Goal: Task Accomplishment & Management: Complete application form

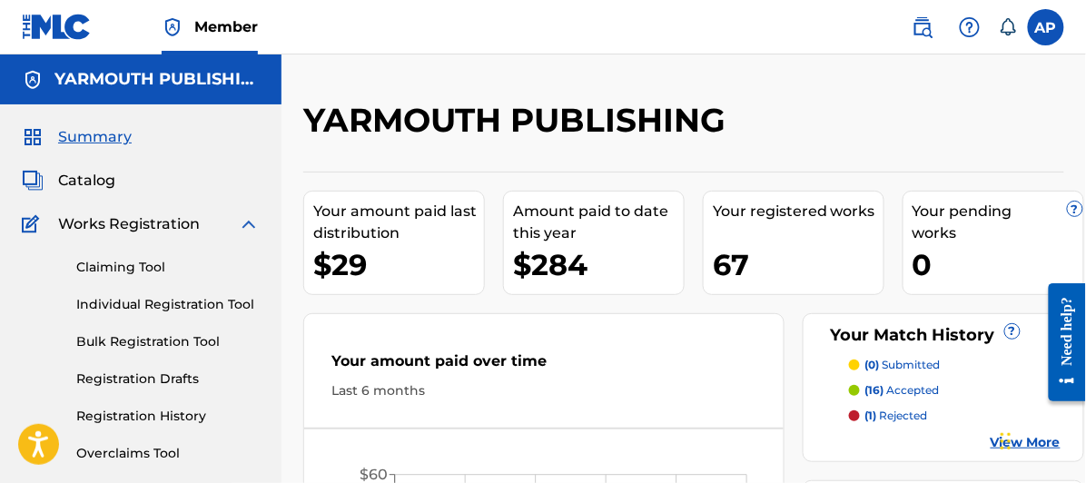
click at [80, 178] on span "Catalog" at bounding box center [86, 181] width 57 height 22
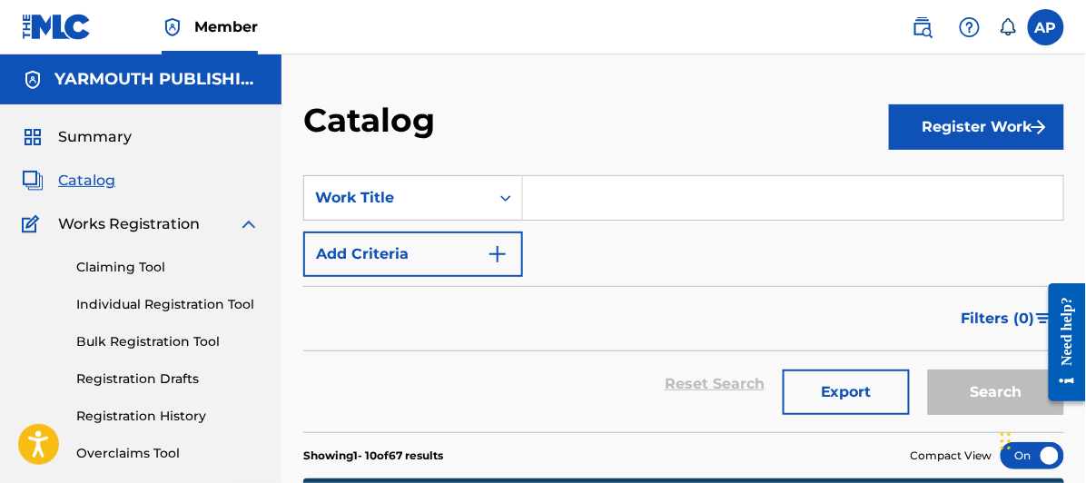
click at [560, 195] on input "Search Form" at bounding box center [793, 198] width 540 height 44
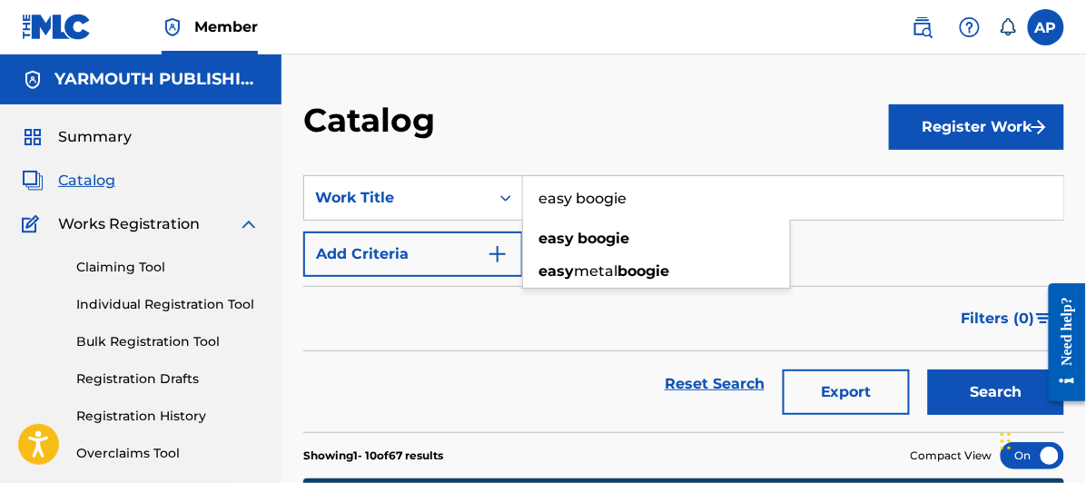
type input "easy boogie"
click at [928, 370] on button "Search" at bounding box center [996, 392] width 136 height 45
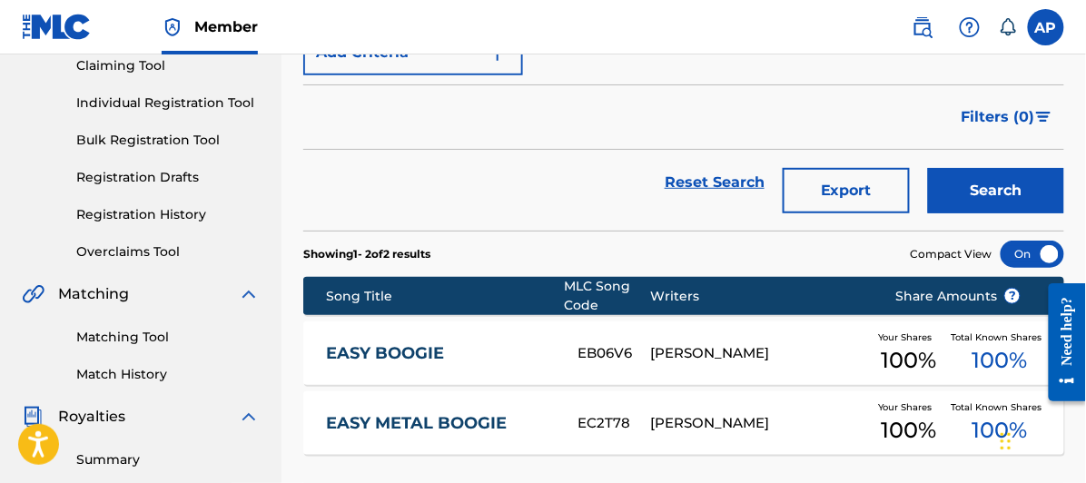
scroll to position [302, 0]
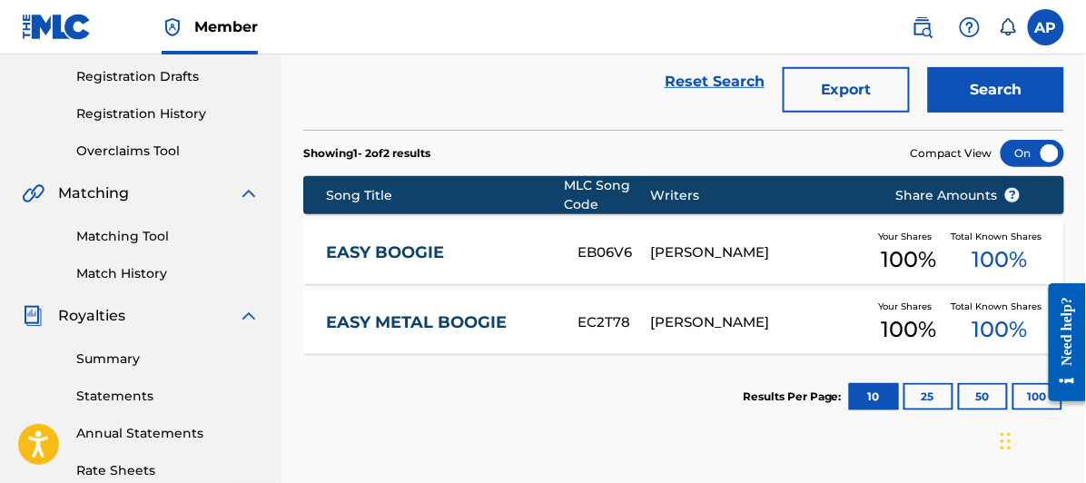
click at [392, 243] on link "EASY BOOGIE" at bounding box center [440, 253] width 228 height 21
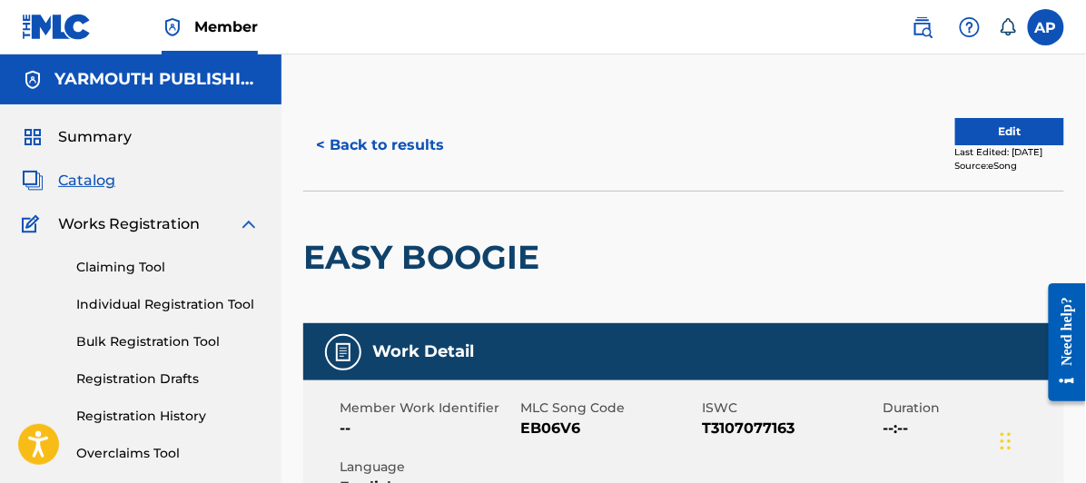
click at [987, 126] on button "Edit" at bounding box center [1010, 131] width 109 height 27
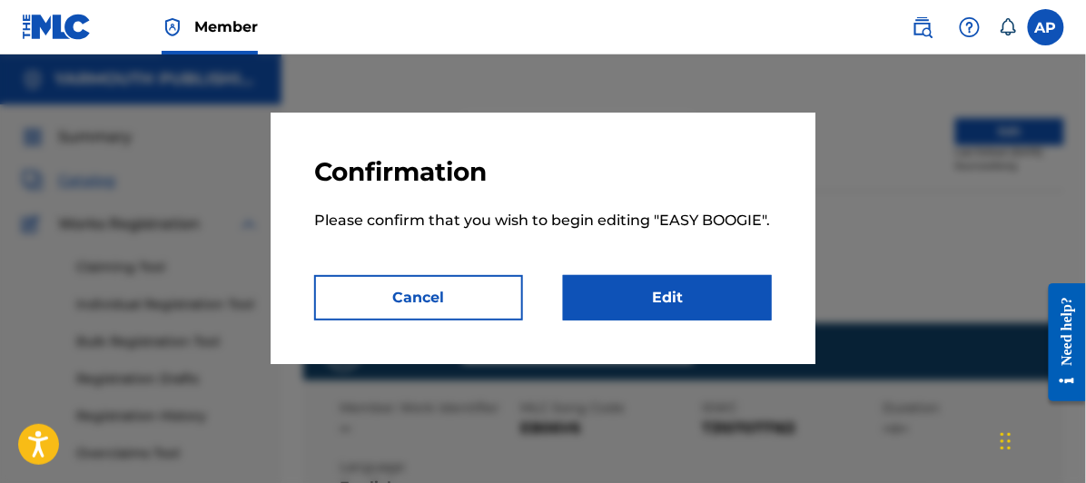
click at [676, 291] on link "Edit" at bounding box center [667, 297] width 209 height 45
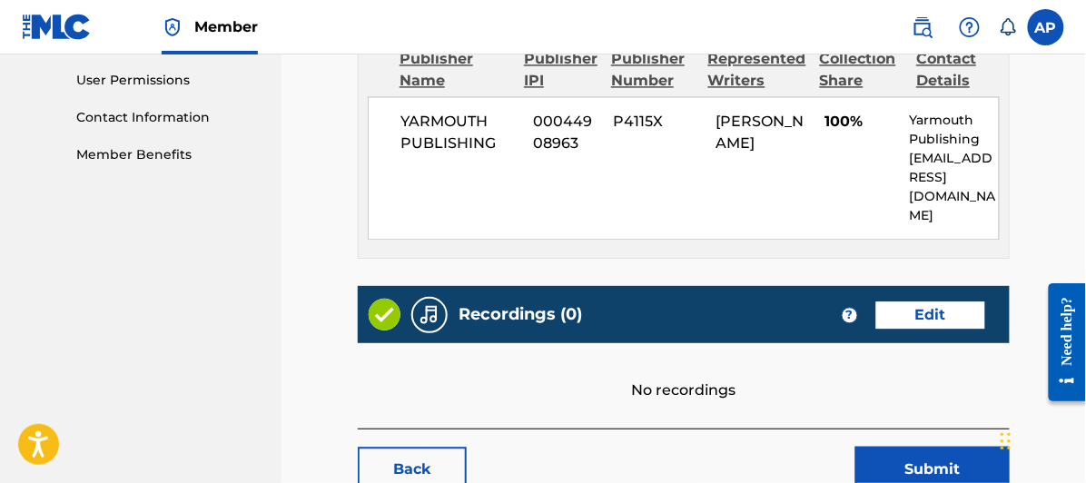
scroll to position [954, 0]
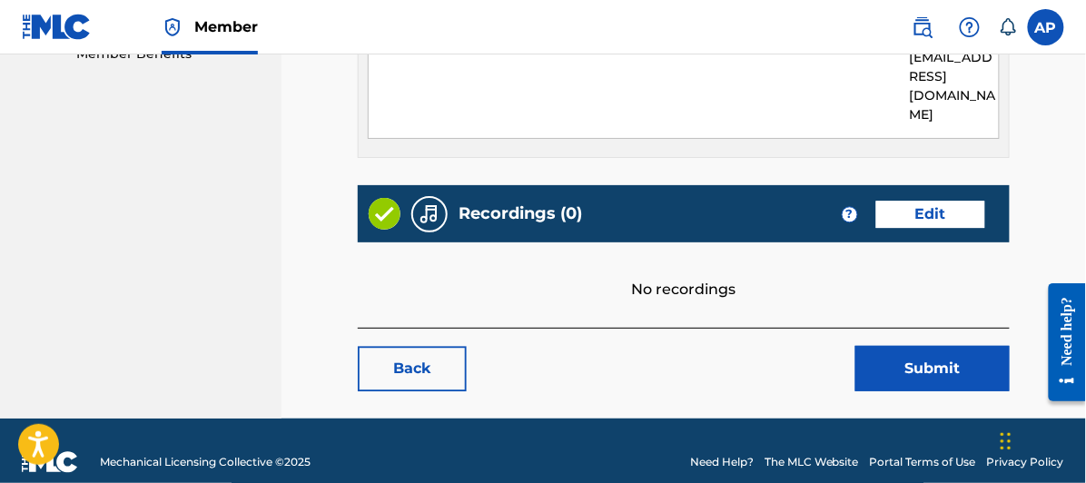
click at [926, 201] on link "Edit" at bounding box center [931, 214] width 109 height 27
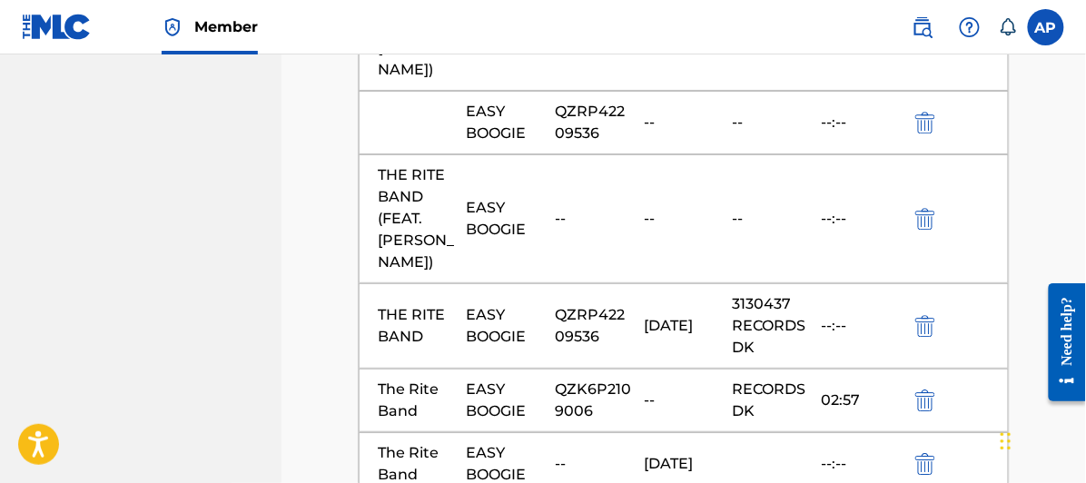
scroll to position [1312, 0]
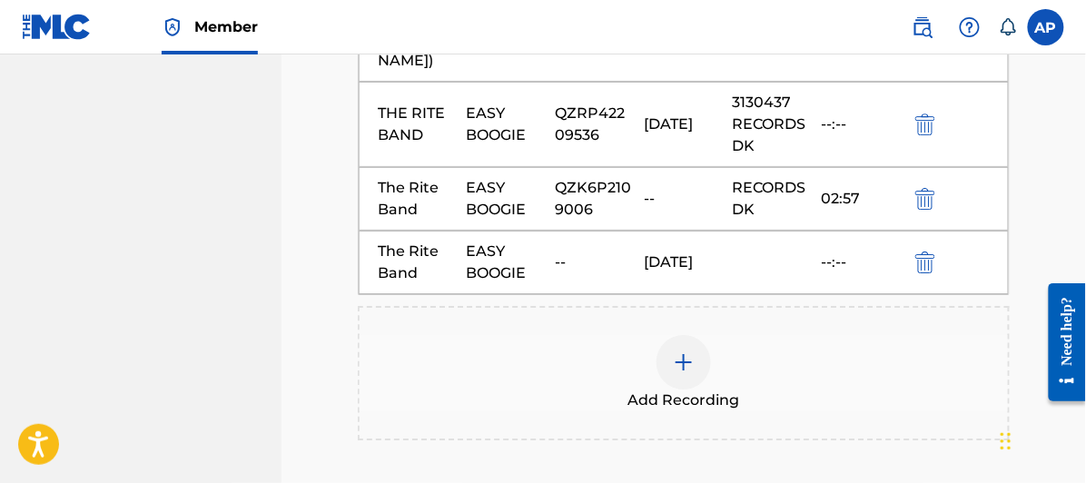
click at [685, 352] on img at bounding box center [684, 363] width 22 height 22
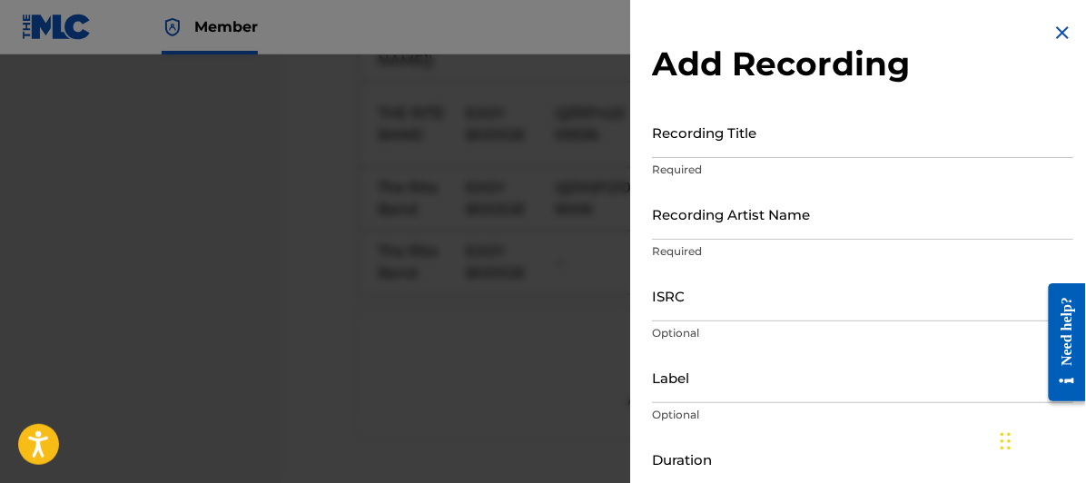
click at [670, 311] on input "ISRC" at bounding box center [862, 296] width 421 height 52
paste input "QZES82328373"
type input "QZES82328373"
click at [676, 138] on input "Recording Title" at bounding box center [862, 132] width 421 height 52
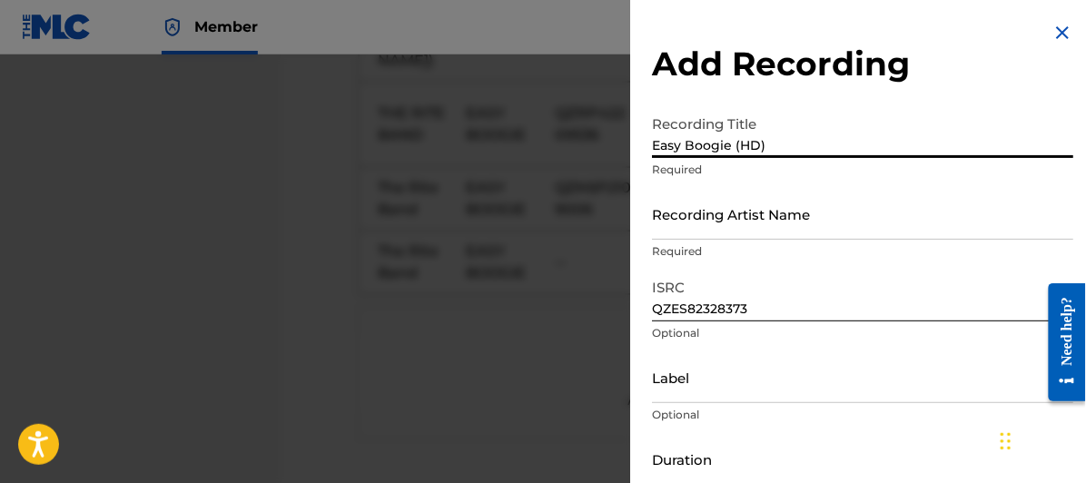
type input "Easy Boogie (HD)"
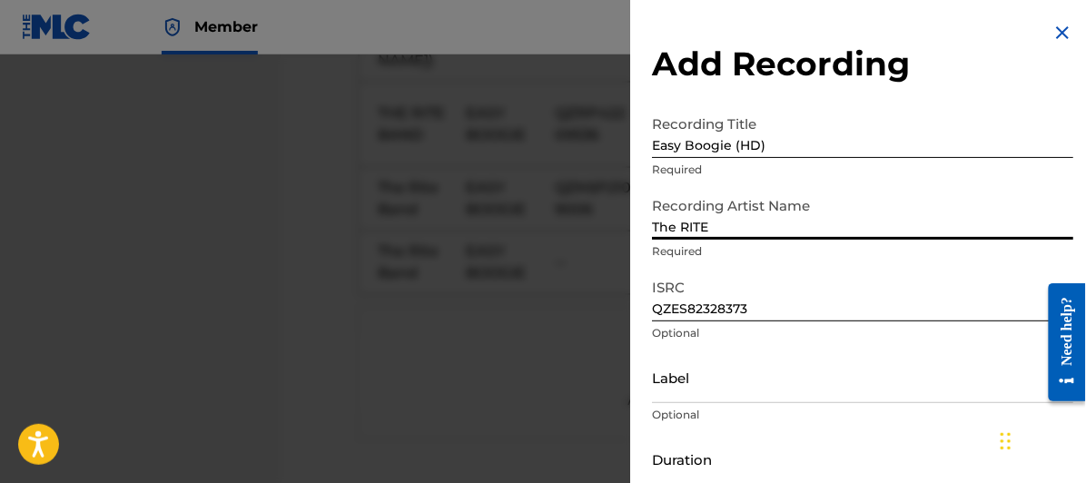
type input "The RITE Band (feat. [PERSON_NAME])"
type input "The RITE Band"
type input "[DATE]"
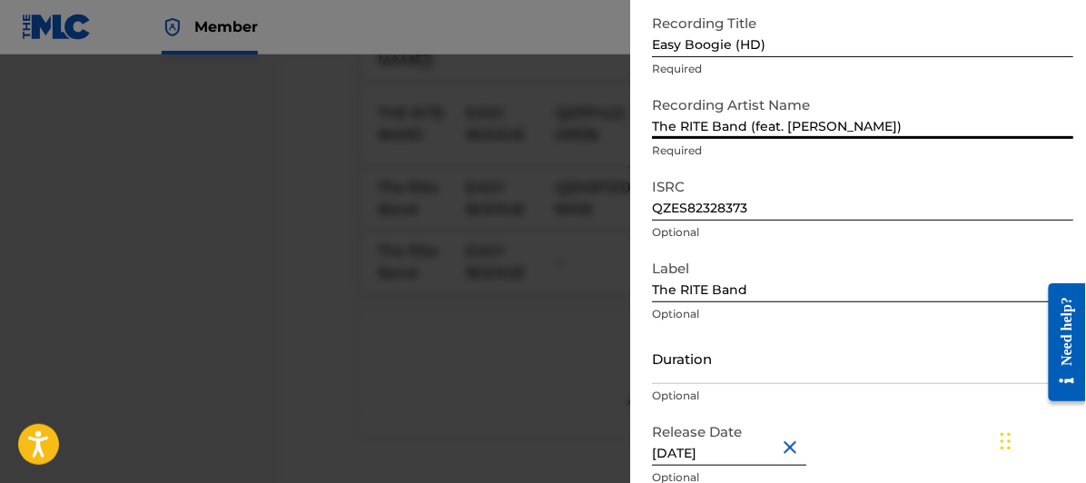
scroll to position [180, 0]
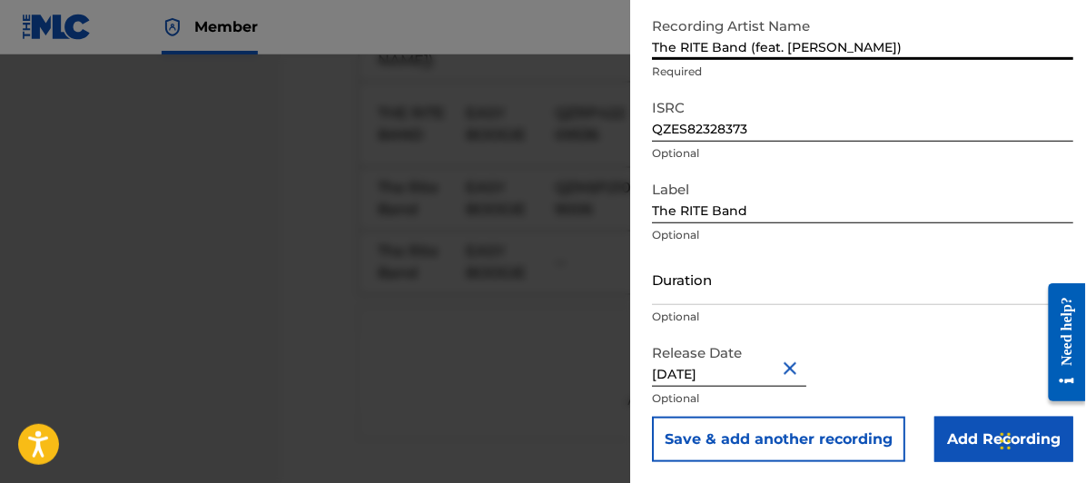
click at [760, 213] on input "The RITE Band" at bounding box center [862, 198] width 421 height 52
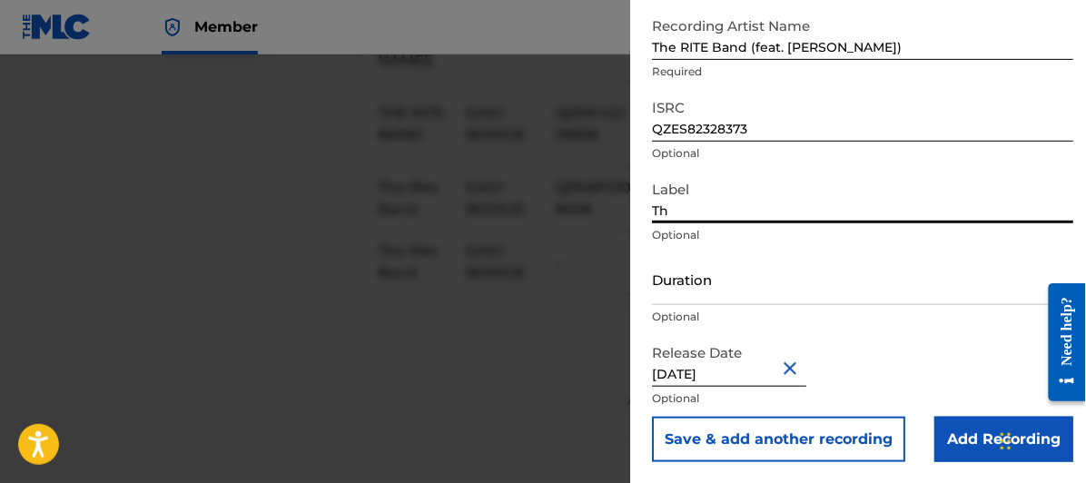
type input "T"
click at [665, 205] on input "Label" at bounding box center [862, 198] width 421 height 52
click at [663, 212] on input "Label" at bounding box center [862, 198] width 421 height 52
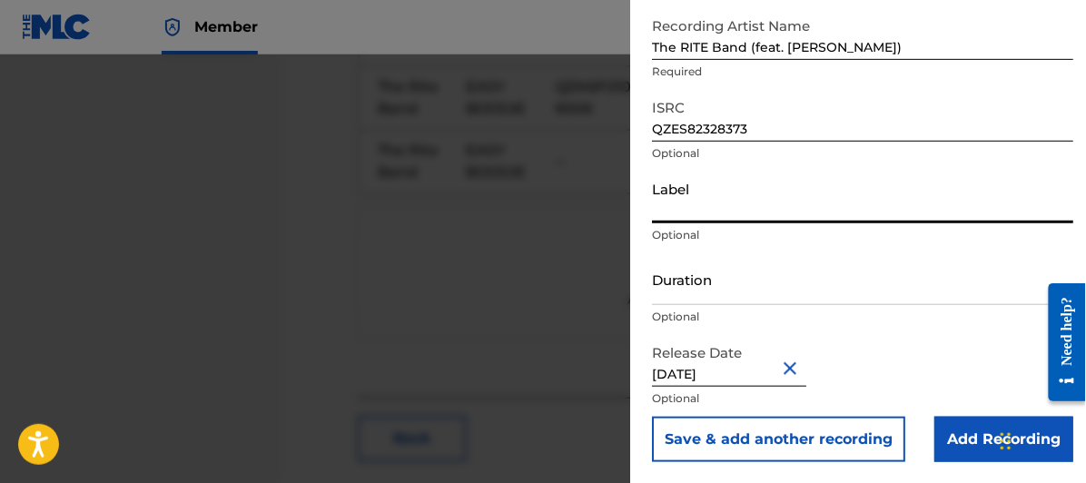
scroll to position [79, 0]
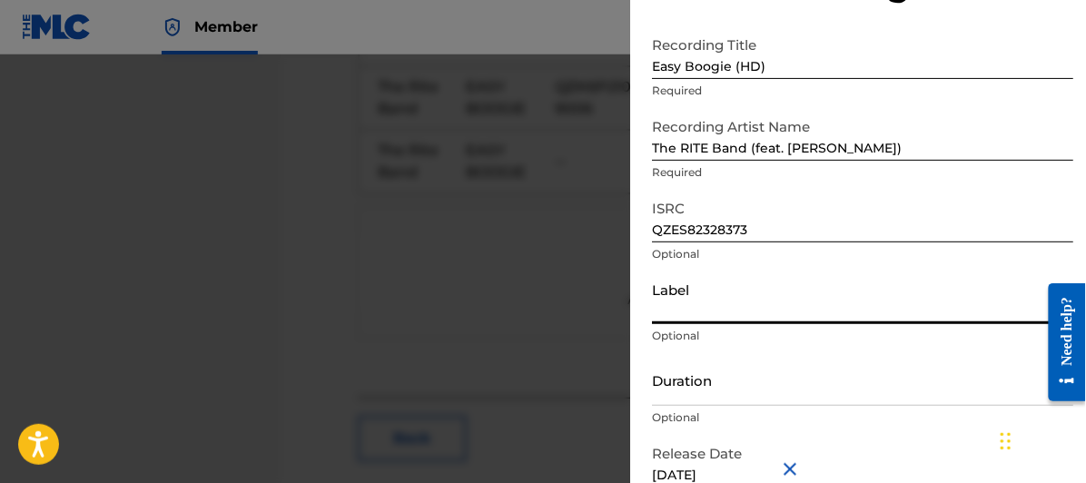
click at [678, 311] on input "Label" at bounding box center [862, 299] width 421 height 52
type input "d"
type input "Distrokid"
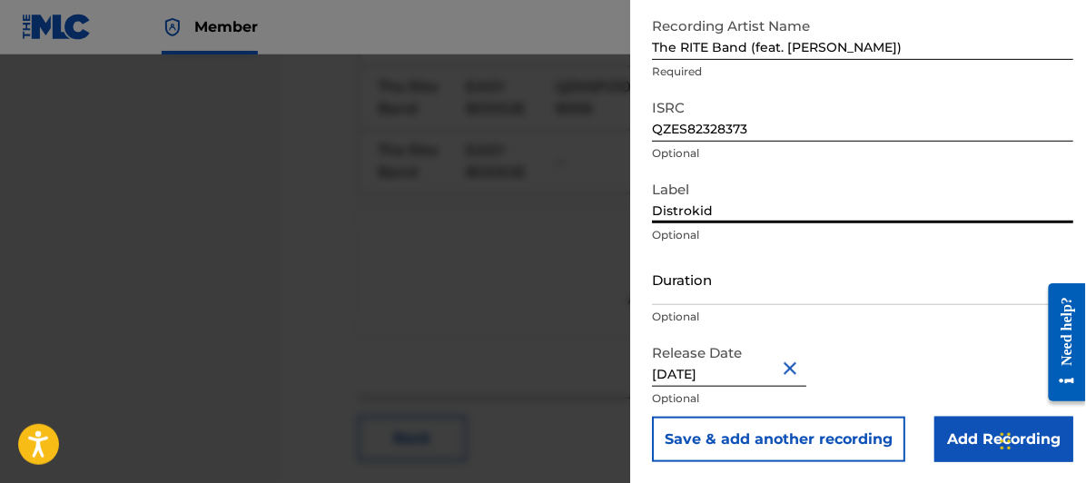
scroll to position [1416, 0]
click at [978, 435] on input "Add Recording" at bounding box center [1004, 439] width 139 height 45
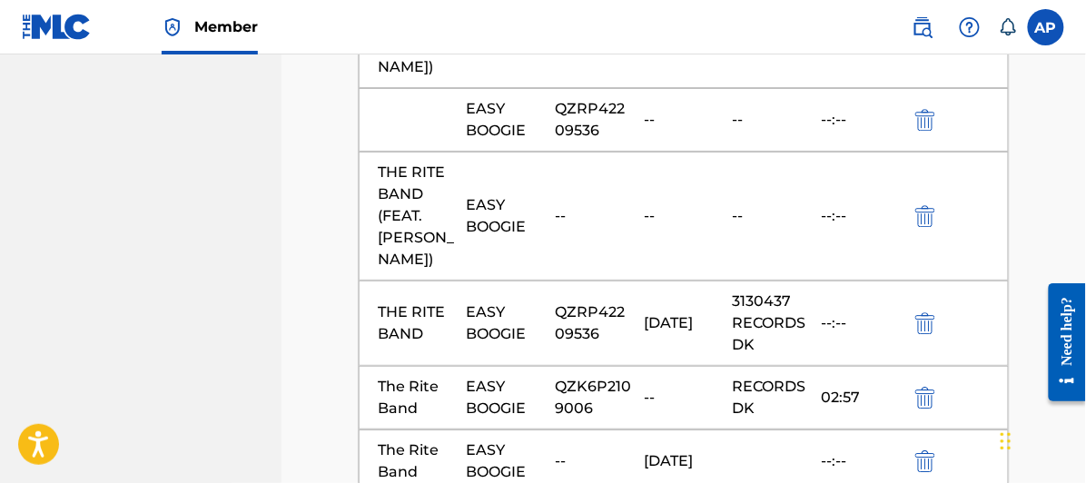
scroll to position [1214, 0]
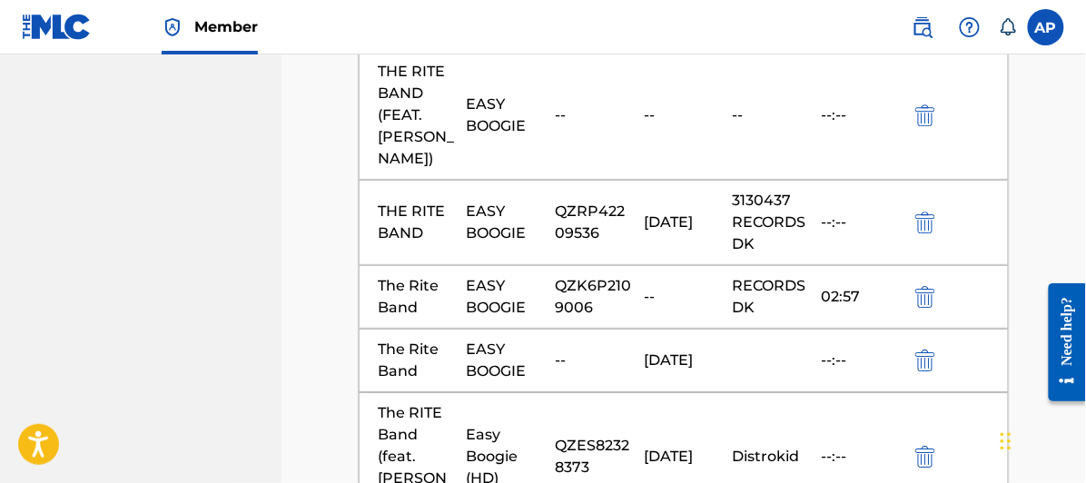
click at [926, 350] on img "submit" at bounding box center [926, 361] width 20 height 22
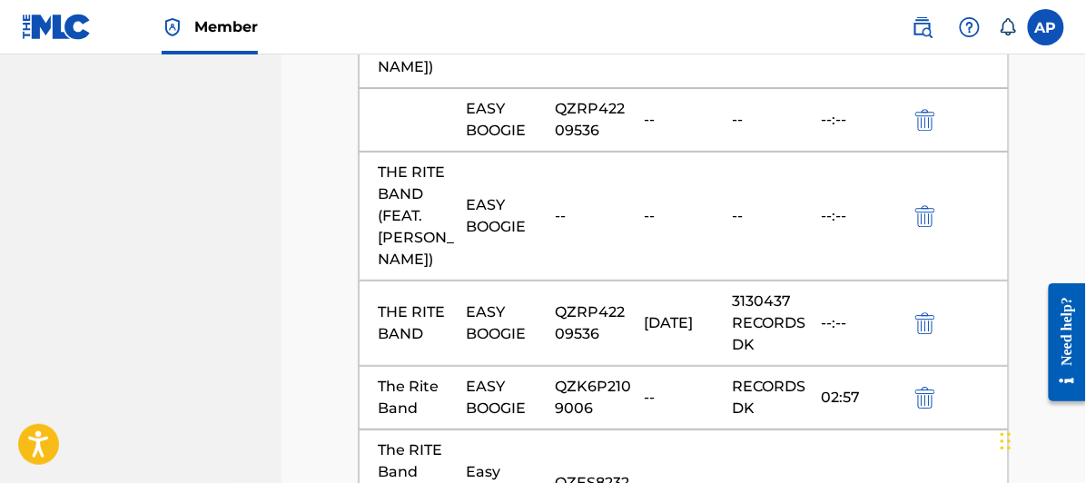
scroll to position [1012, 0]
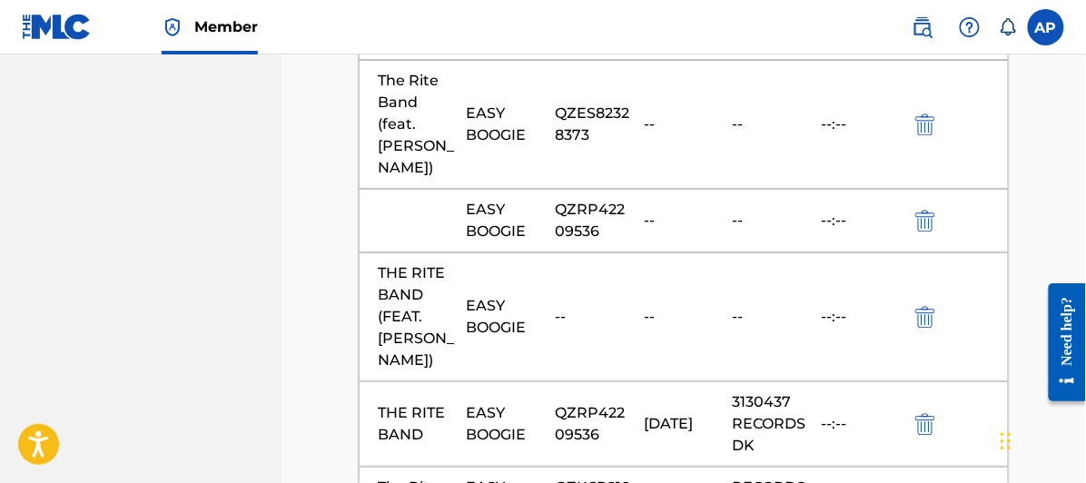
click at [926, 306] on img "submit" at bounding box center [926, 317] width 20 height 22
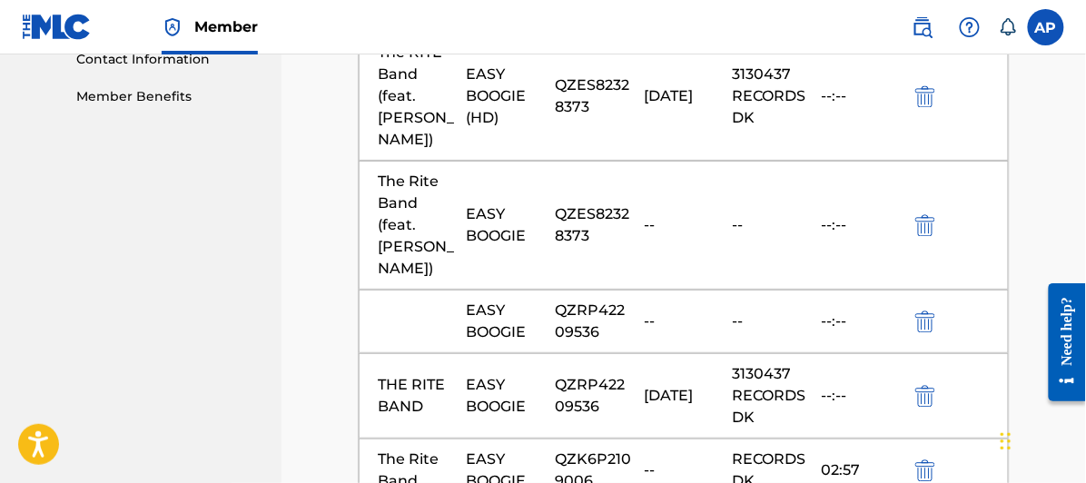
scroll to position [810, 0]
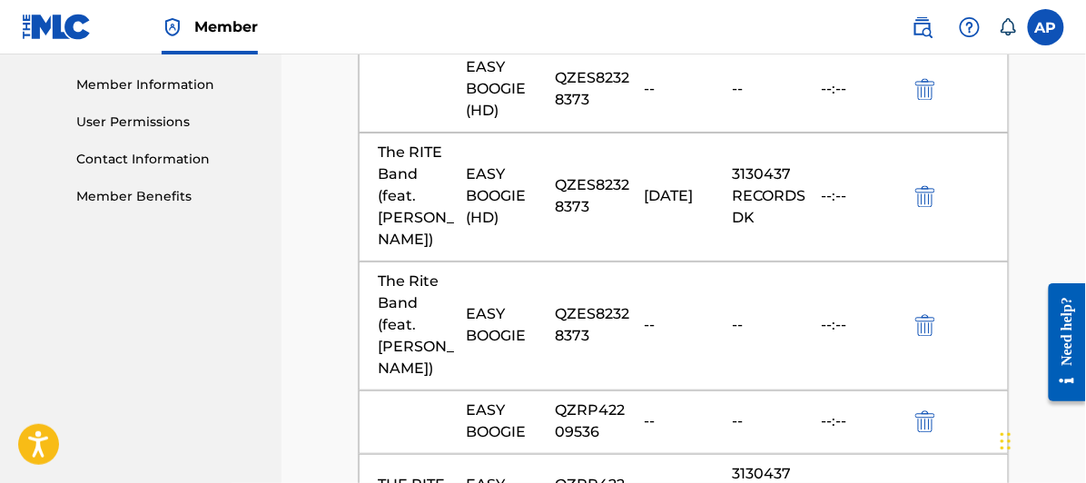
click at [926, 412] on img "submit" at bounding box center [926, 423] width 20 height 22
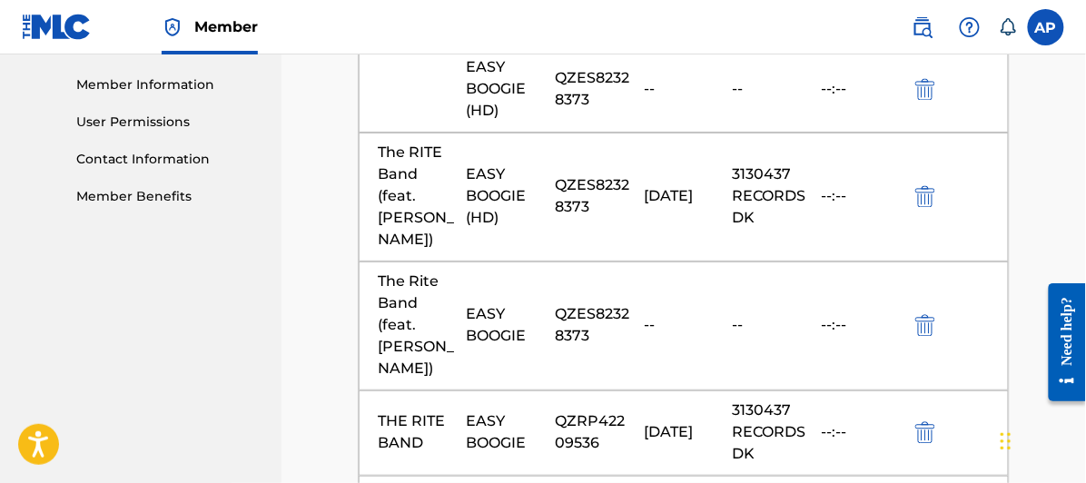
click at [924, 315] on img "submit" at bounding box center [926, 326] width 20 height 22
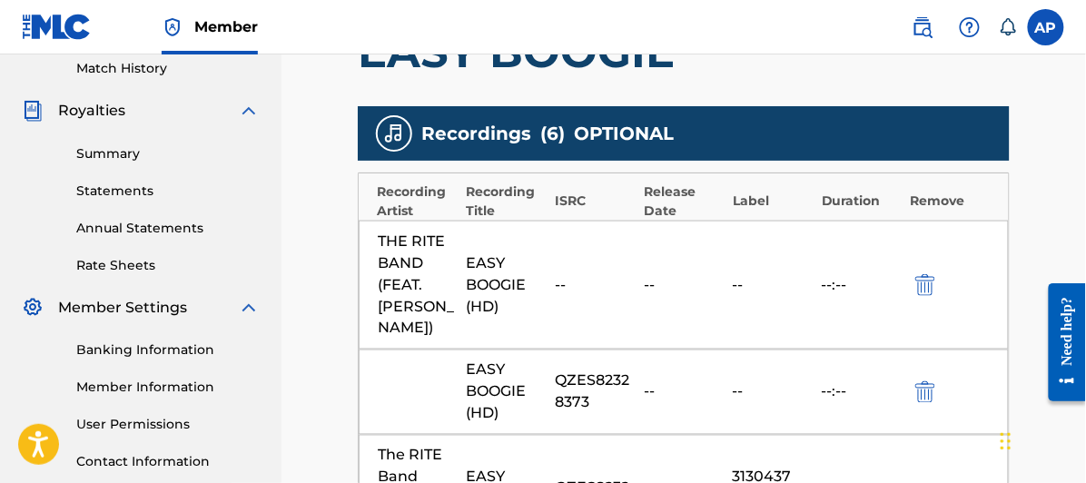
scroll to position [609, 0]
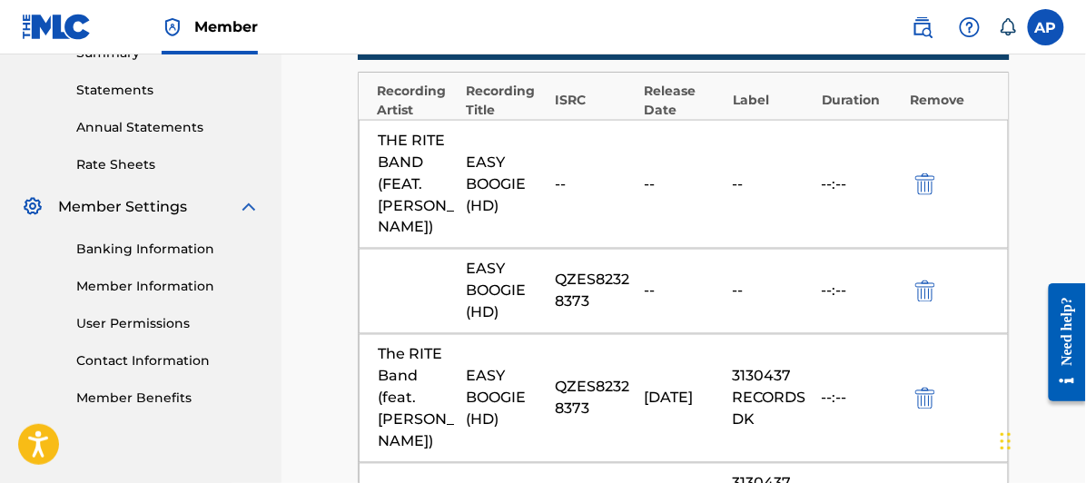
click at [927, 174] on img "submit" at bounding box center [926, 185] width 20 height 22
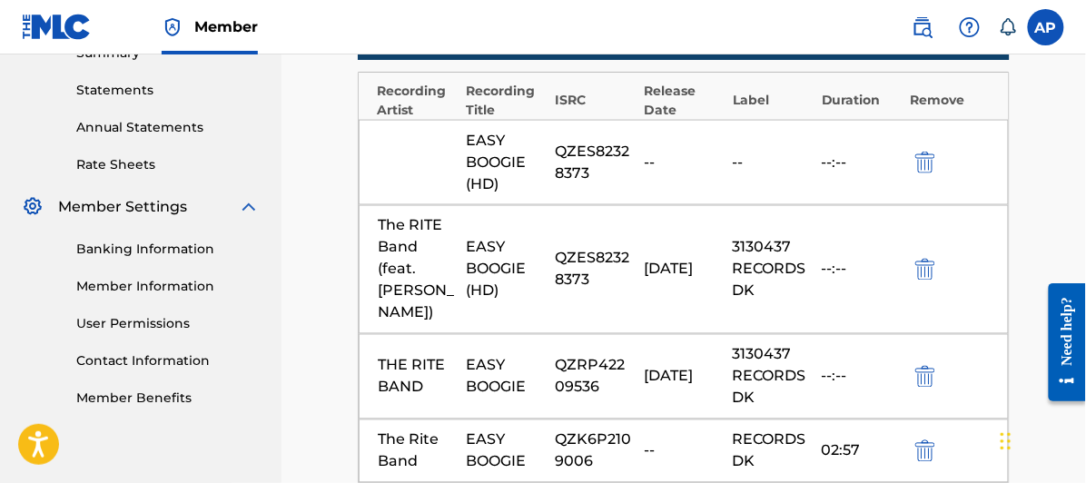
click at [925, 155] on img "submit" at bounding box center [926, 163] width 20 height 22
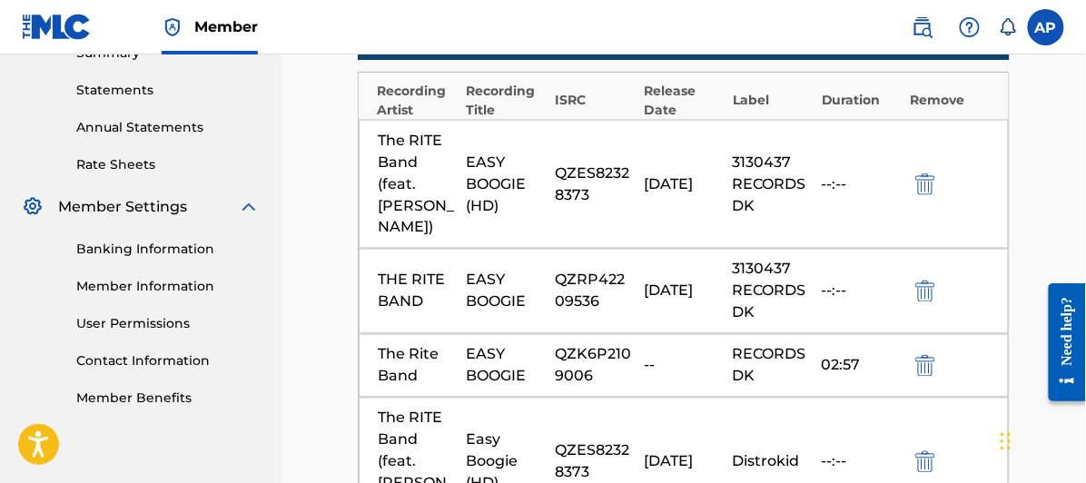
scroll to position [989, 0]
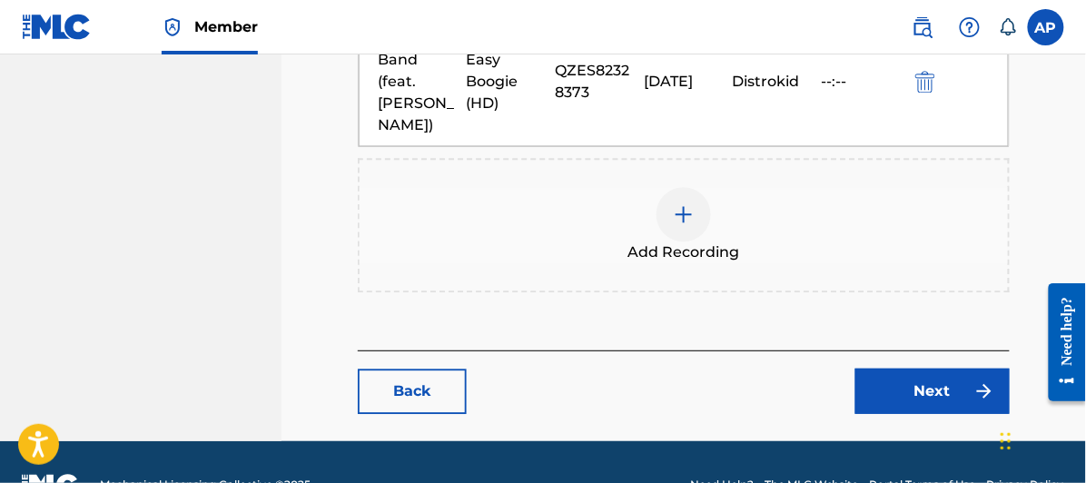
click at [925, 369] on link "Next" at bounding box center [933, 391] width 154 height 45
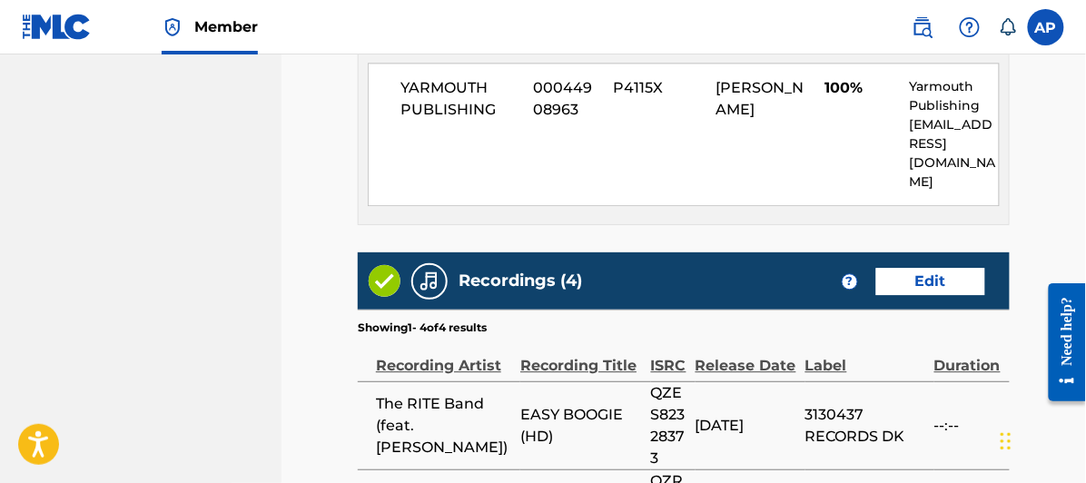
scroll to position [1443, 0]
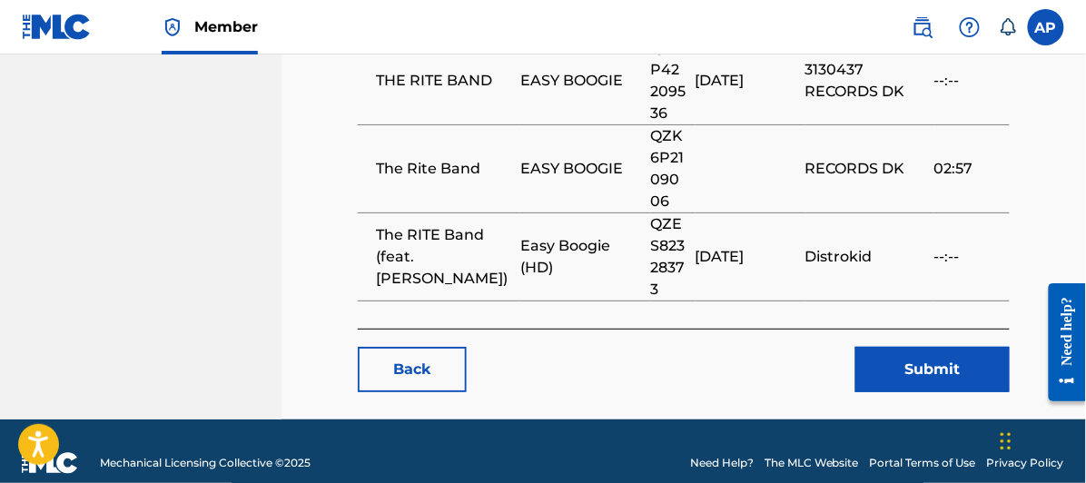
click at [937, 347] on button "Submit" at bounding box center [933, 369] width 154 height 45
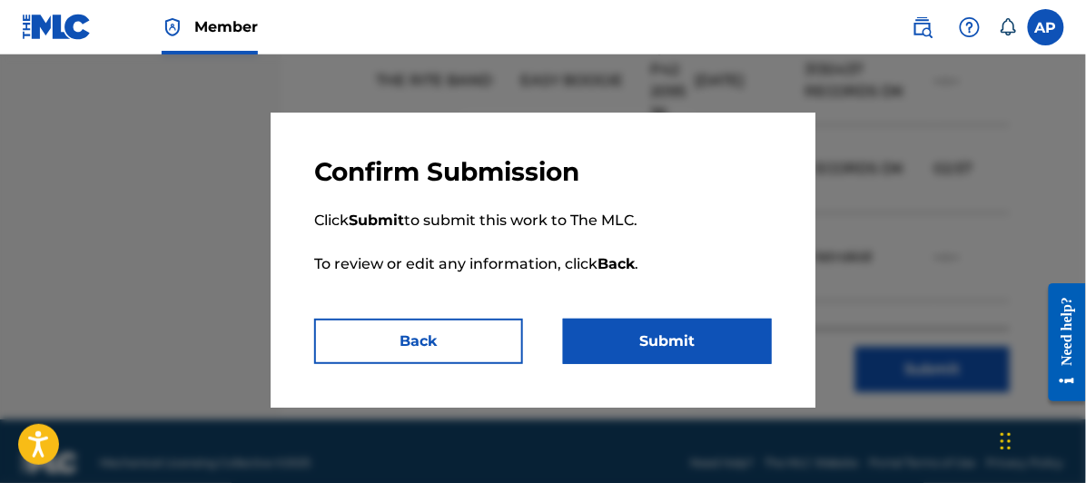
click at [664, 336] on button "Submit" at bounding box center [667, 341] width 209 height 45
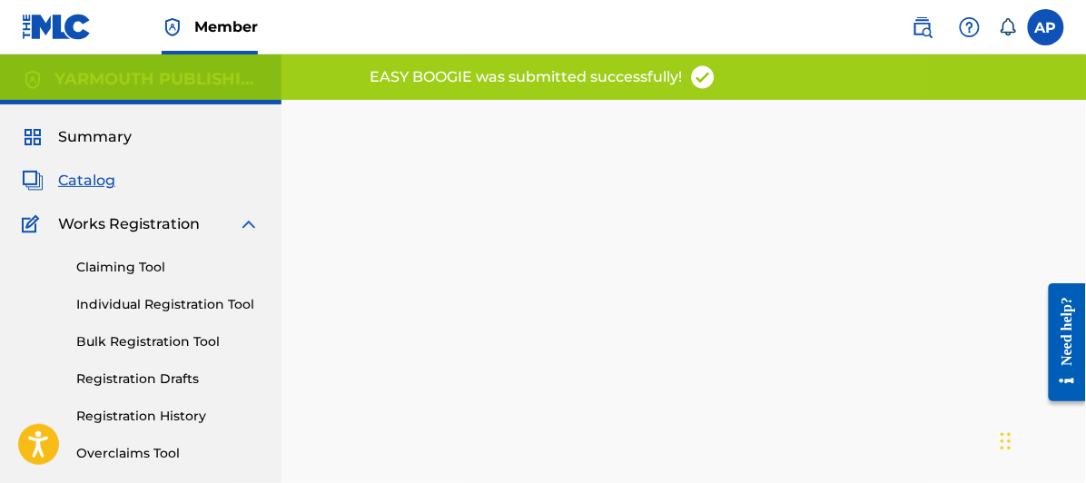
scroll to position [403, 0]
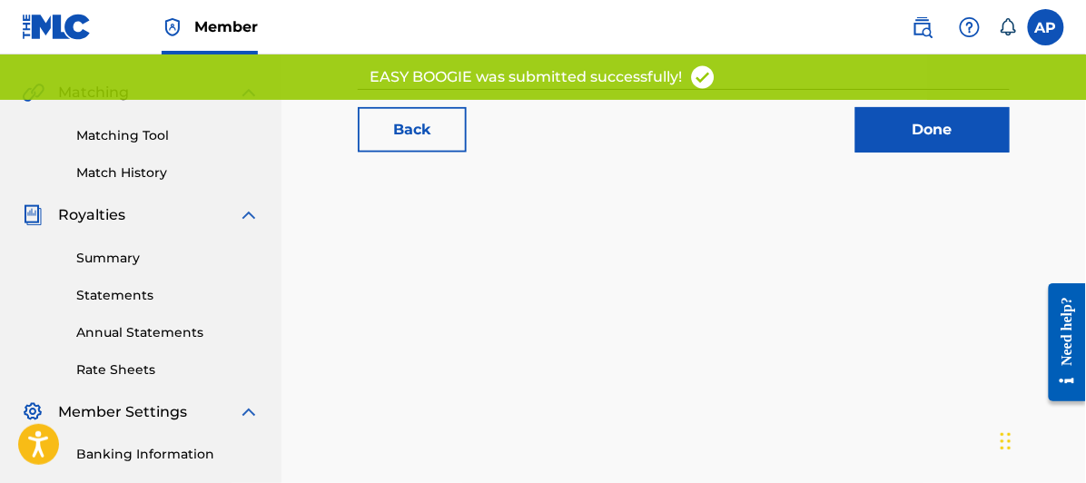
click at [939, 128] on link "Done" at bounding box center [933, 129] width 154 height 45
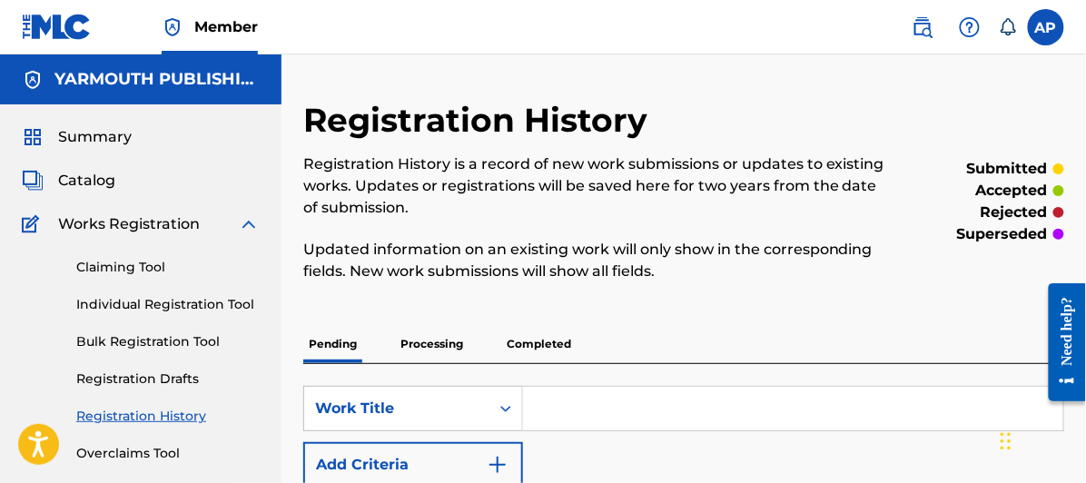
click at [548, 406] on input "Search Form" at bounding box center [793, 409] width 540 height 44
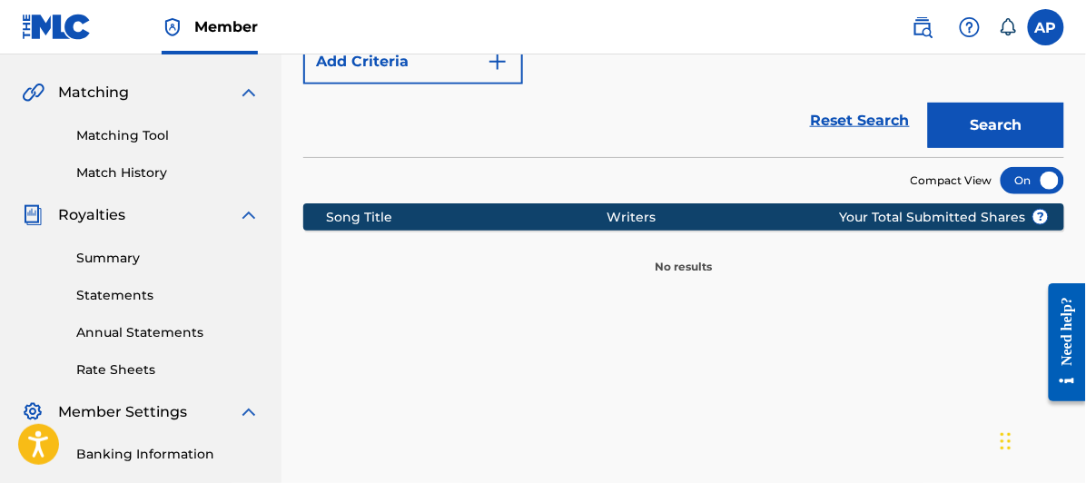
scroll to position [101, 0]
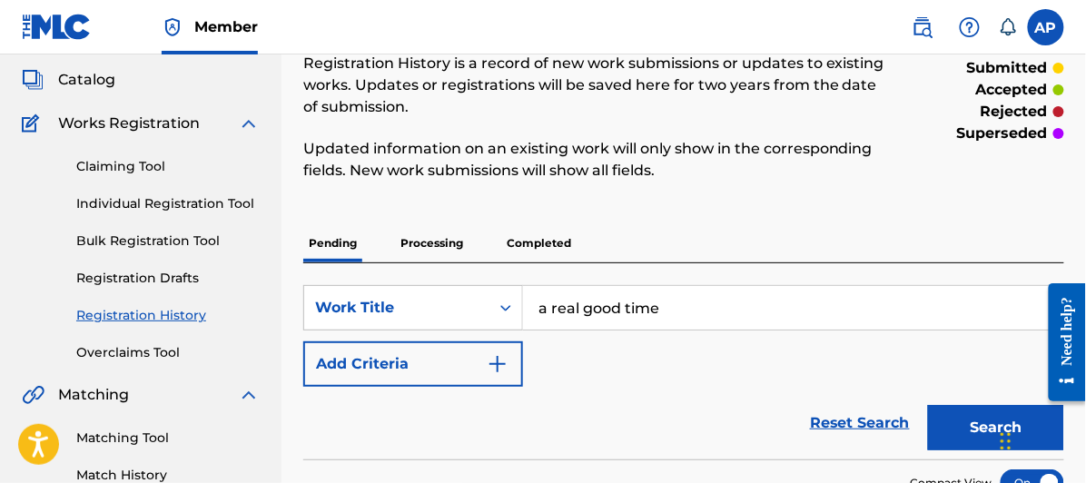
click at [550, 302] on input "a real good time" at bounding box center [793, 308] width 540 height 44
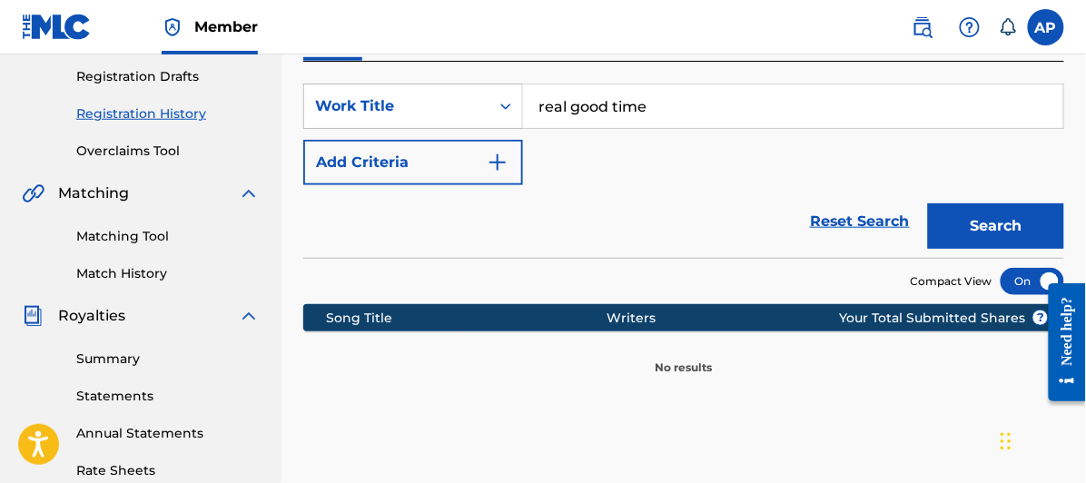
click at [647, 106] on input "real good time" at bounding box center [793, 106] width 540 height 44
type input "real good time"
click at [928, 203] on button "Search" at bounding box center [996, 225] width 136 height 45
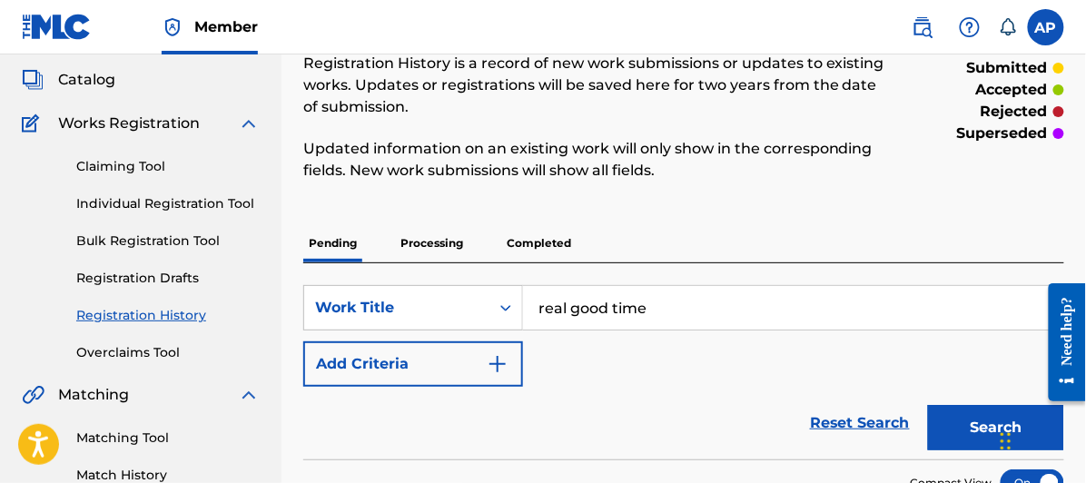
scroll to position [0, 0]
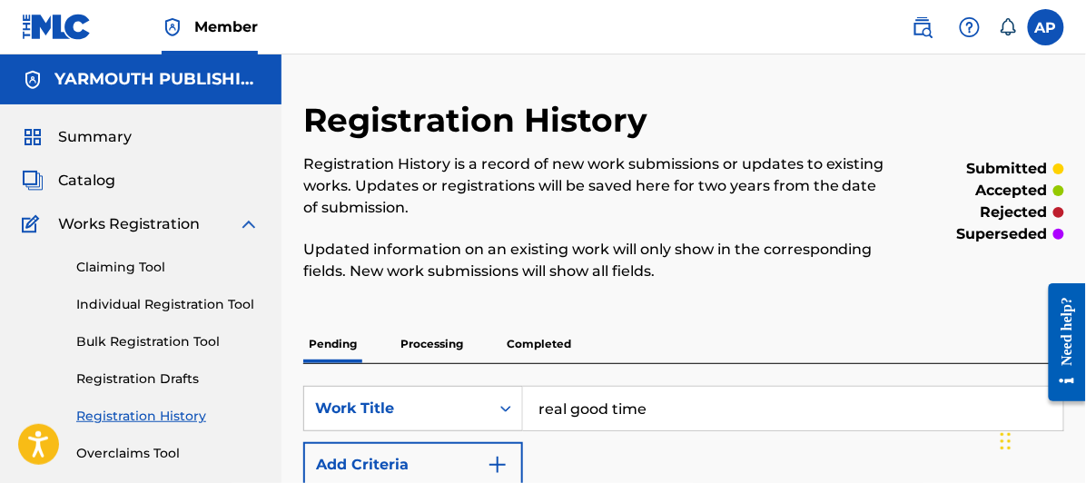
click at [89, 175] on span "Catalog" at bounding box center [86, 181] width 57 height 22
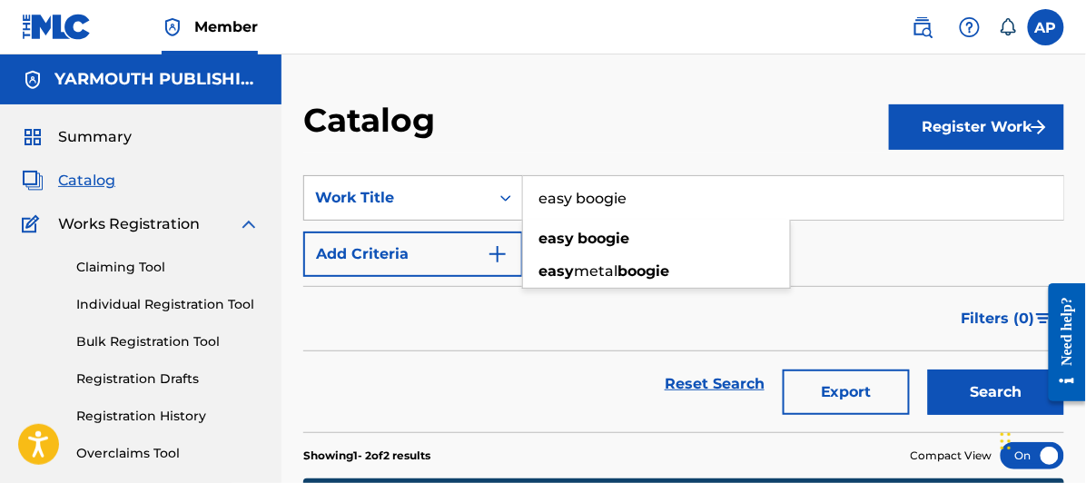
drag, startPoint x: 640, startPoint y: 202, endPoint x: 498, endPoint y: 217, distance: 143.5
click at [498, 217] on div "SearchWithCriteria71a80db2-b66c-466e-becd-e1a38798204a Work Title easy boogie e…" at bounding box center [683, 197] width 761 height 45
type input "a real good time"
click at [928, 370] on button "Search" at bounding box center [996, 392] width 136 height 45
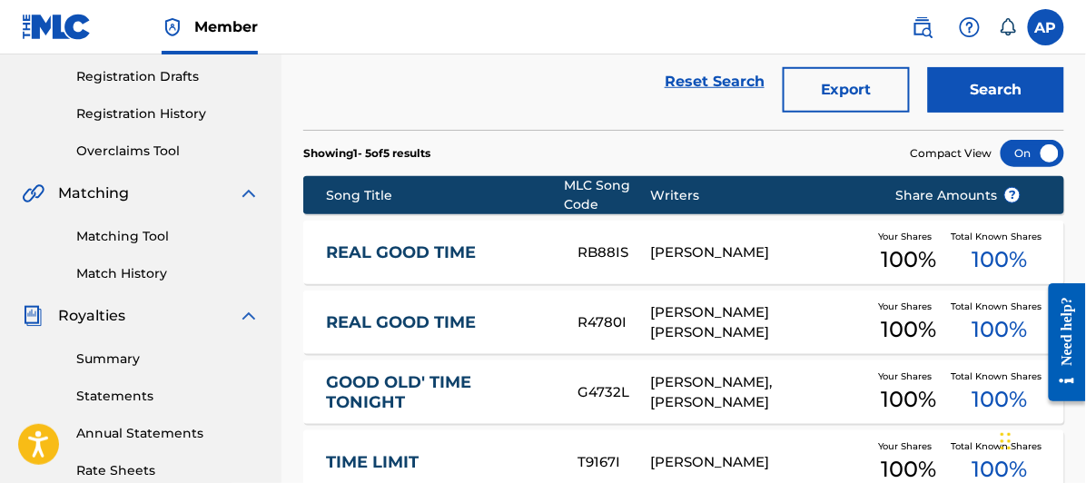
scroll to position [403, 0]
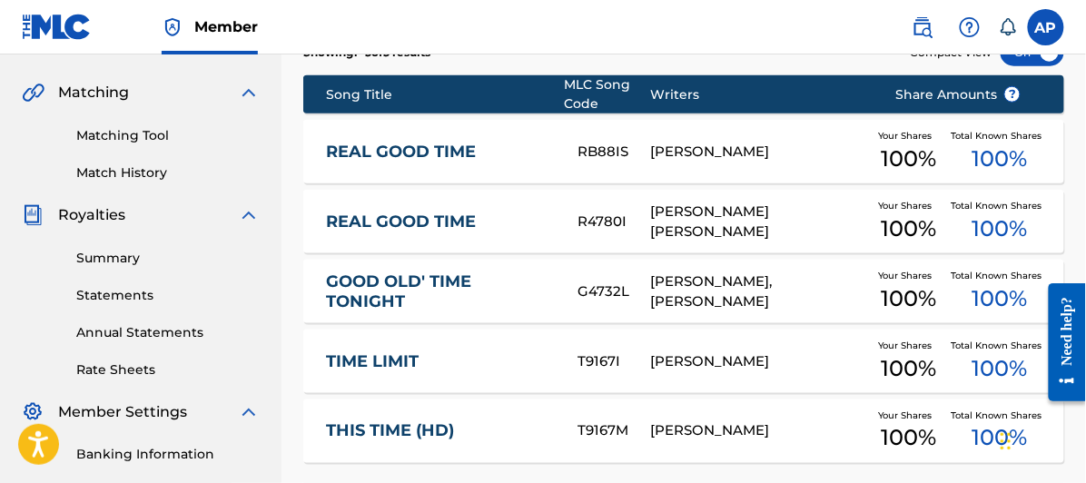
click at [418, 217] on link "REAL GOOD TIME" at bounding box center [440, 222] width 228 height 21
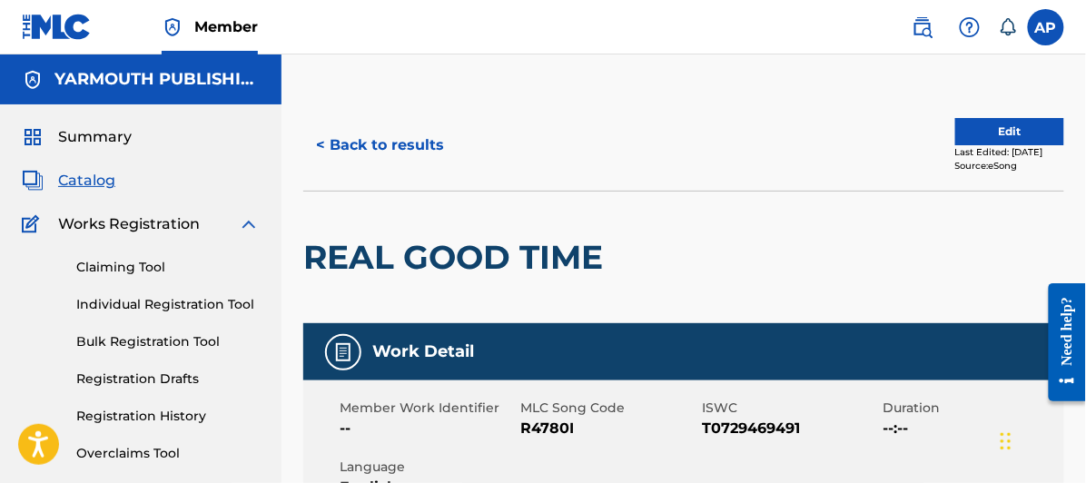
click at [1002, 124] on button "Edit" at bounding box center [1010, 131] width 109 height 27
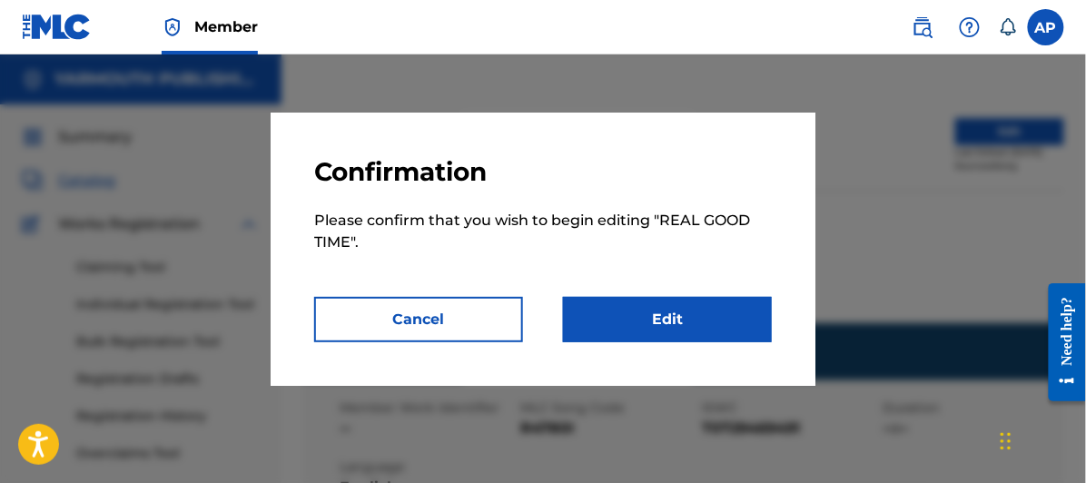
click at [659, 316] on link "Edit" at bounding box center [667, 319] width 209 height 45
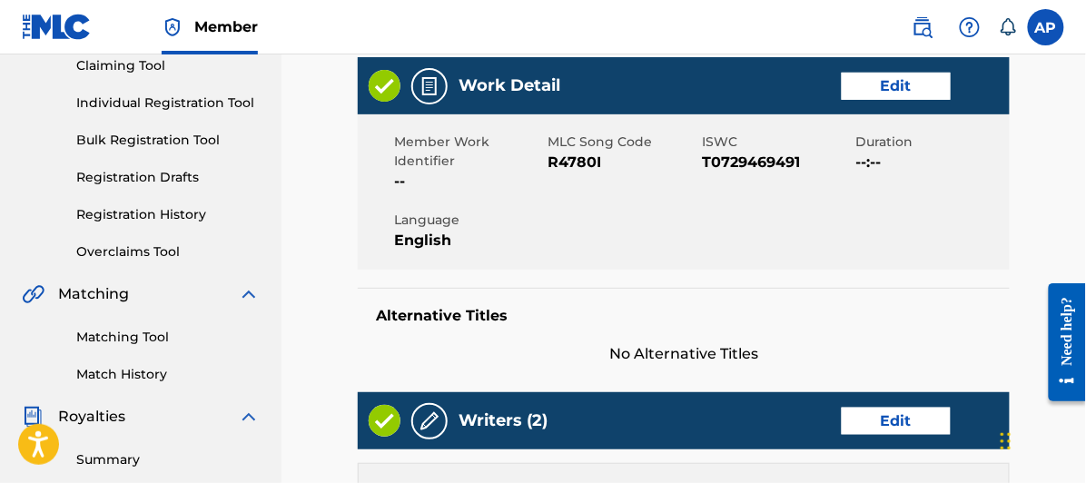
scroll to position [403, 0]
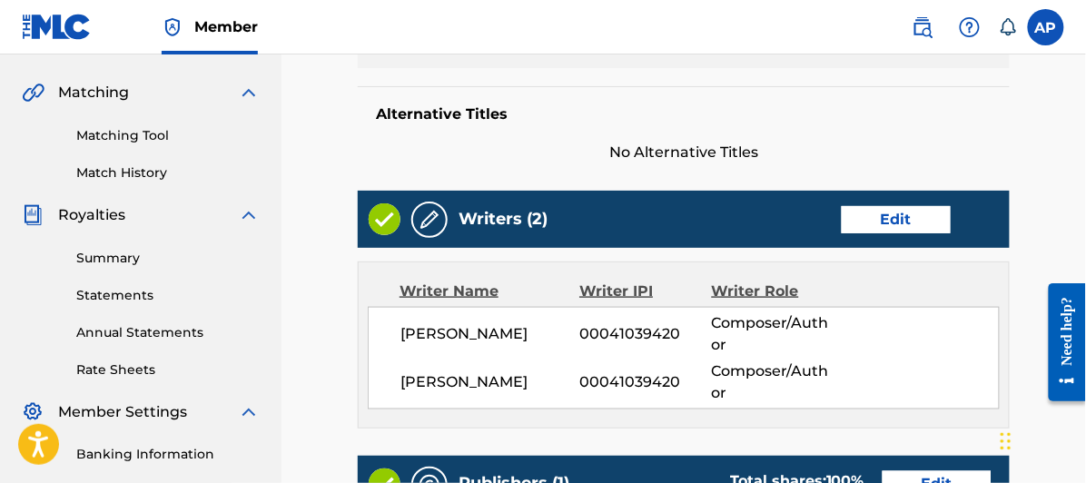
click at [906, 215] on link "Edit" at bounding box center [896, 219] width 109 height 27
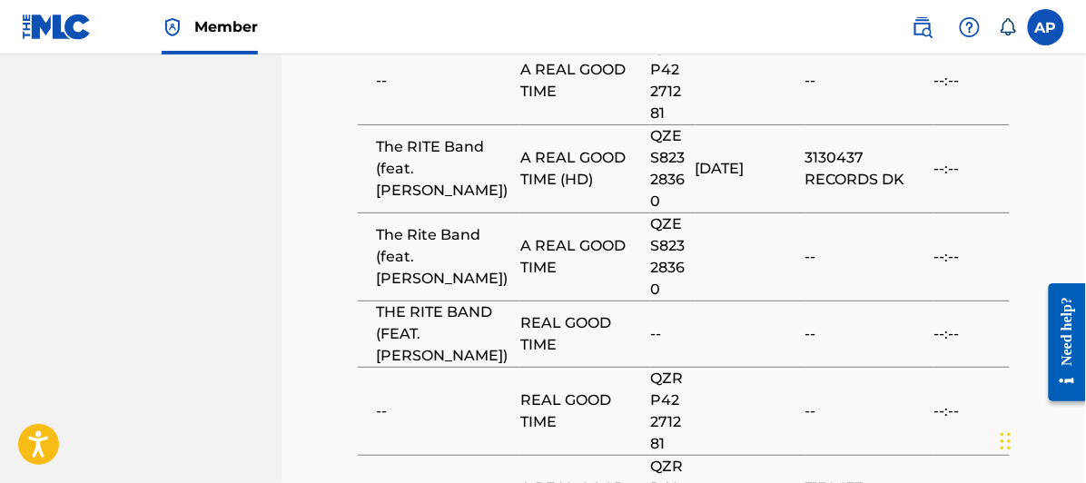
scroll to position [1513, 0]
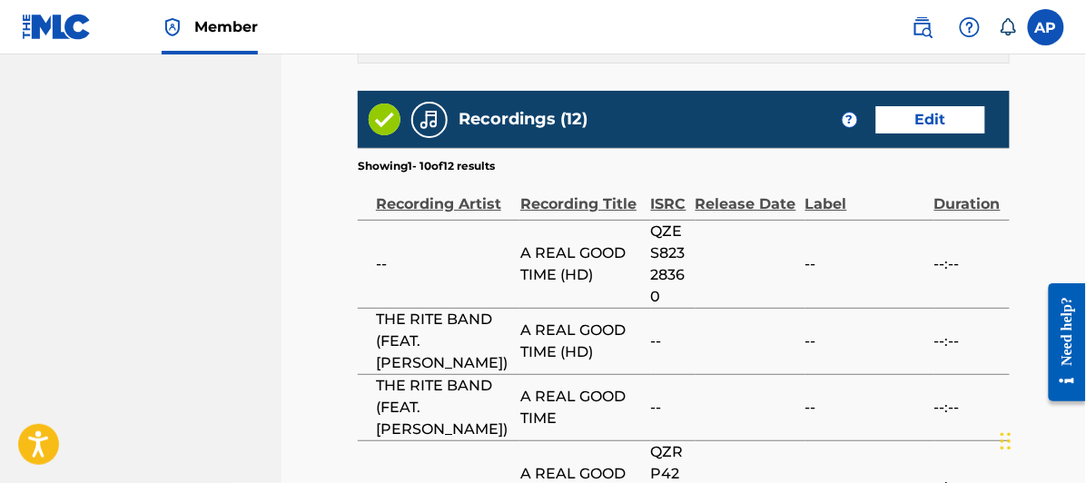
click at [382, 253] on span "--" at bounding box center [443, 264] width 135 height 22
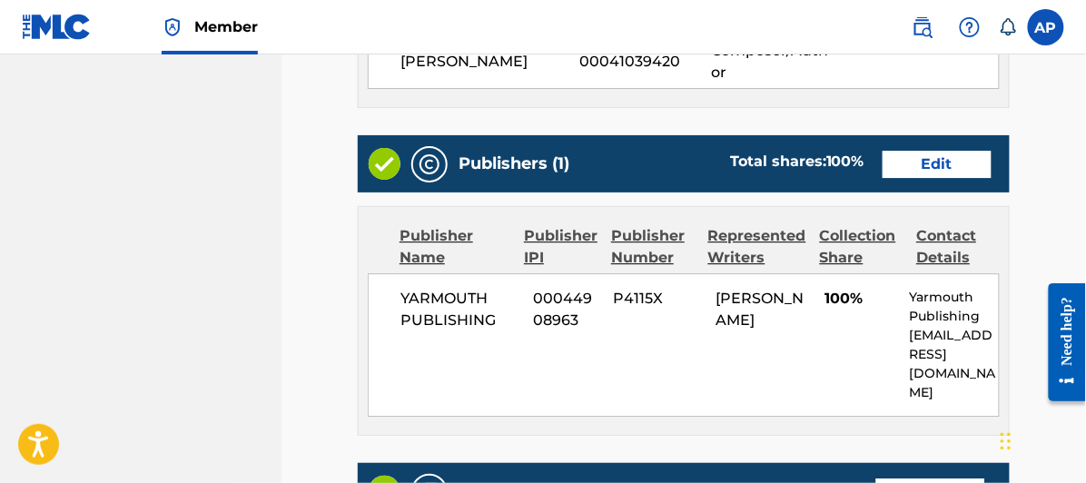
scroll to position [1343, 0]
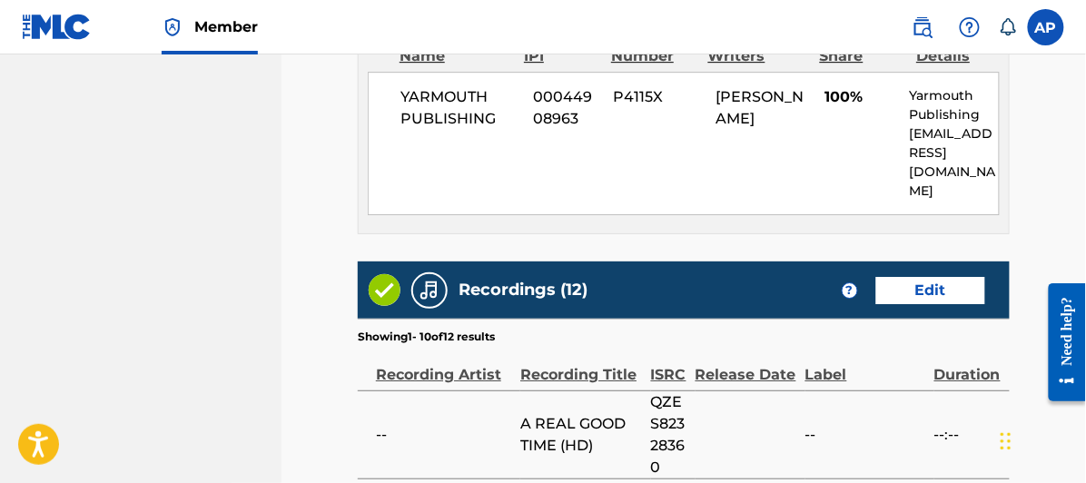
click at [937, 277] on link "Edit" at bounding box center [931, 290] width 109 height 27
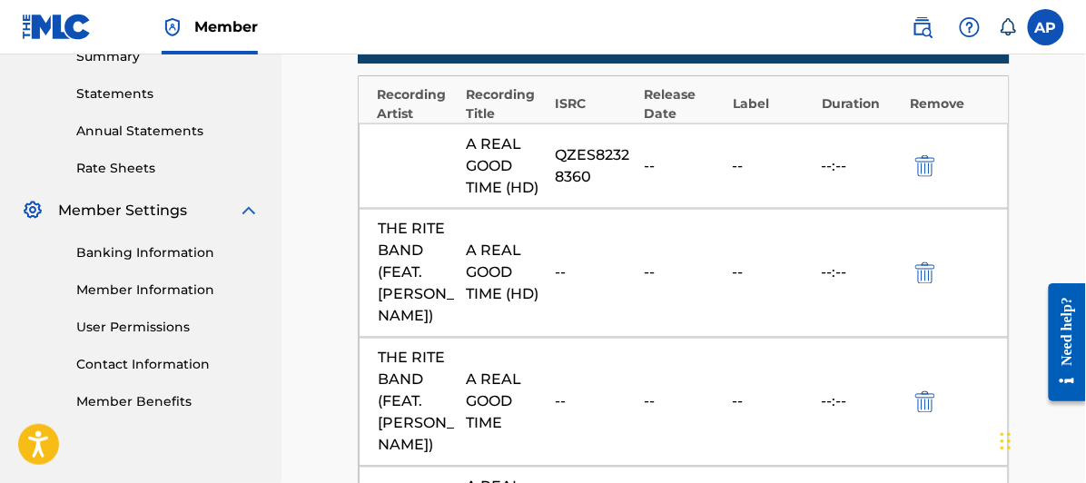
scroll to position [706, 0]
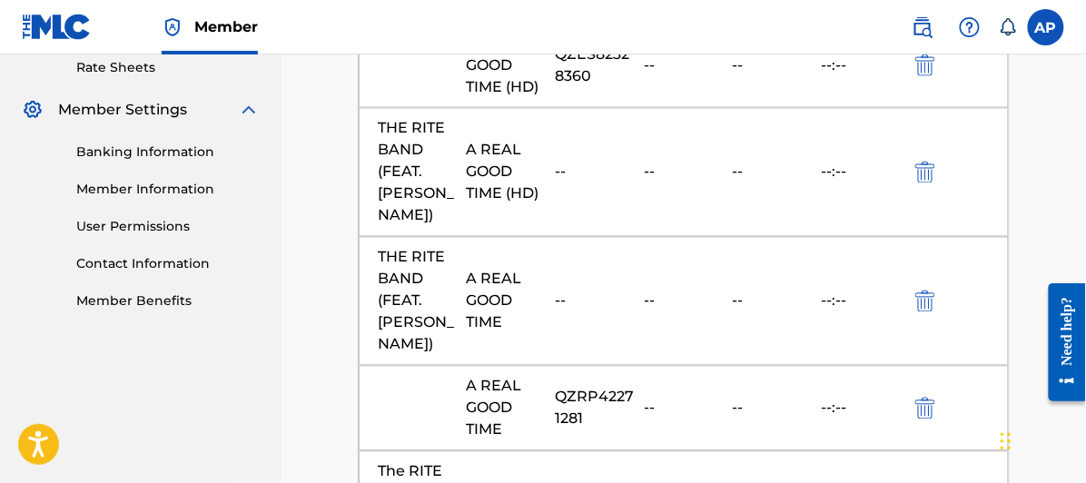
click at [927, 162] on img "submit" at bounding box center [926, 173] width 20 height 22
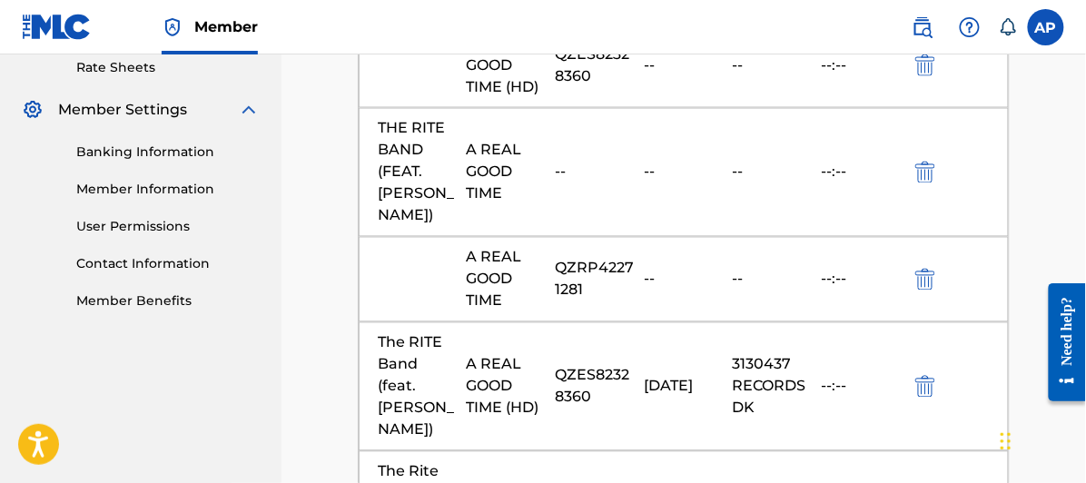
scroll to position [807, 0]
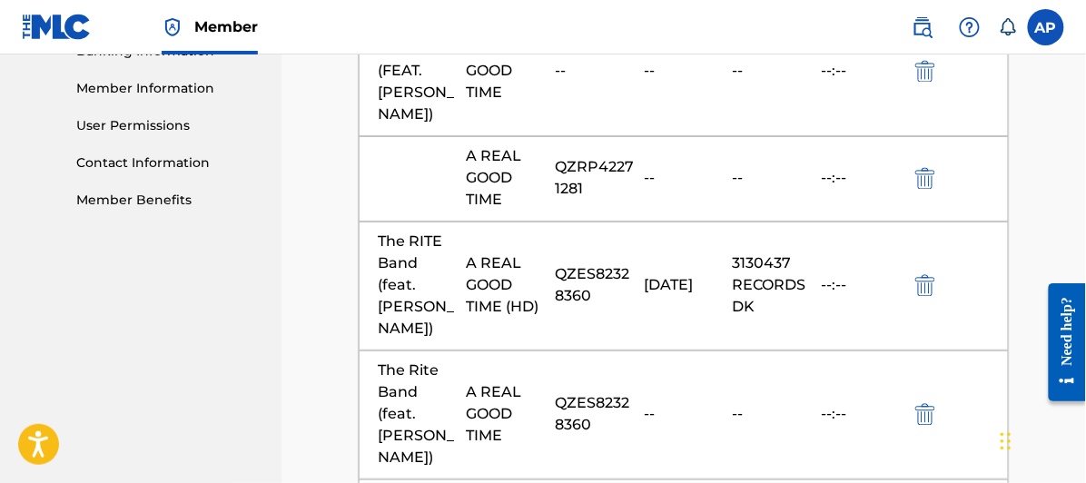
click at [926, 168] on img "submit" at bounding box center [926, 179] width 20 height 22
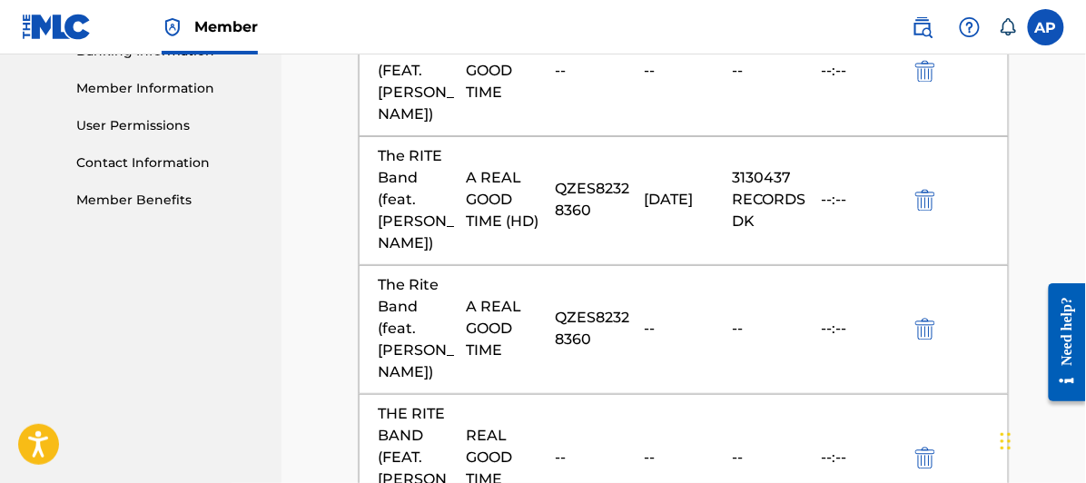
scroll to position [1009, 0]
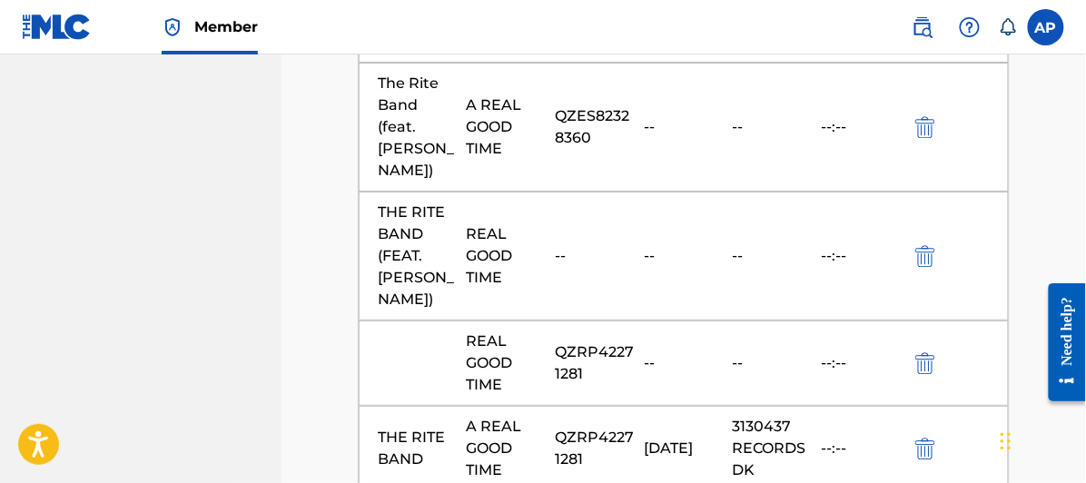
click at [929, 245] on img "submit" at bounding box center [926, 256] width 20 height 22
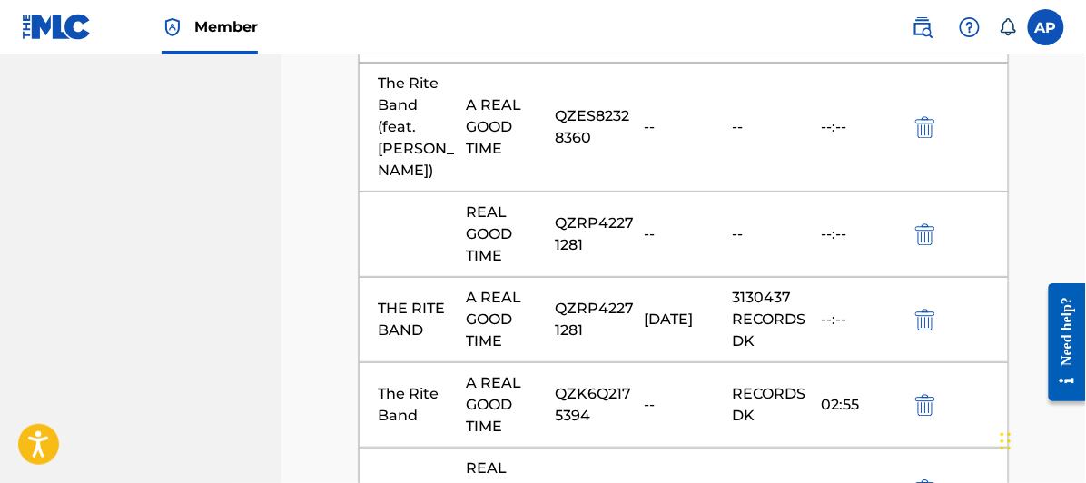
click at [927, 223] on img "submit" at bounding box center [926, 234] width 20 height 22
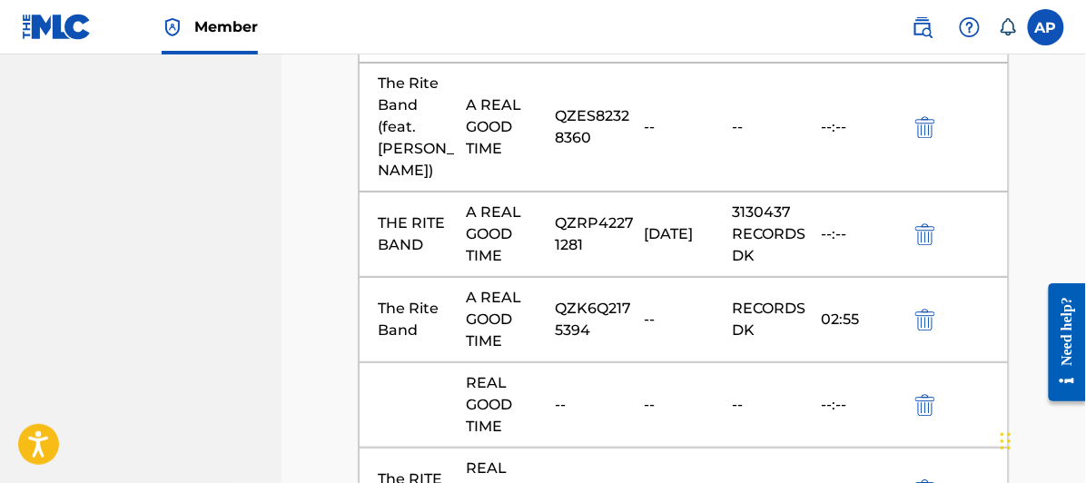
click at [931, 394] on img "submit" at bounding box center [926, 405] width 20 height 22
click at [927, 394] on img "submit" at bounding box center [926, 405] width 20 height 22
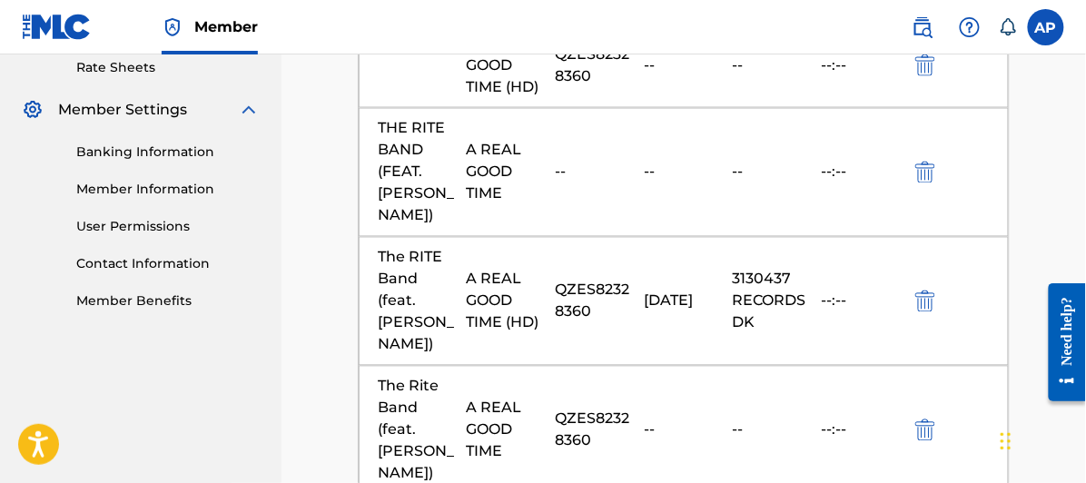
scroll to position [605, 0]
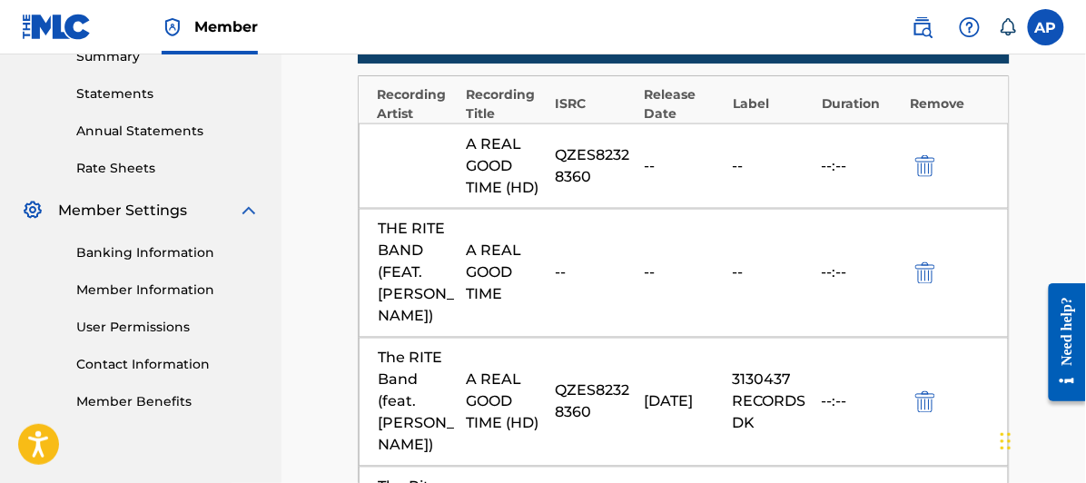
click at [925, 155] on img "submit" at bounding box center [926, 166] width 20 height 22
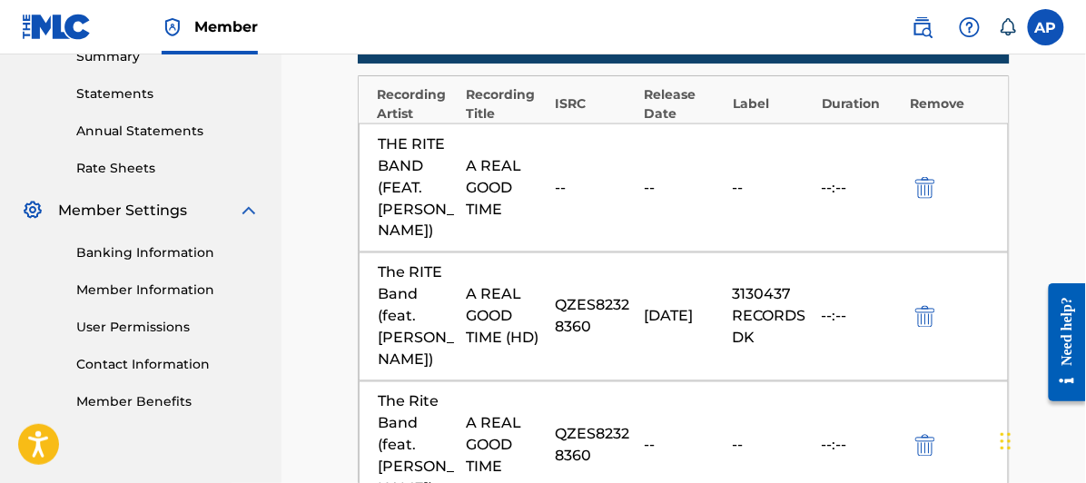
click at [923, 177] on img "submit" at bounding box center [926, 188] width 20 height 22
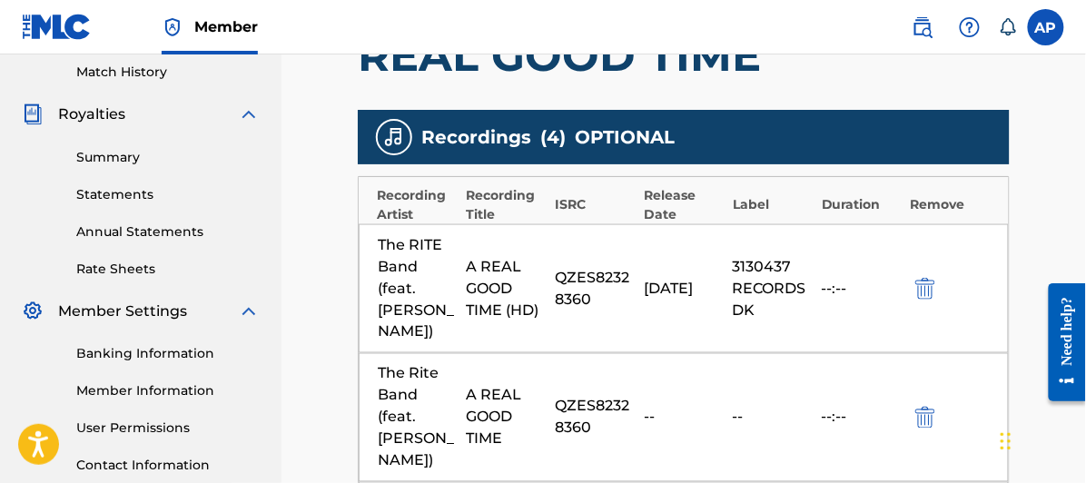
scroll to position [706, 0]
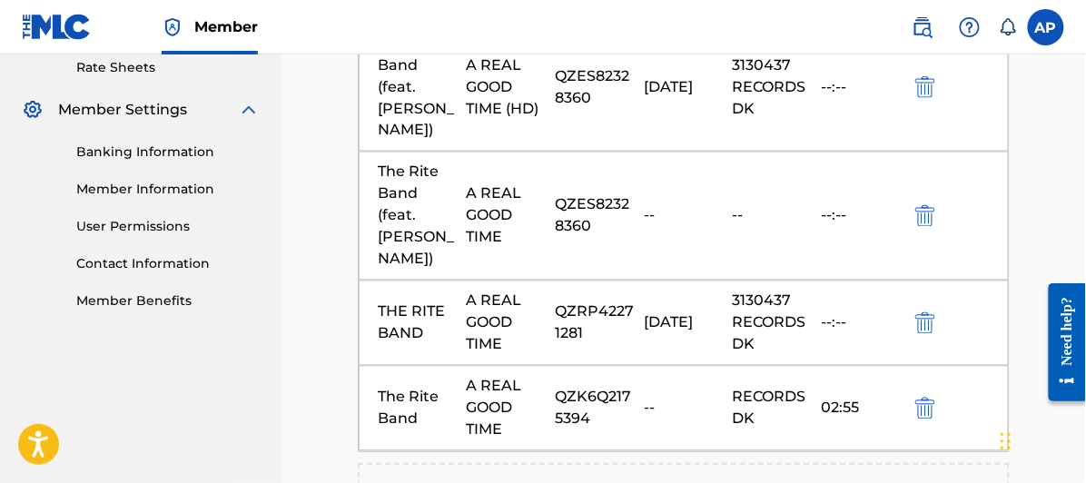
click at [659, 205] on div "--" at bounding box center [684, 216] width 80 height 22
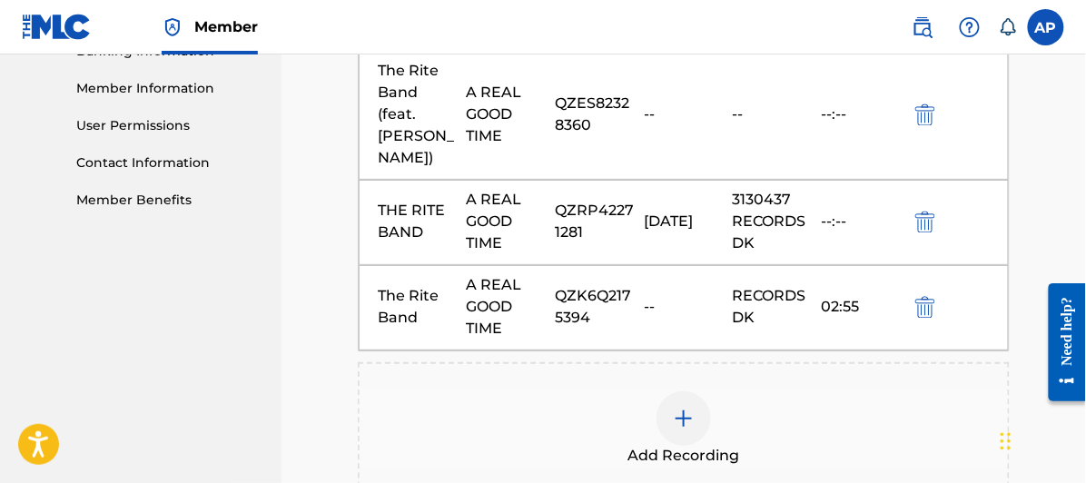
scroll to position [1011, 0]
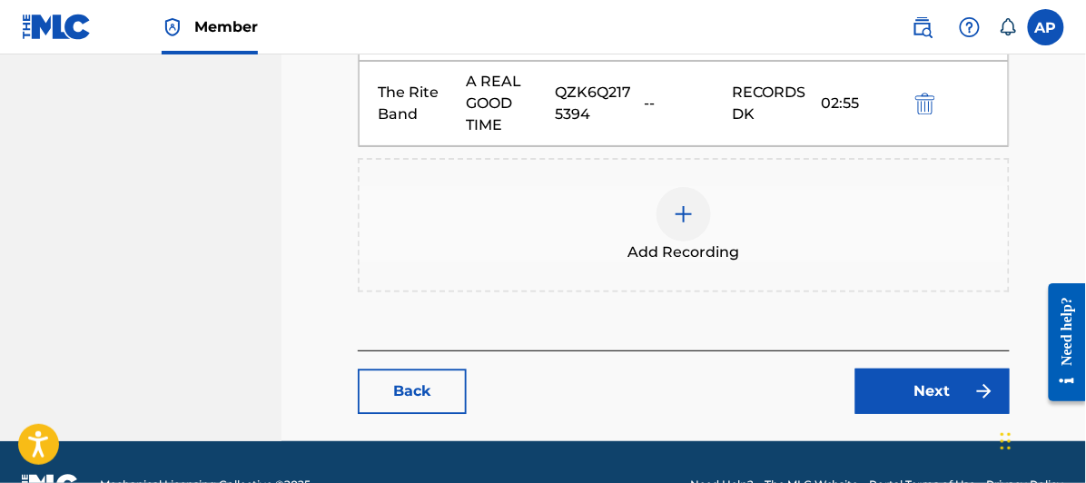
click at [921, 369] on link "Next" at bounding box center [933, 391] width 154 height 45
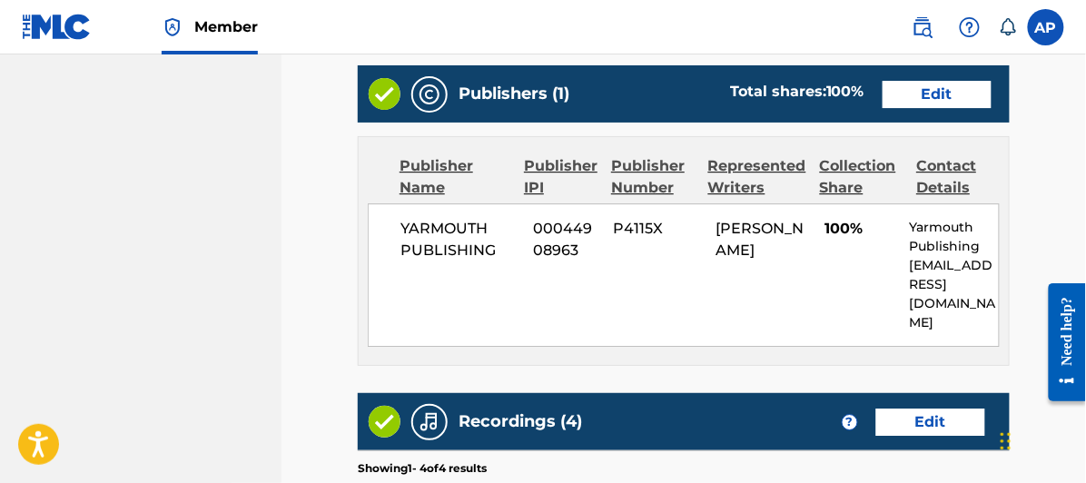
scroll to position [1785, 0]
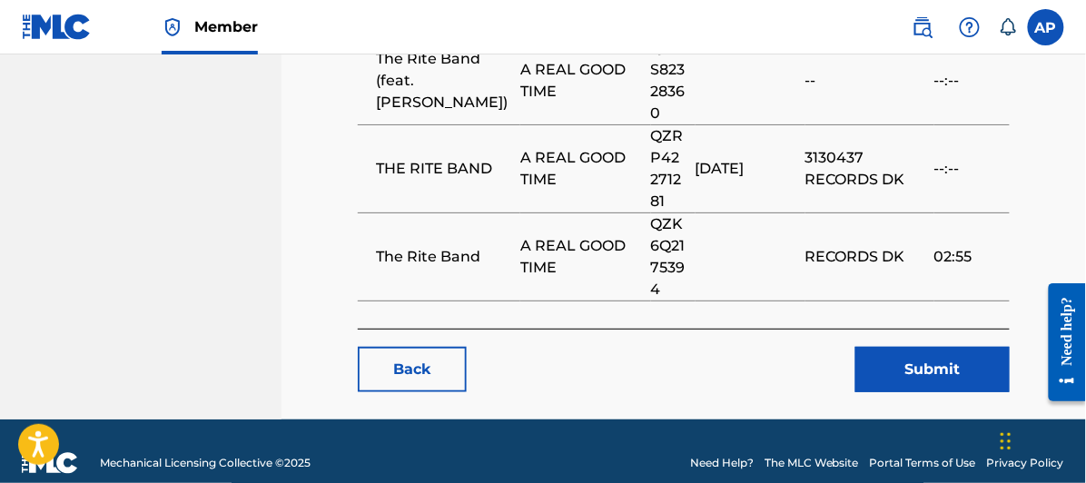
click at [936, 347] on button "Submit" at bounding box center [933, 369] width 154 height 45
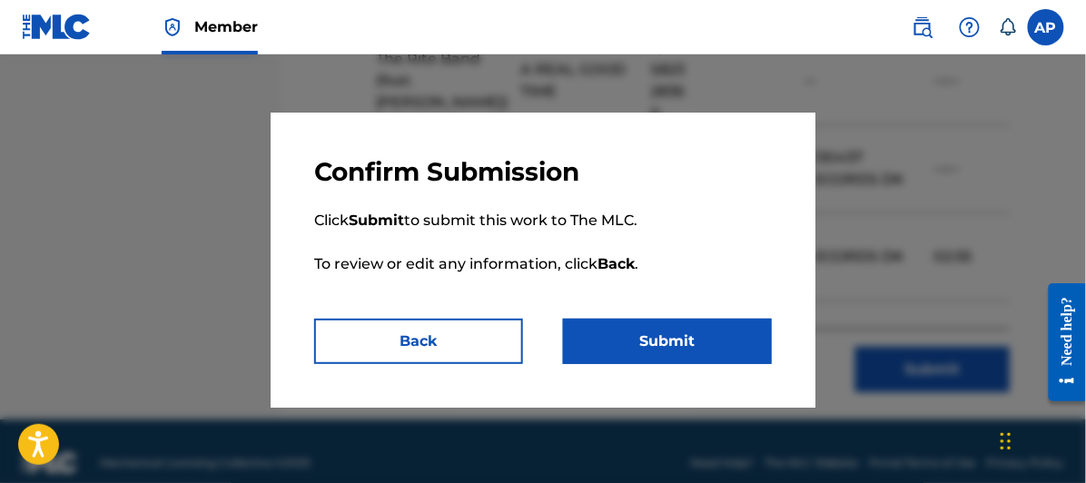
click at [673, 334] on button "Submit" at bounding box center [667, 341] width 209 height 45
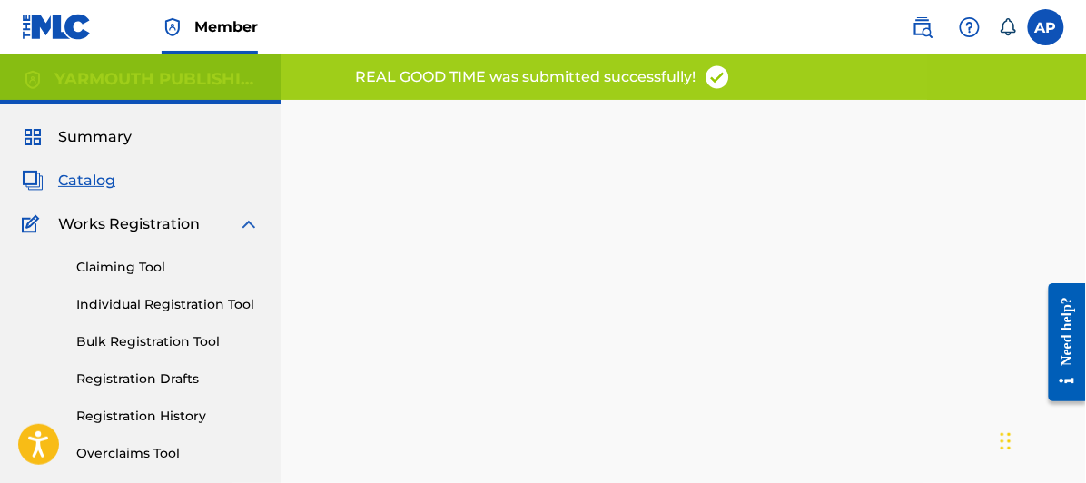
scroll to position [302, 0]
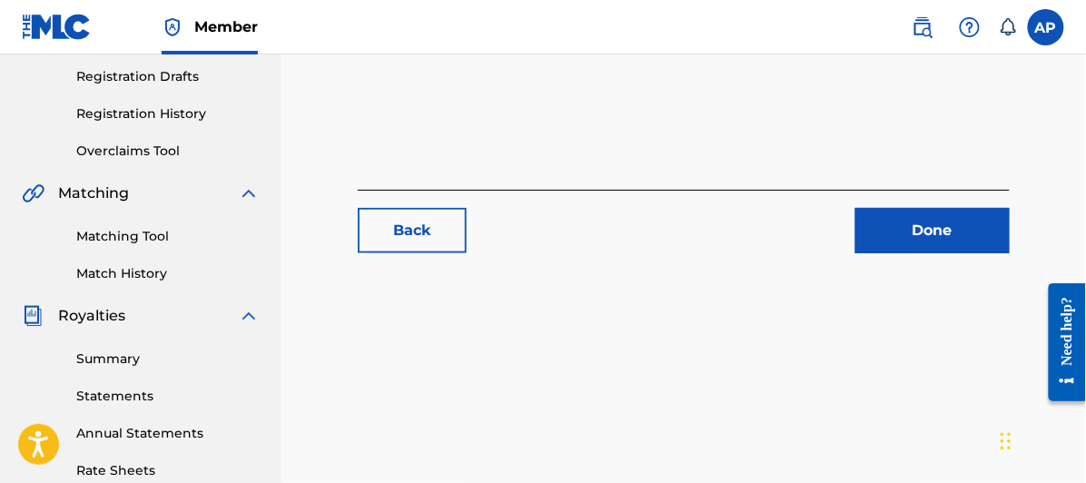
click at [933, 230] on link "Done" at bounding box center [933, 230] width 154 height 45
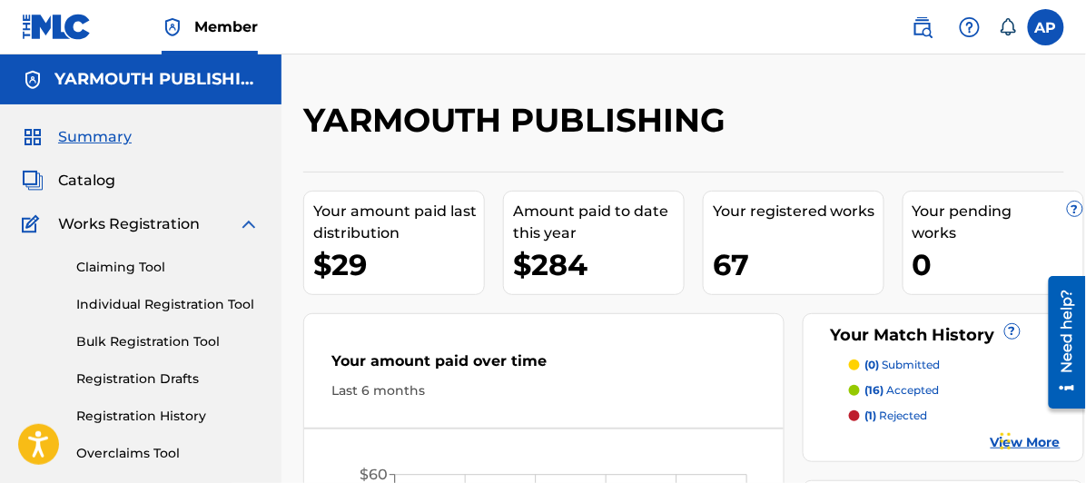
click at [85, 176] on span "Catalog" at bounding box center [86, 181] width 57 height 22
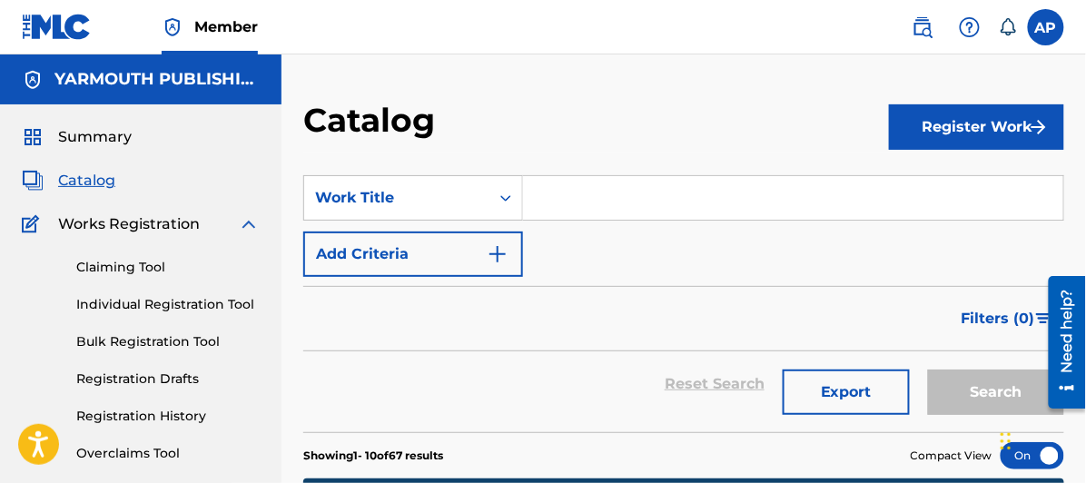
click at [535, 198] on input "Search Form" at bounding box center [793, 198] width 540 height 44
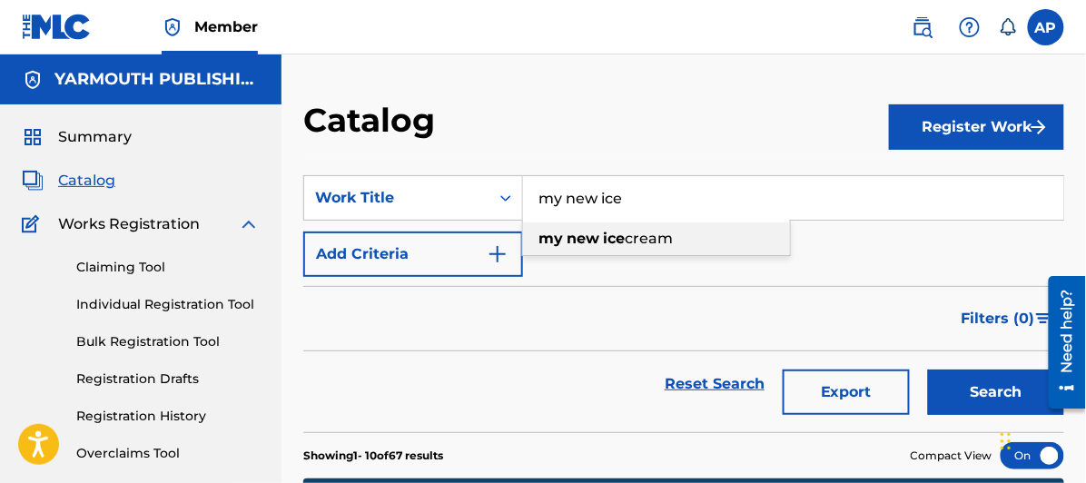
click at [604, 233] on strong "ice" at bounding box center [614, 238] width 22 height 17
type input "my new ice cream"
click at [928, 370] on button "Search" at bounding box center [996, 392] width 136 height 45
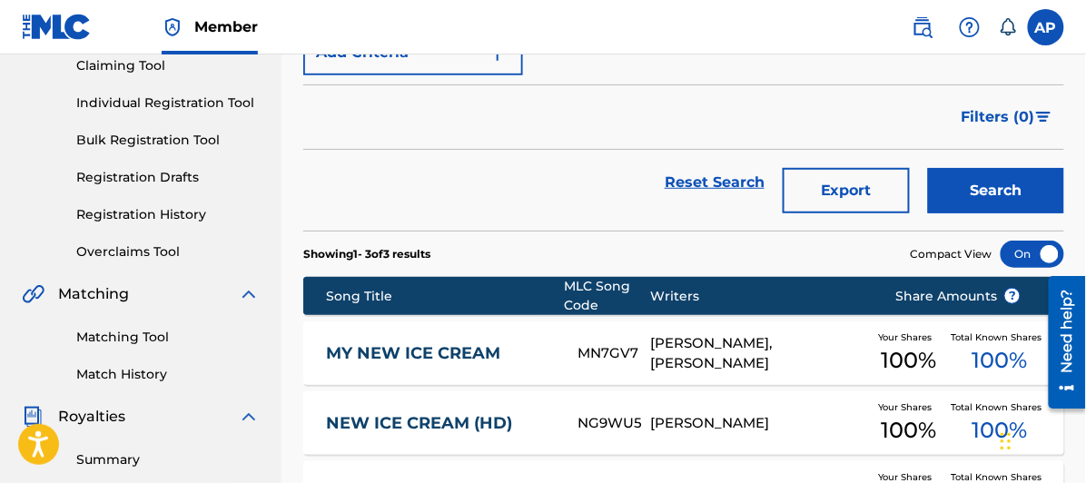
scroll to position [302, 0]
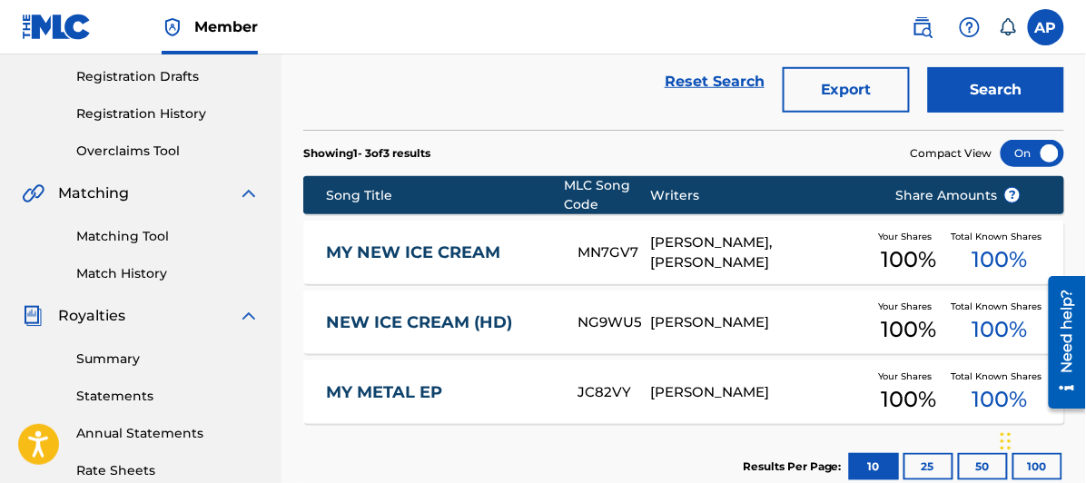
click at [404, 248] on link "MY NEW ICE CREAM" at bounding box center [440, 253] width 228 height 21
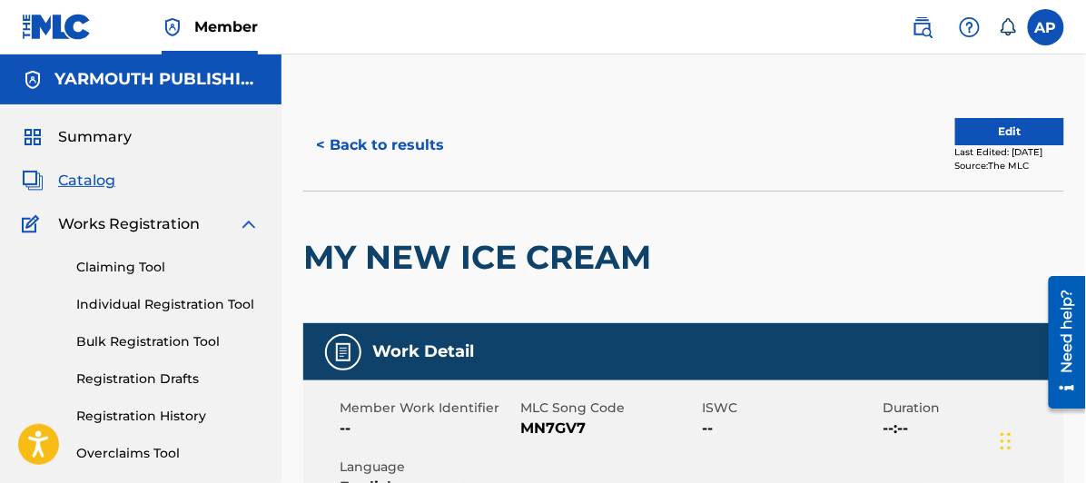
click at [1005, 127] on button "Edit" at bounding box center [1010, 131] width 109 height 27
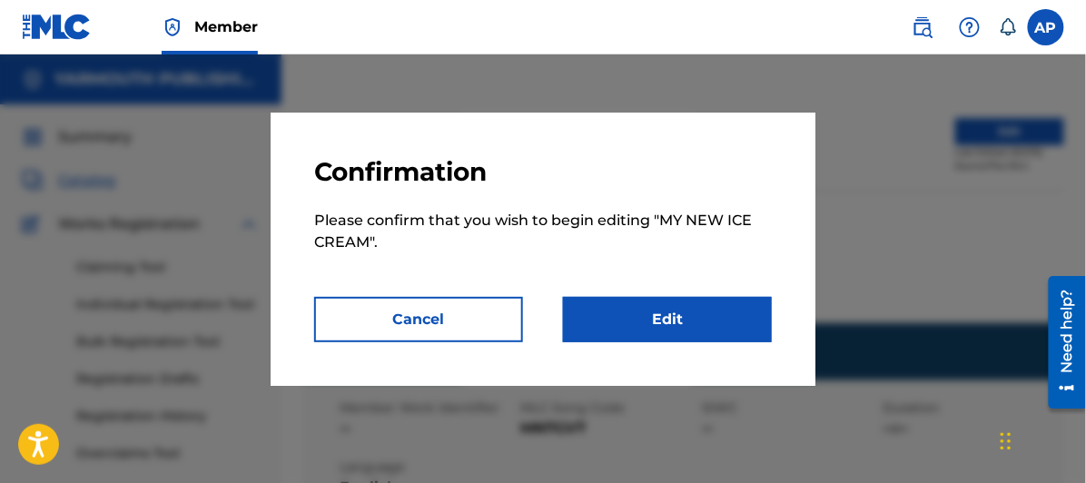
click at [666, 317] on link "Edit" at bounding box center [667, 319] width 209 height 45
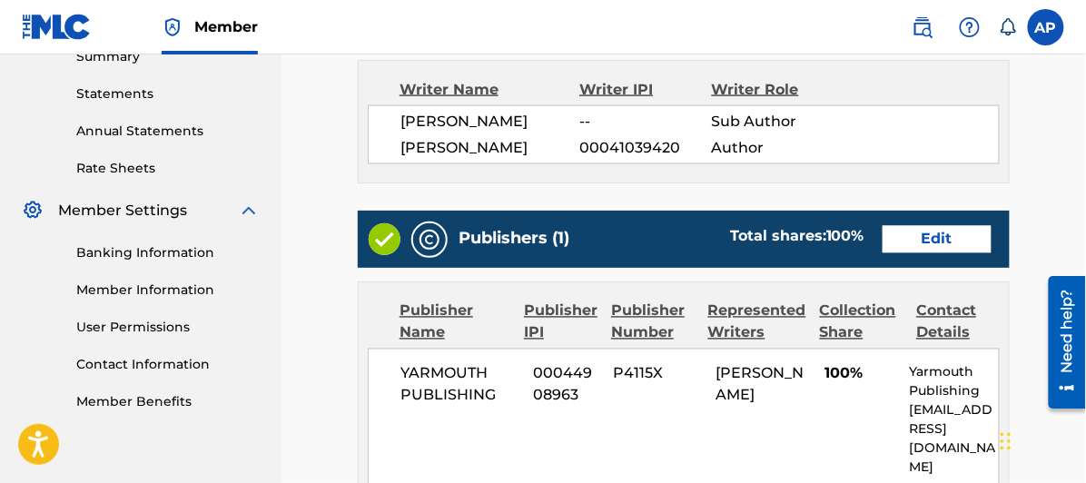
scroll to position [908, 0]
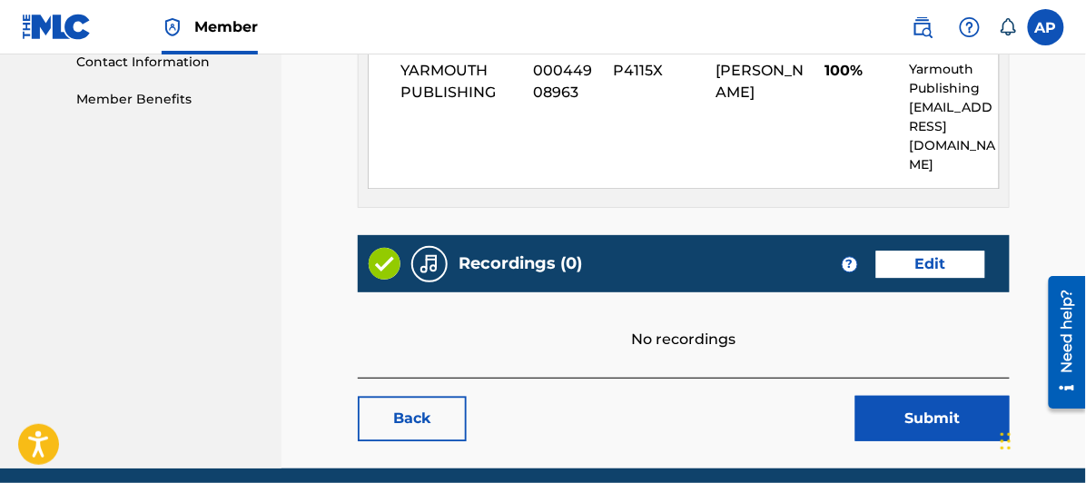
click at [941, 258] on link "Edit" at bounding box center [931, 264] width 109 height 27
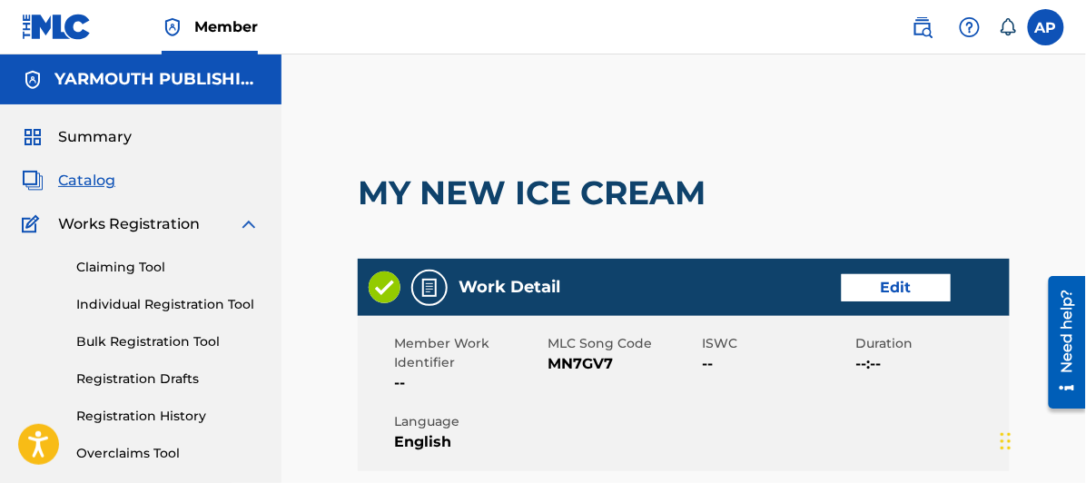
scroll to position [908, 0]
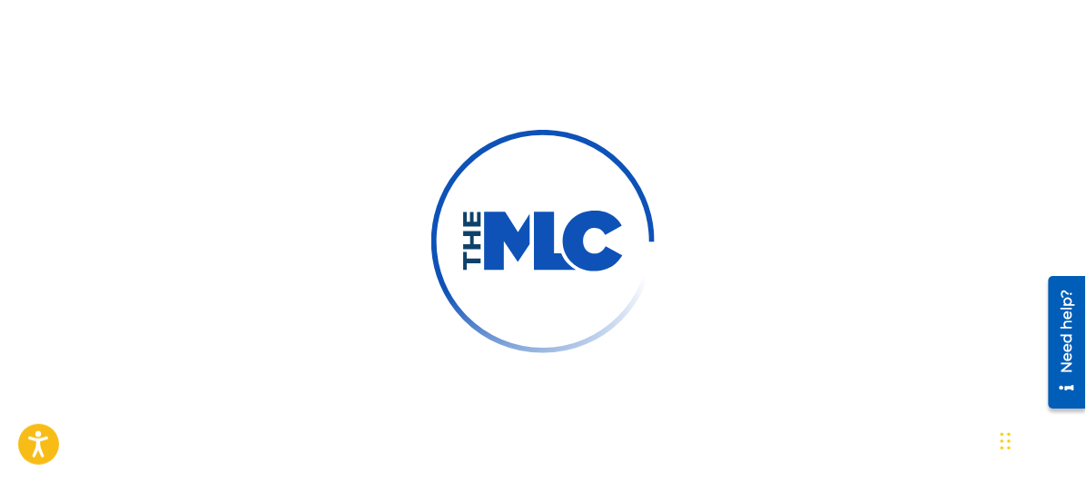
click at [539, 246] on img at bounding box center [543, 242] width 164 height 62
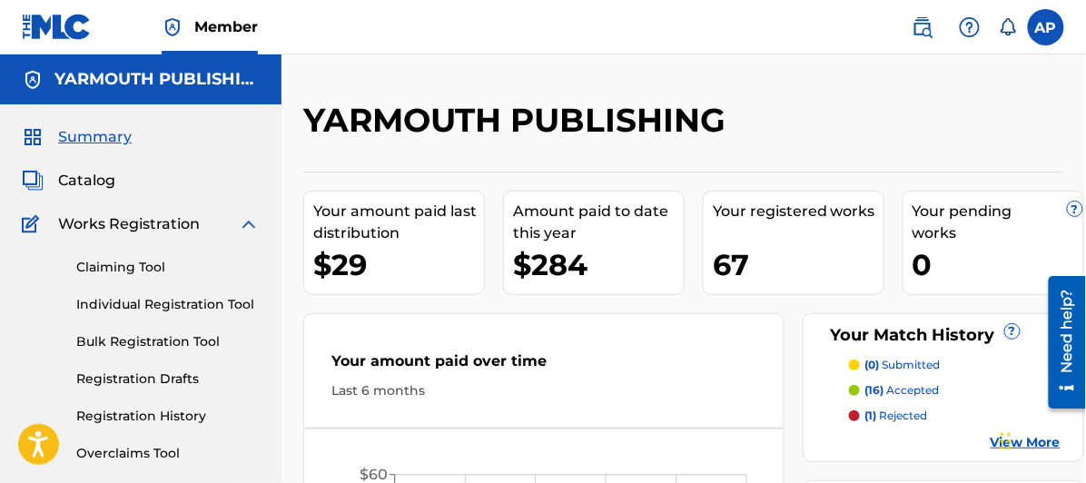
click at [91, 178] on span "Catalog" at bounding box center [86, 181] width 57 height 22
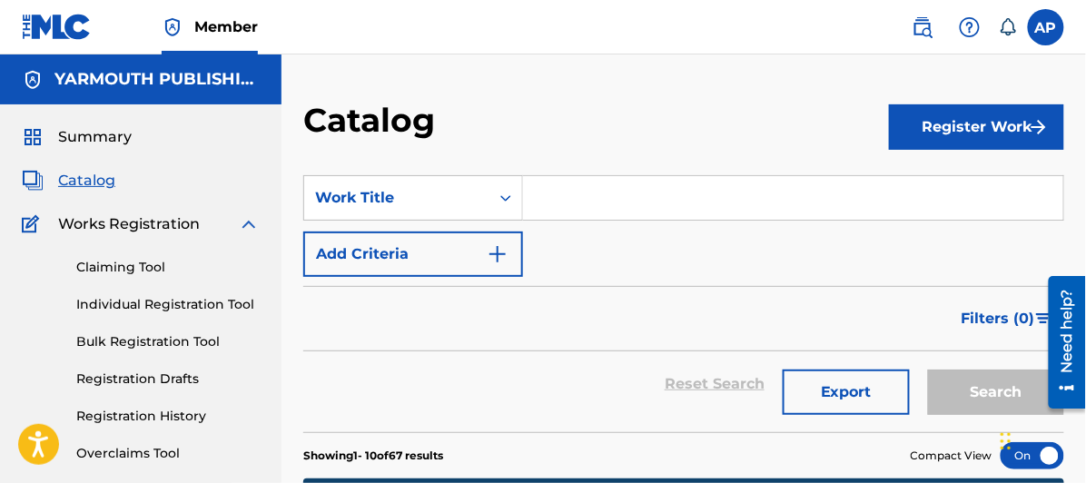
click at [541, 200] on input "Search Form" at bounding box center [793, 198] width 540 height 44
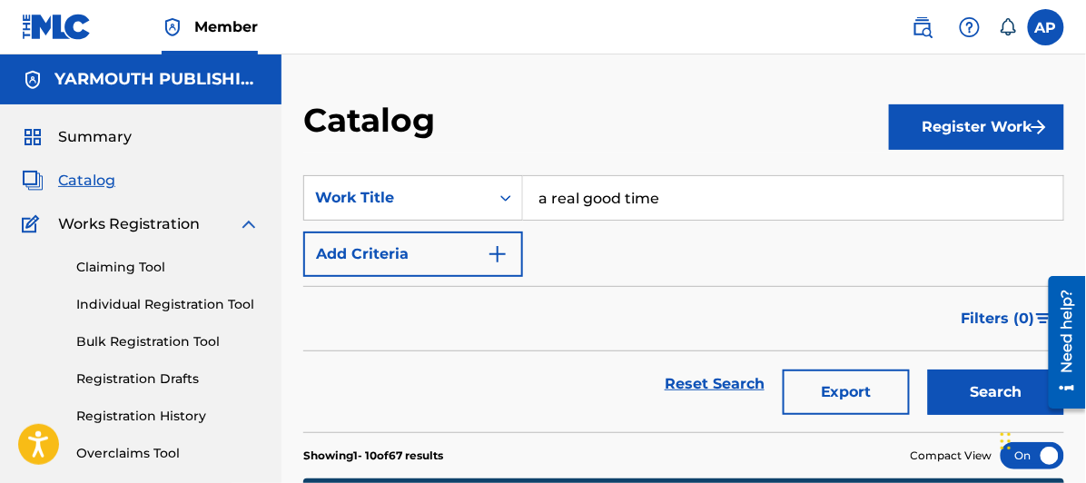
type input "a real good time"
click at [928, 370] on button "Search" at bounding box center [996, 392] width 136 height 45
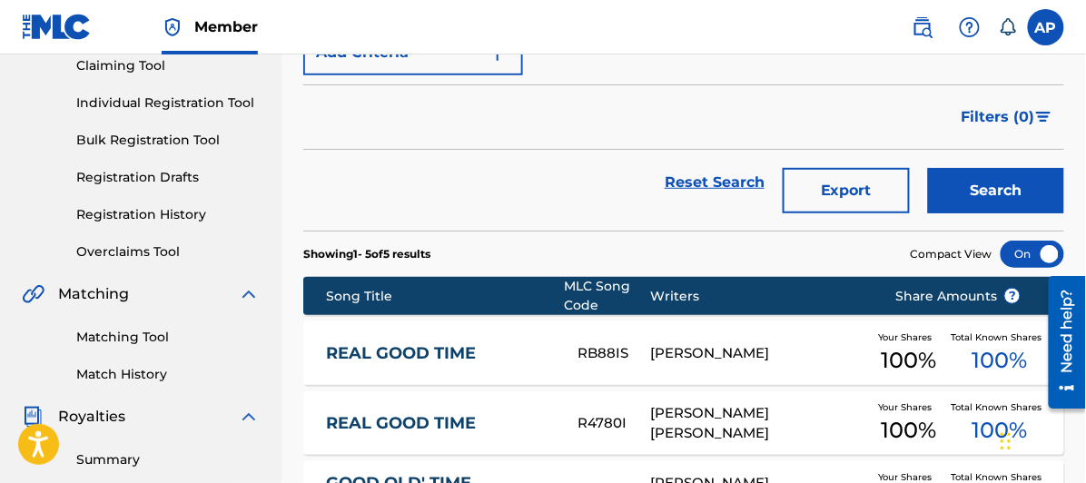
scroll to position [302, 0]
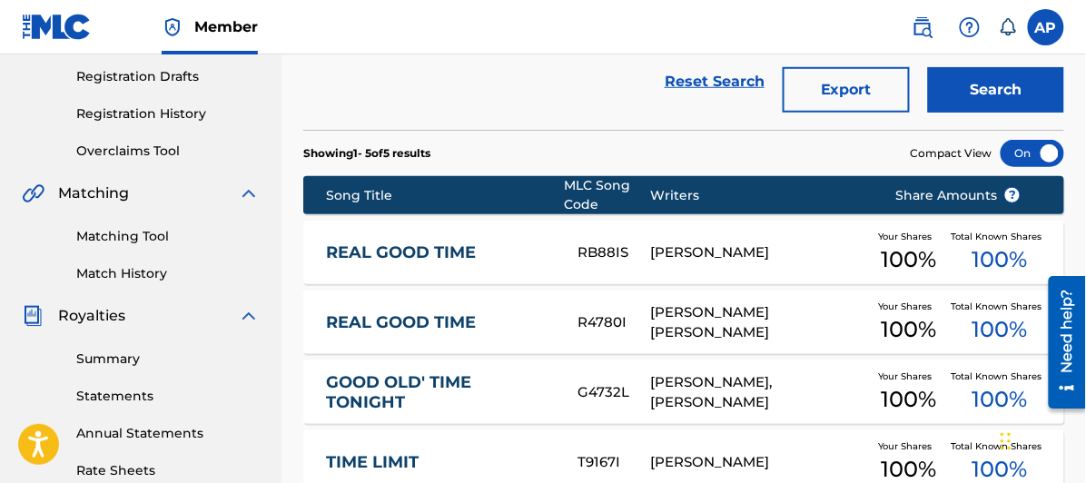
click at [382, 248] on link "REAL GOOD TIME" at bounding box center [440, 253] width 228 height 21
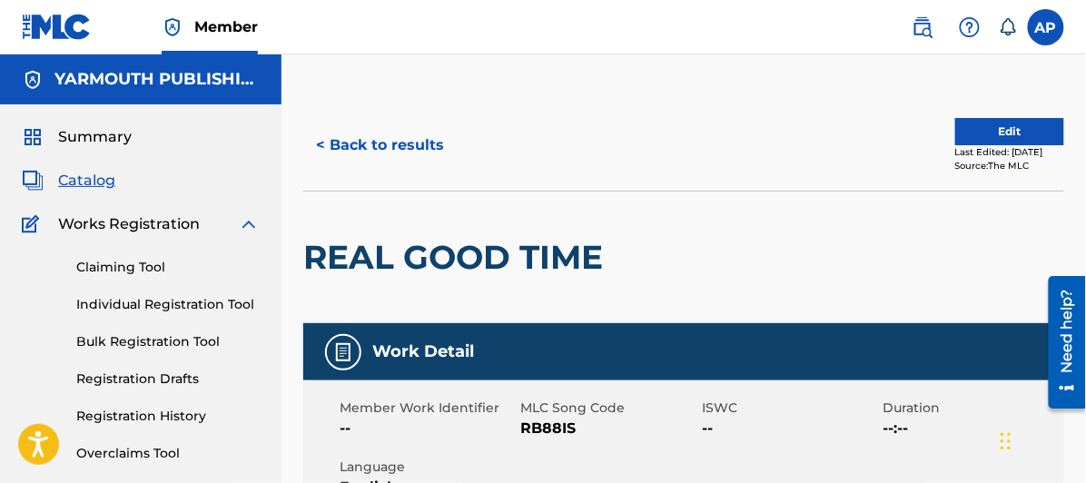
click at [1000, 129] on button "Edit" at bounding box center [1010, 131] width 109 height 27
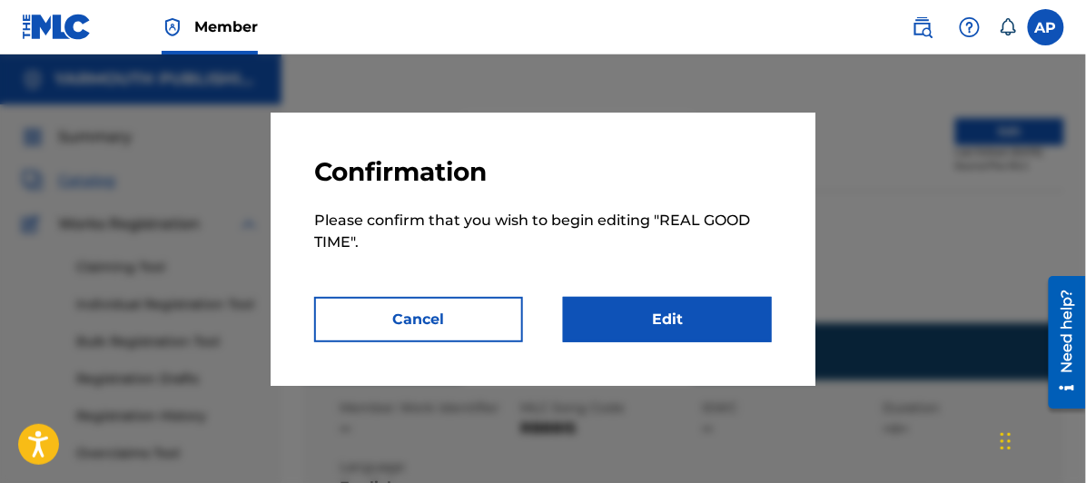
scroll to position [202, 0]
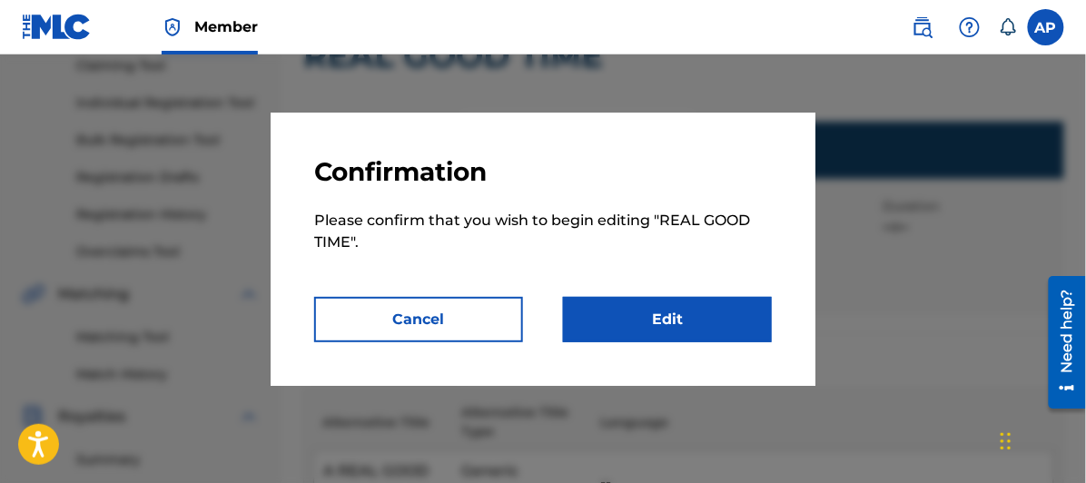
click at [669, 316] on link "Edit" at bounding box center [667, 319] width 209 height 45
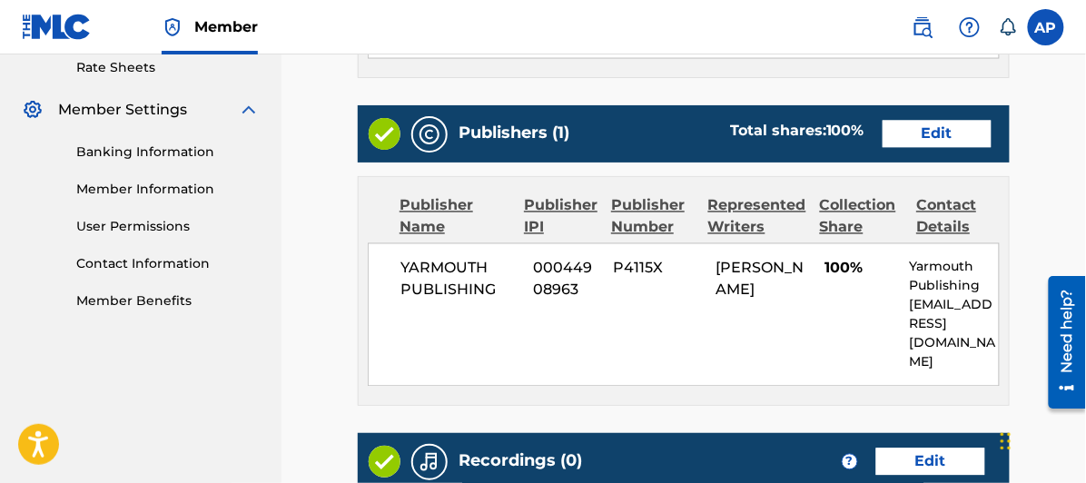
scroll to position [954, 0]
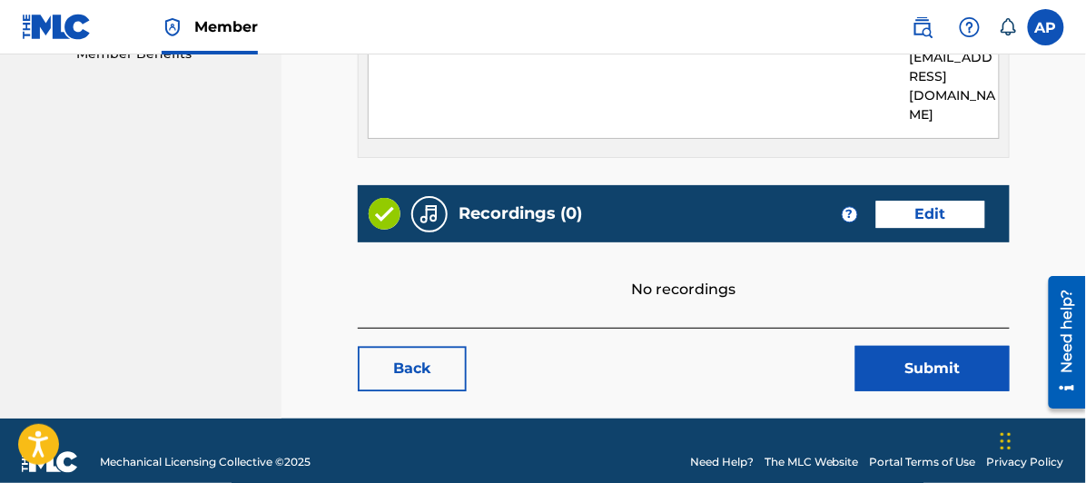
click at [924, 201] on link "Edit" at bounding box center [931, 214] width 109 height 27
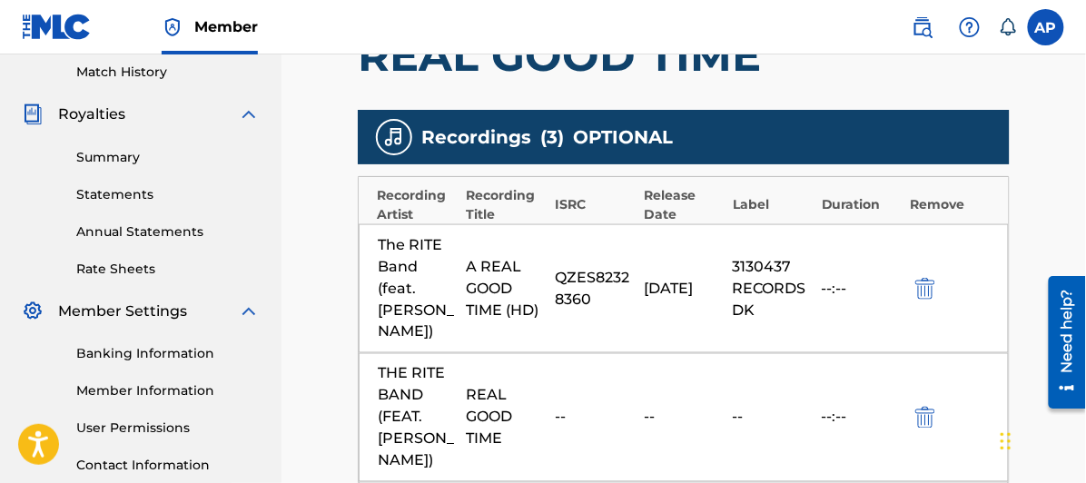
scroll to position [706, 0]
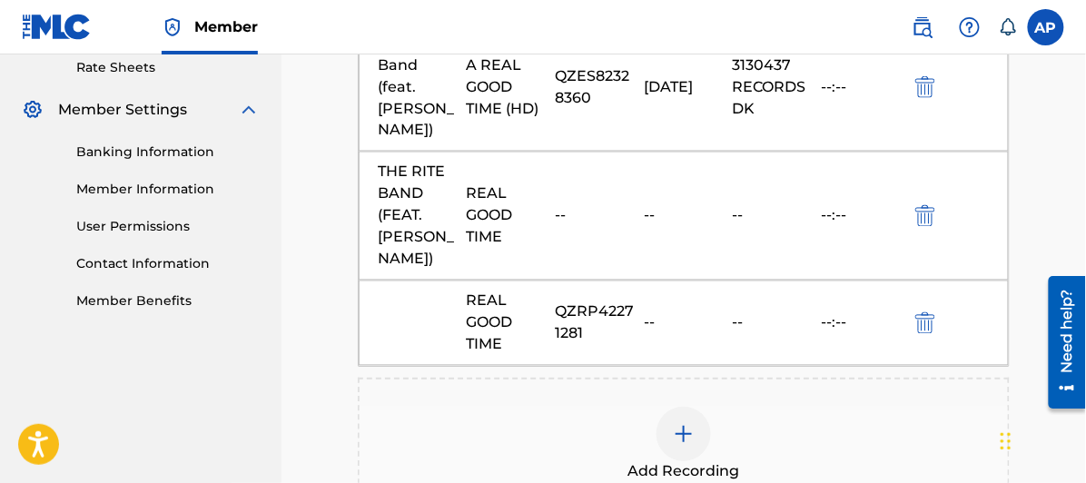
click at [924, 312] on img "submit" at bounding box center [926, 323] width 20 height 22
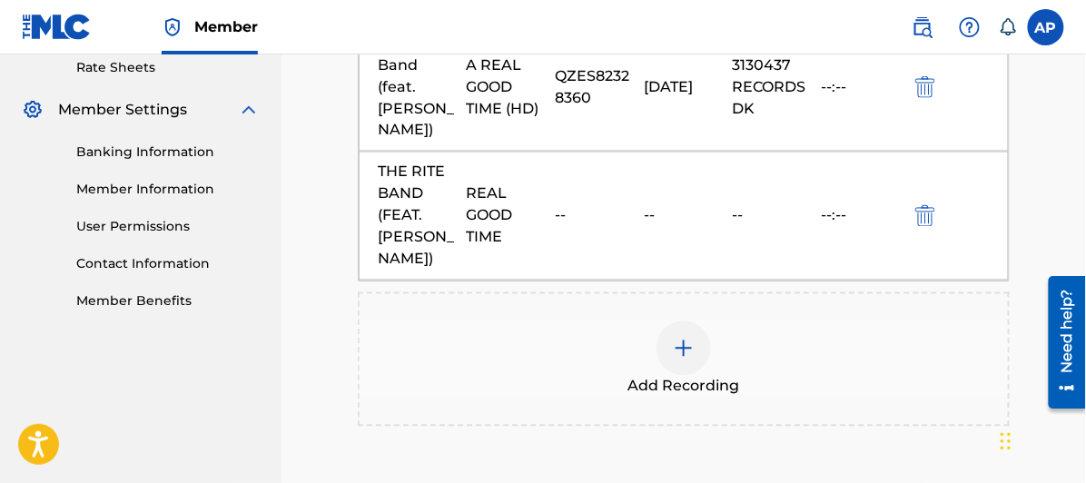
click at [684, 338] on img at bounding box center [684, 349] width 22 height 22
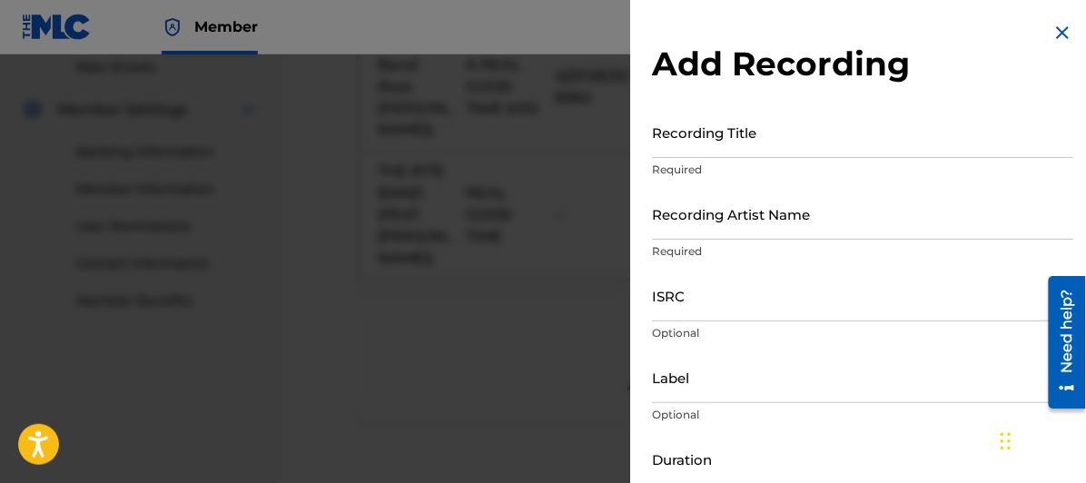
click at [683, 148] on input "Recording Title" at bounding box center [862, 132] width 421 height 52
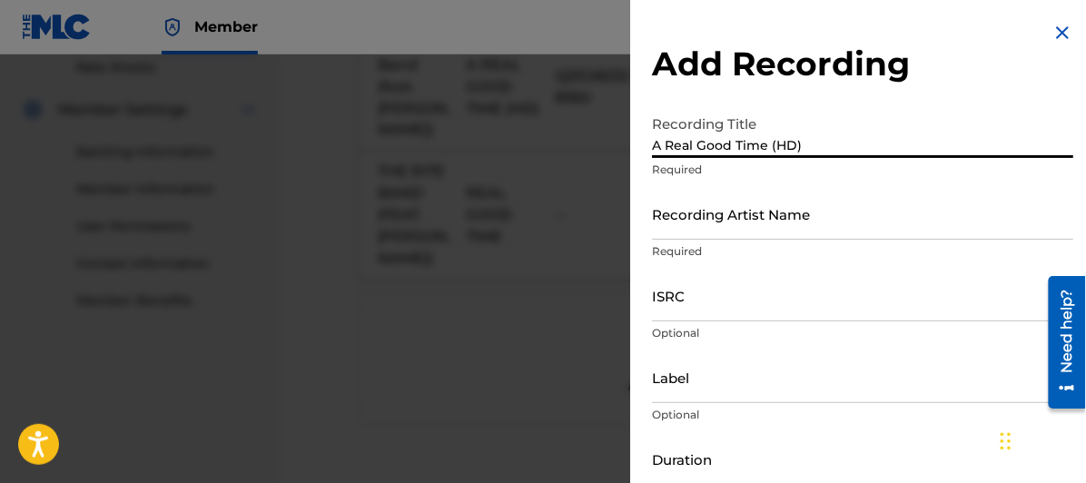
type input "A Real Good Time (HD)"
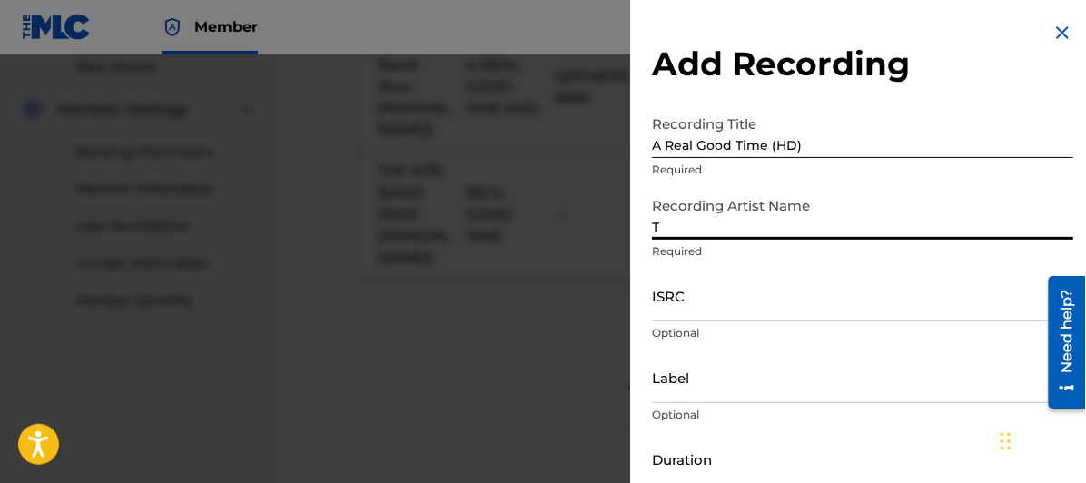
type input "The RITE Band (feat. [PERSON_NAME])"
type input "Distrokid"
type input "[DATE]"
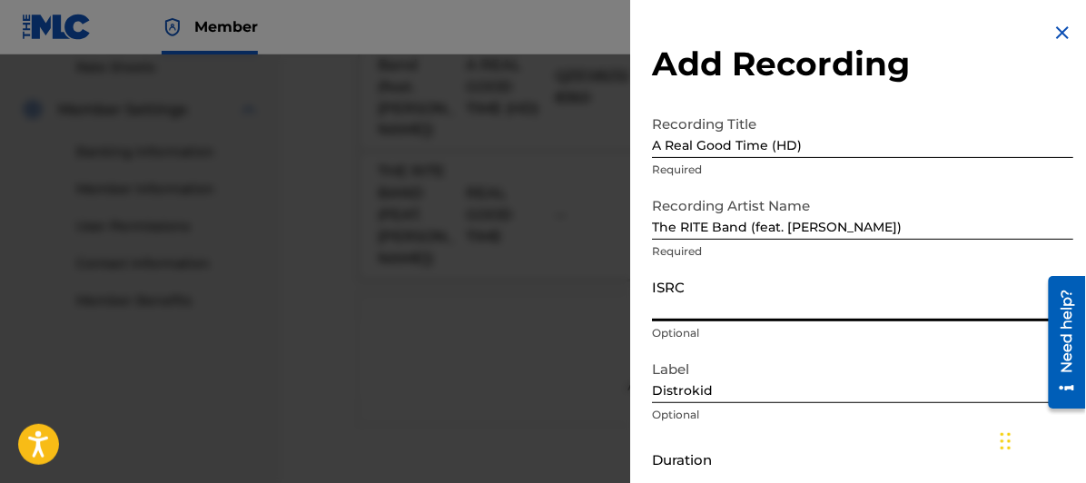
click at [669, 306] on input "ISRC" at bounding box center [862, 296] width 421 height 52
paste input "QZES82328360"
type input "QZES82328360"
click at [719, 389] on input "Distrokid" at bounding box center [862, 378] width 421 height 52
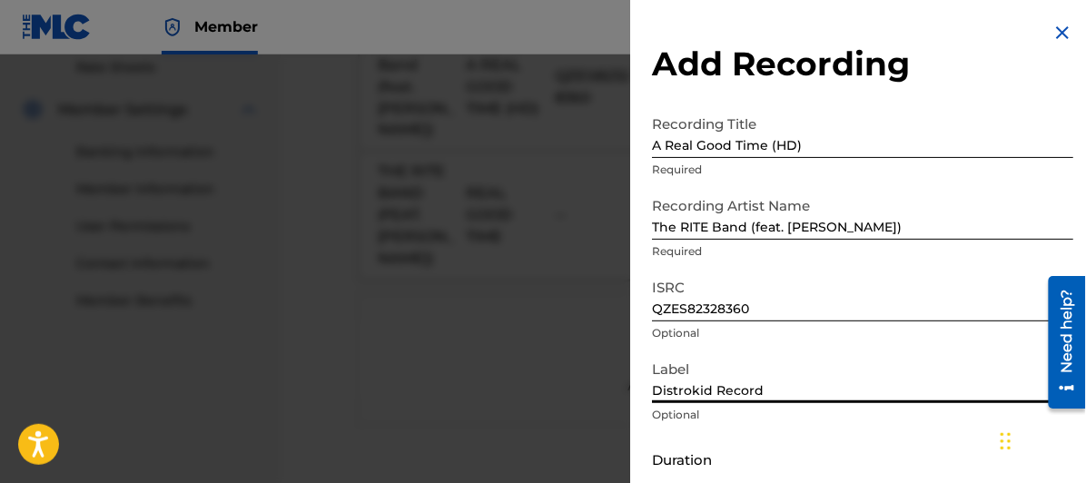
type input "Distrokid Records"
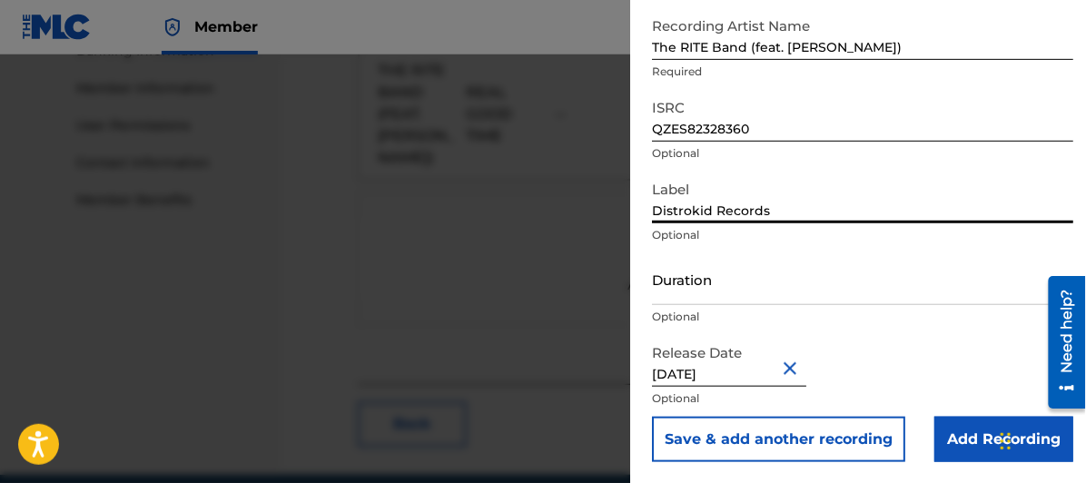
scroll to position [840, 0]
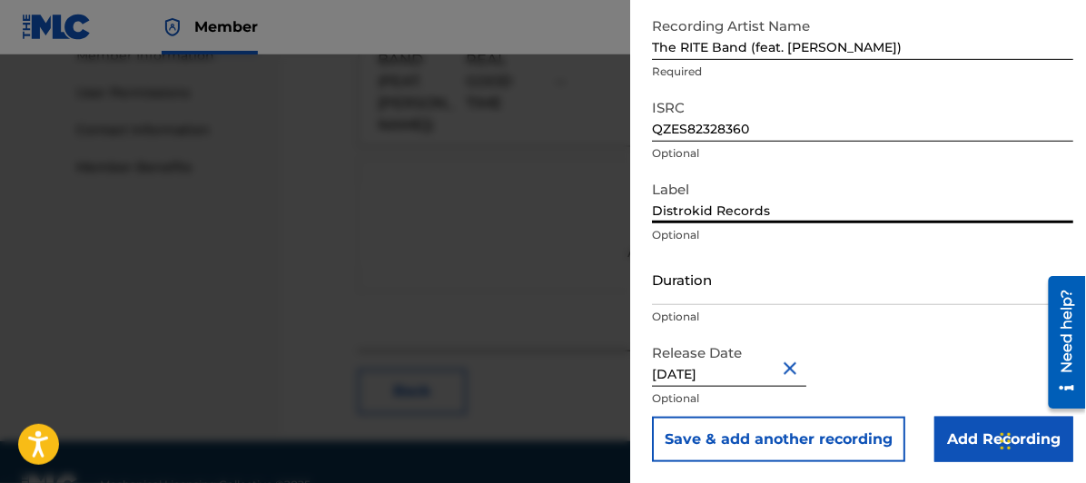
click at [987, 437] on input "Add Recording" at bounding box center [1004, 439] width 139 height 45
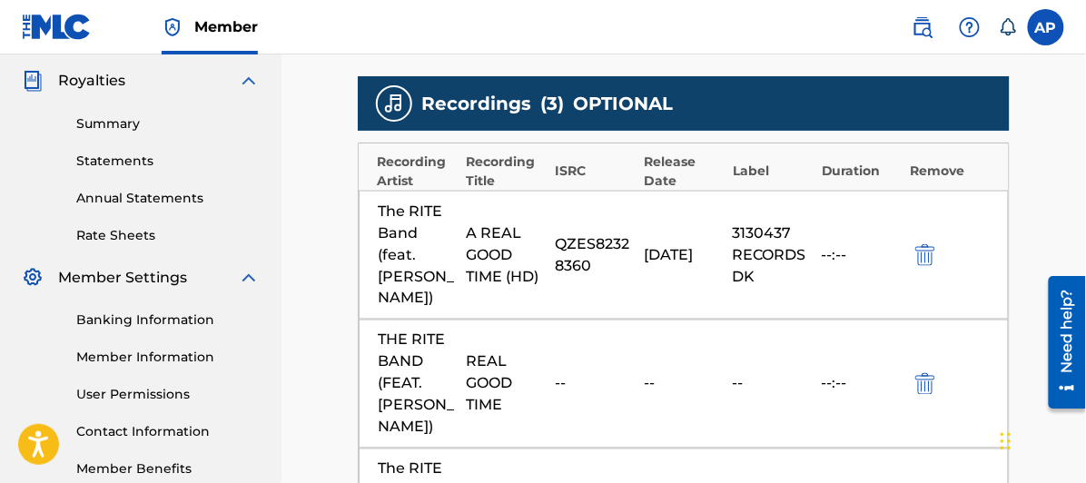
scroll to position [639, 0]
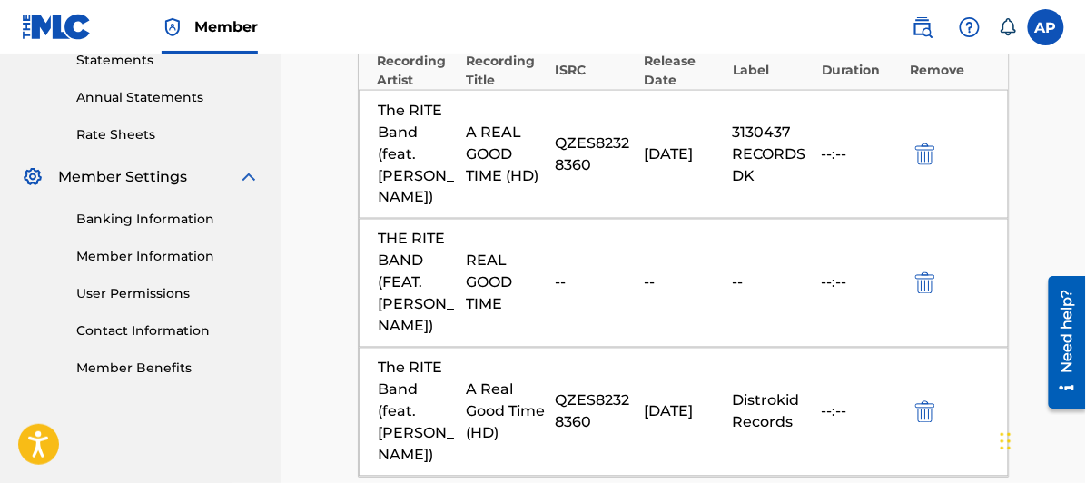
click at [926, 273] on img "submit" at bounding box center [926, 284] width 20 height 22
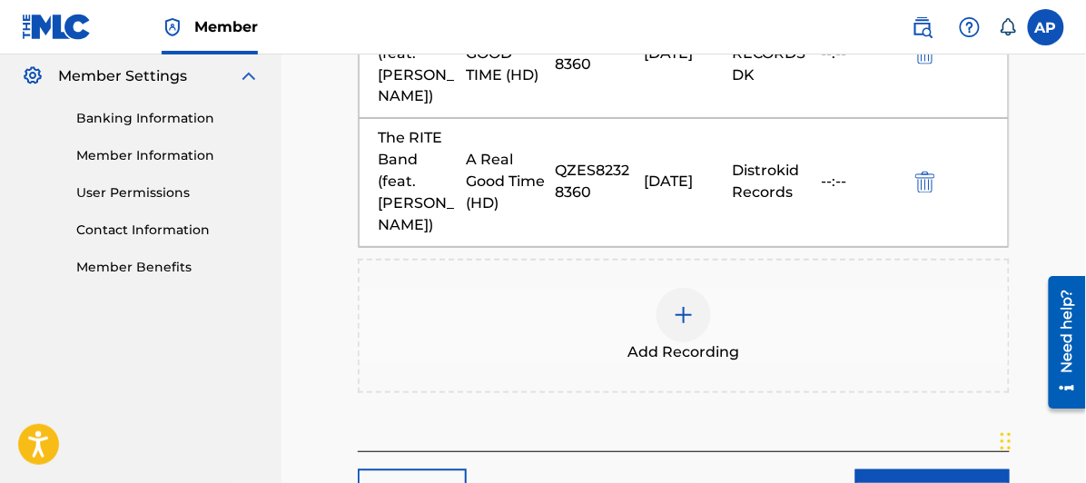
scroll to position [840, 0]
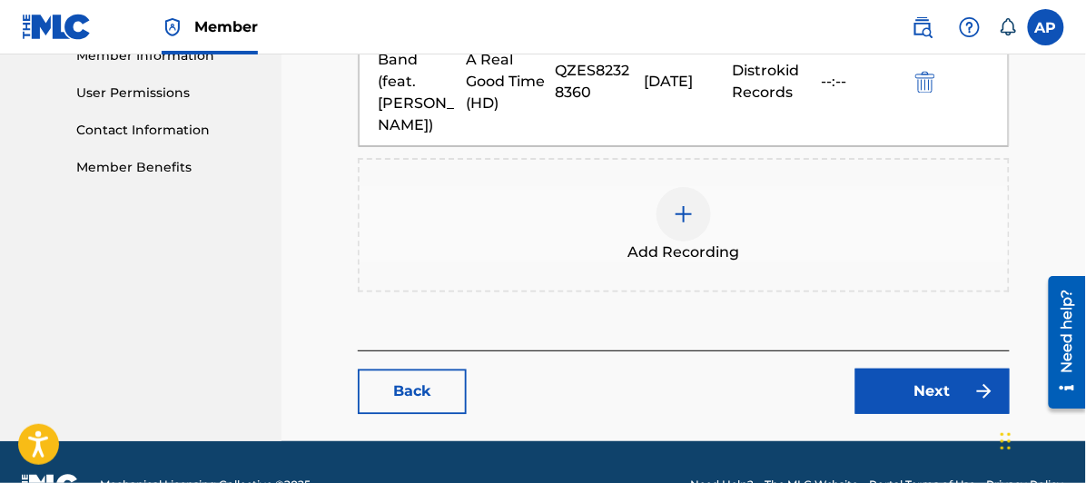
click at [937, 369] on link "Next" at bounding box center [933, 391] width 154 height 45
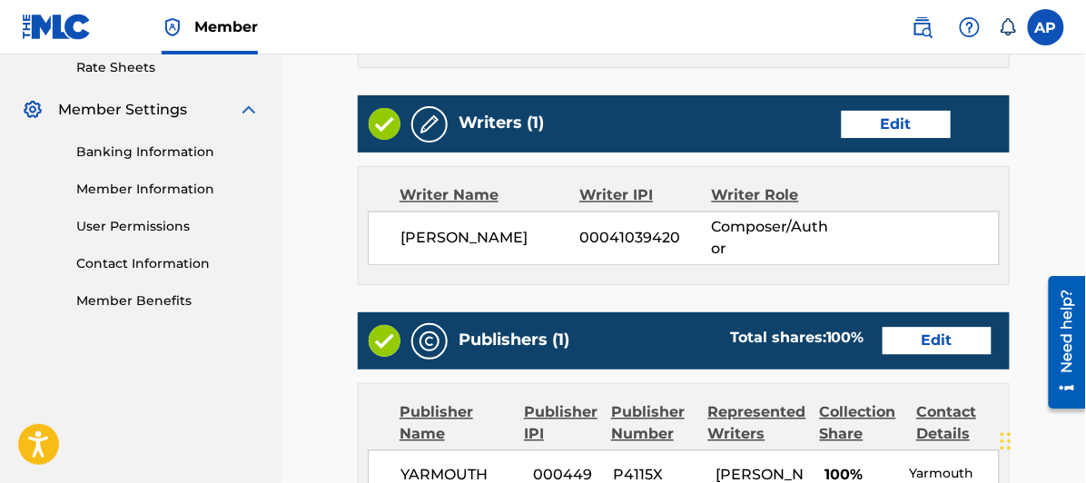
scroll to position [1351, 0]
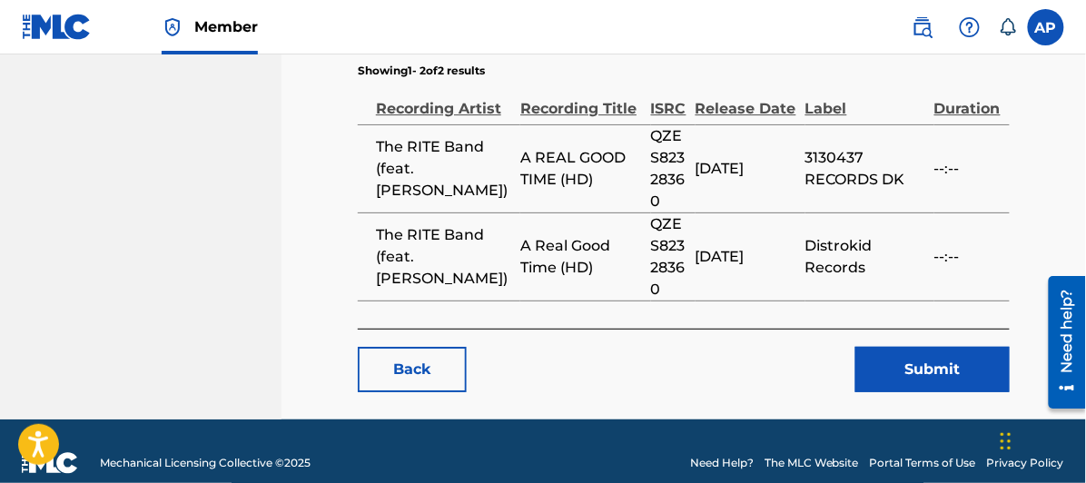
click at [924, 347] on button "Submit" at bounding box center [933, 369] width 154 height 45
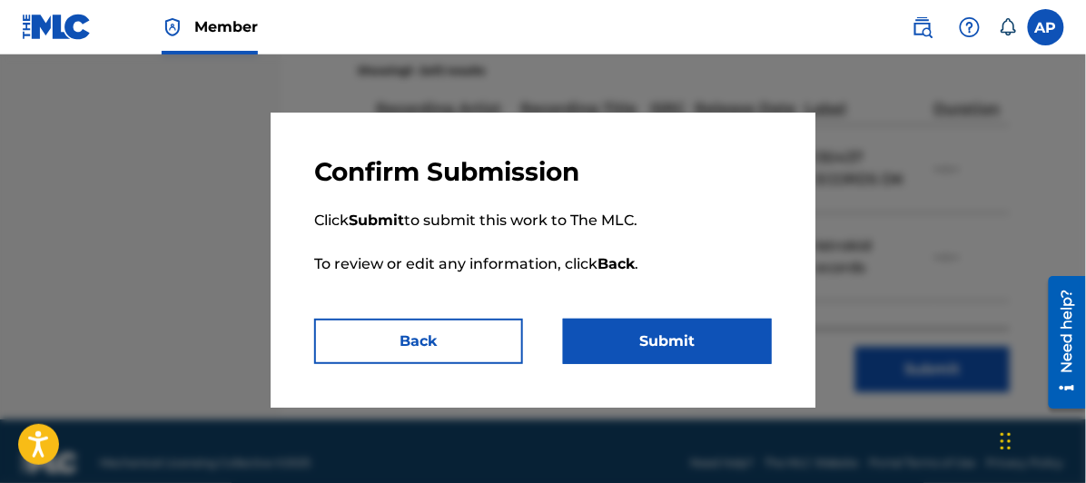
click at [669, 336] on button "Submit" at bounding box center [667, 341] width 209 height 45
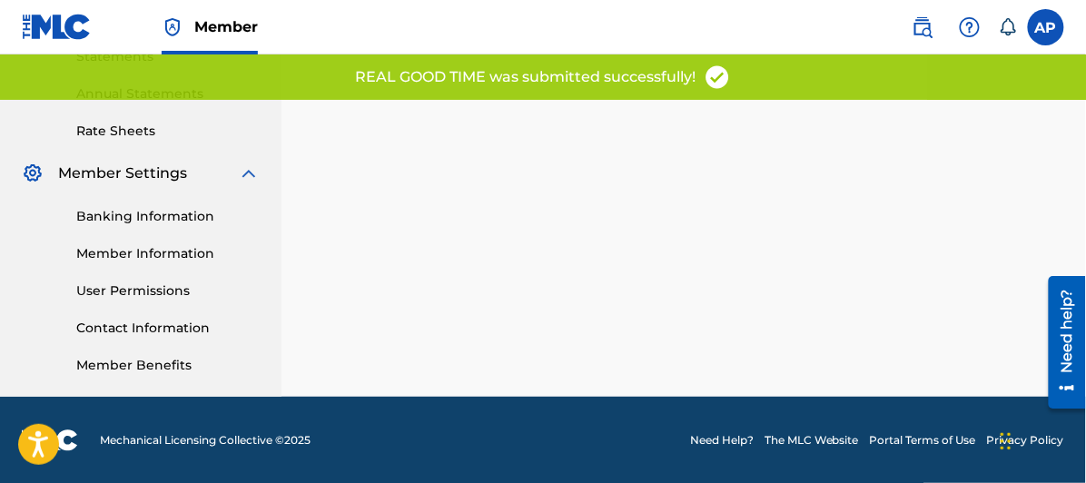
scroll to position [340, 0]
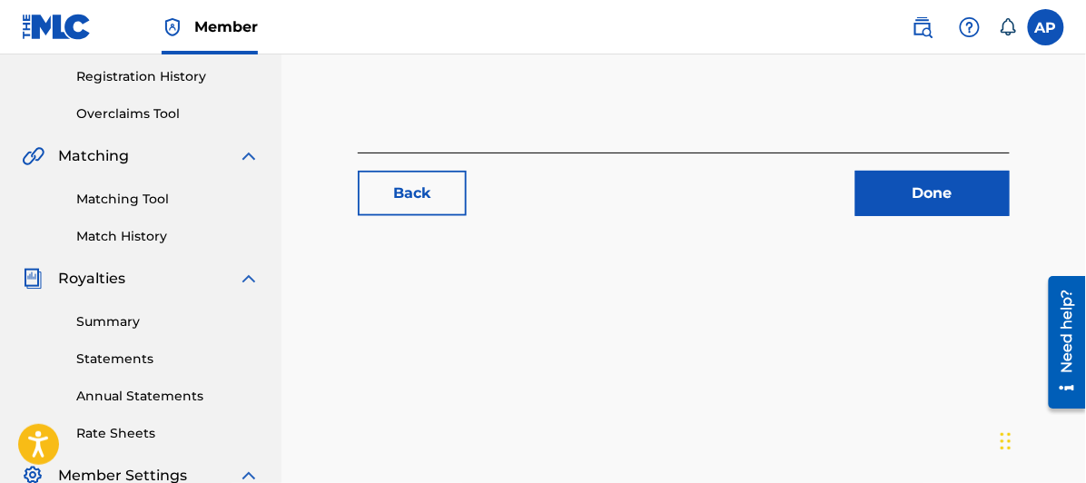
click at [932, 188] on link "Done" at bounding box center [933, 193] width 154 height 45
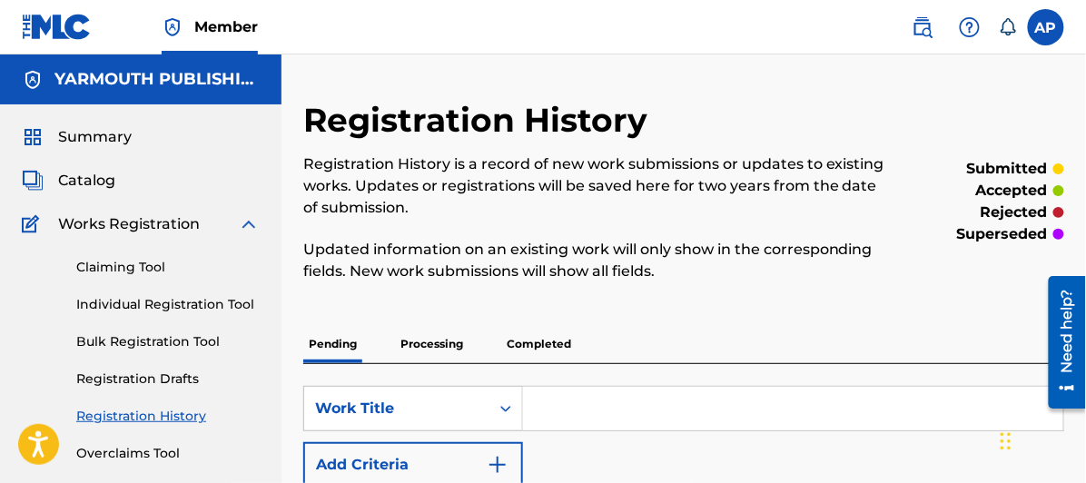
click at [90, 179] on span "Catalog" at bounding box center [86, 181] width 57 height 22
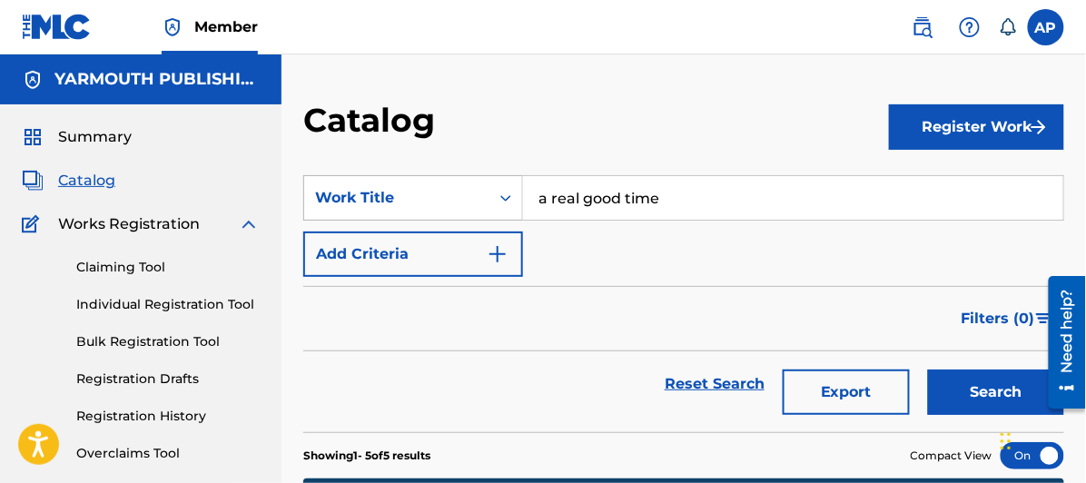
drag, startPoint x: 672, startPoint y: 199, endPoint x: 491, endPoint y: 213, distance: 182.2
click at [491, 213] on div "SearchWithCriteriac9624b74-9ee6-4af6-8612-529f53afa95f Work Title a real good t…" at bounding box center [683, 197] width 761 height 45
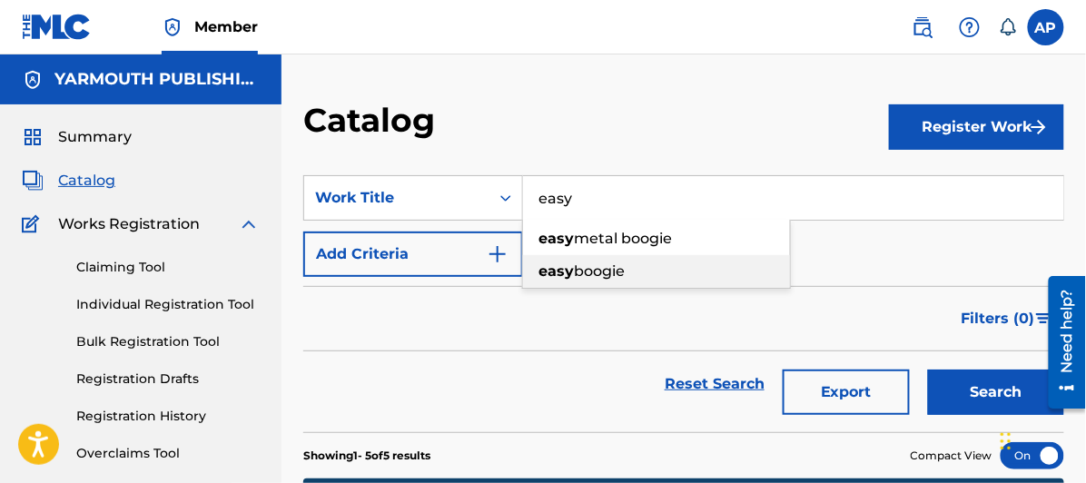
click at [581, 267] on span "boogie" at bounding box center [599, 271] width 51 height 17
type input "easy boogie"
click at [928, 370] on button "Search" at bounding box center [996, 392] width 136 height 45
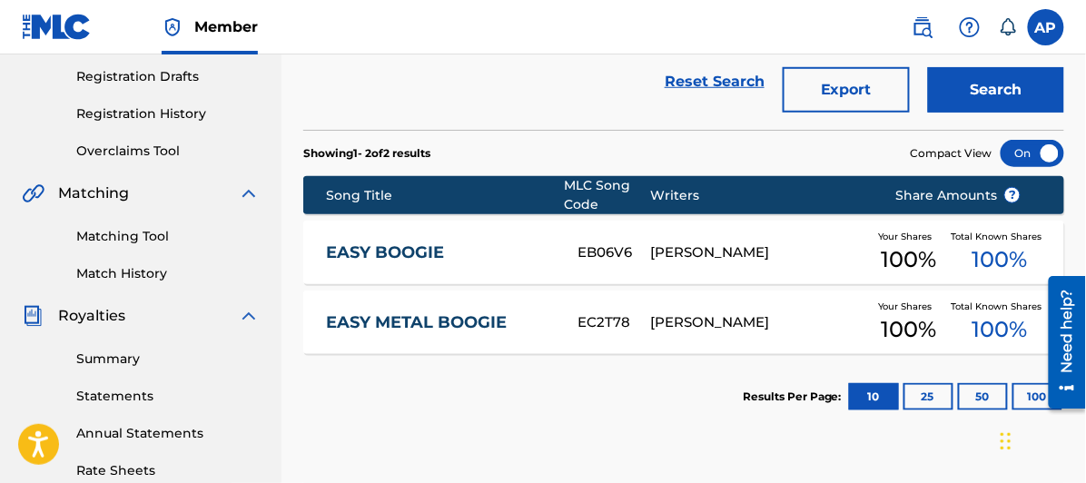
click at [403, 244] on link "EASY BOOGIE" at bounding box center [440, 253] width 228 height 21
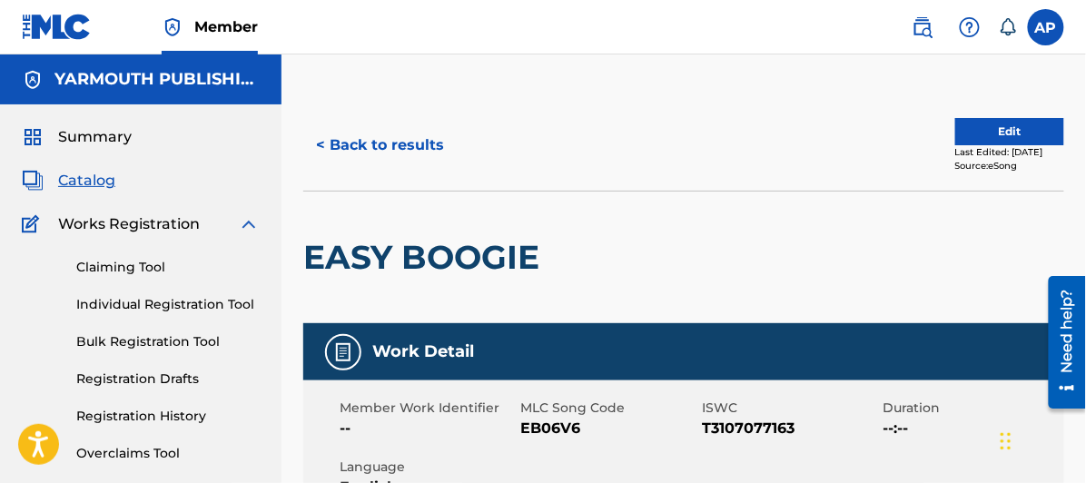
click at [983, 124] on button "Edit" at bounding box center [1010, 131] width 109 height 27
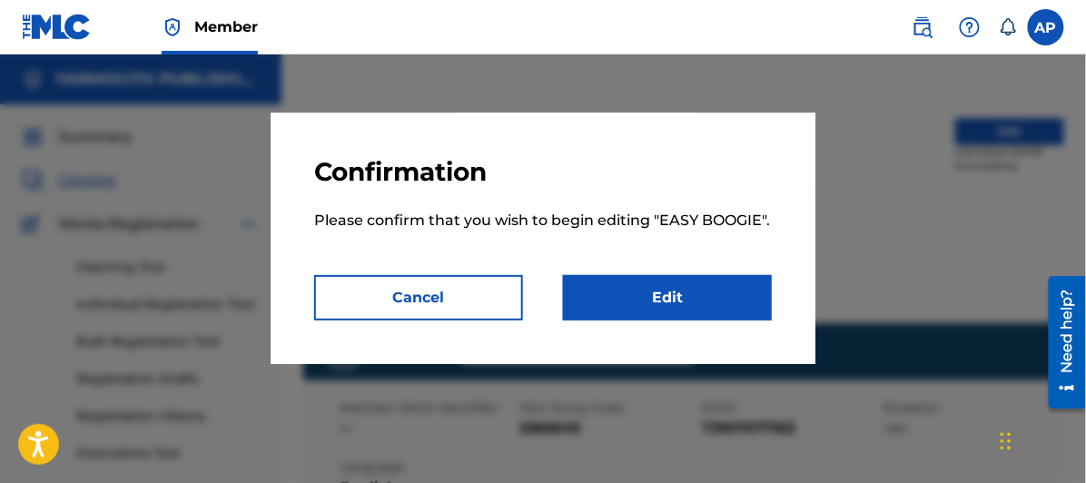
click at [670, 293] on link "Edit" at bounding box center [667, 297] width 209 height 45
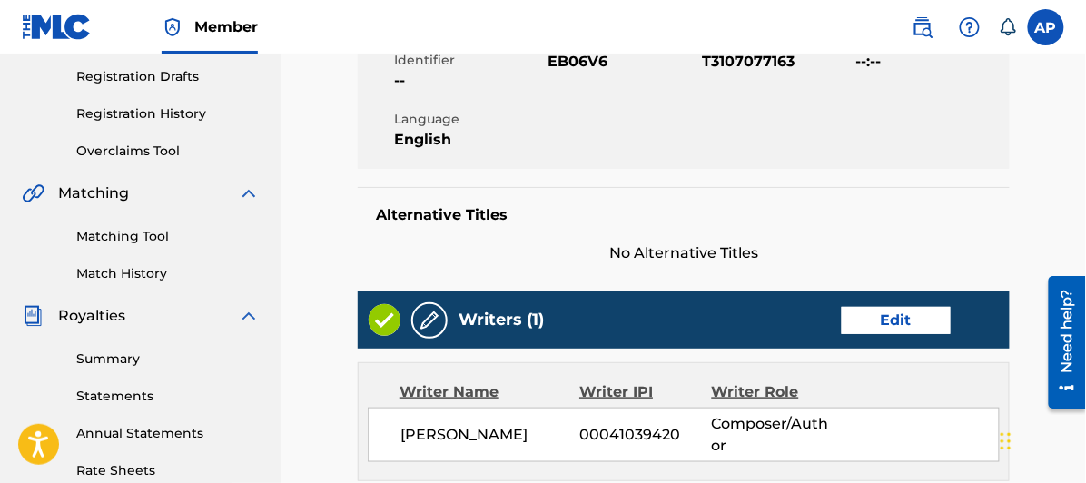
scroll to position [101, 0]
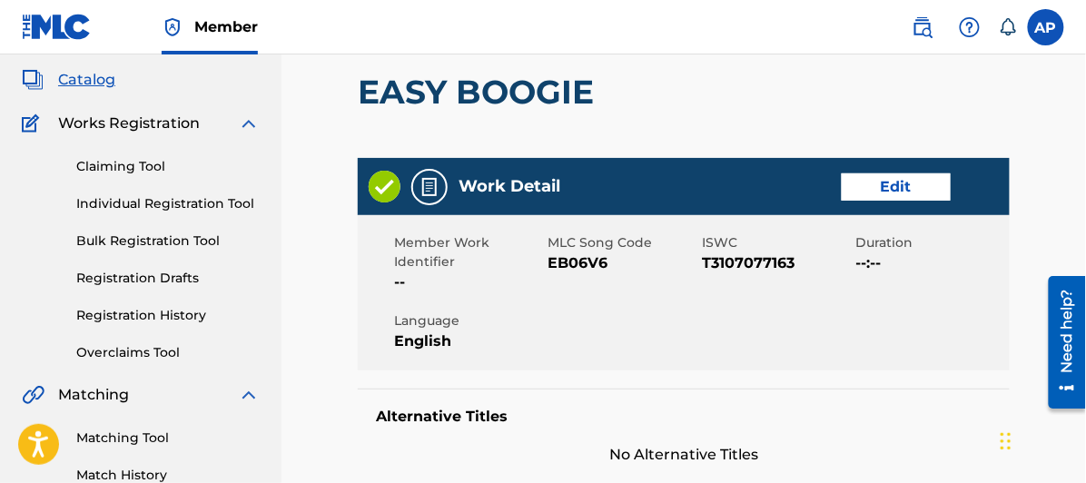
click at [898, 182] on link "Edit" at bounding box center [896, 187] width 109 height 27
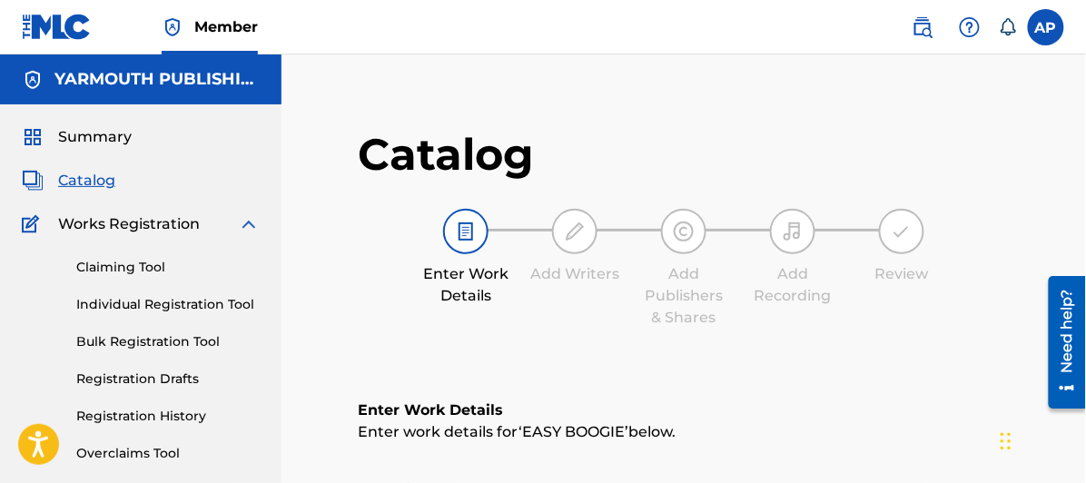
scroll to position [302, 0]
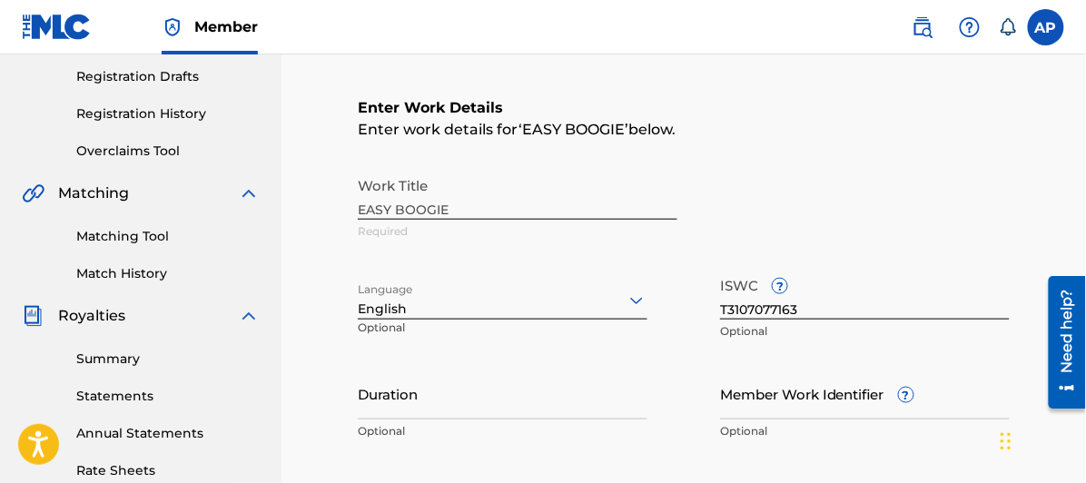
click at [460, 207] on div "Work Title EASY BOOGIE Required" at bounding box center [684, 209] width 652 height 82
click at [452, 206] on div "Work Title EASY BOOGIE Required" at bounding box center [684, 209] width 652 height 82
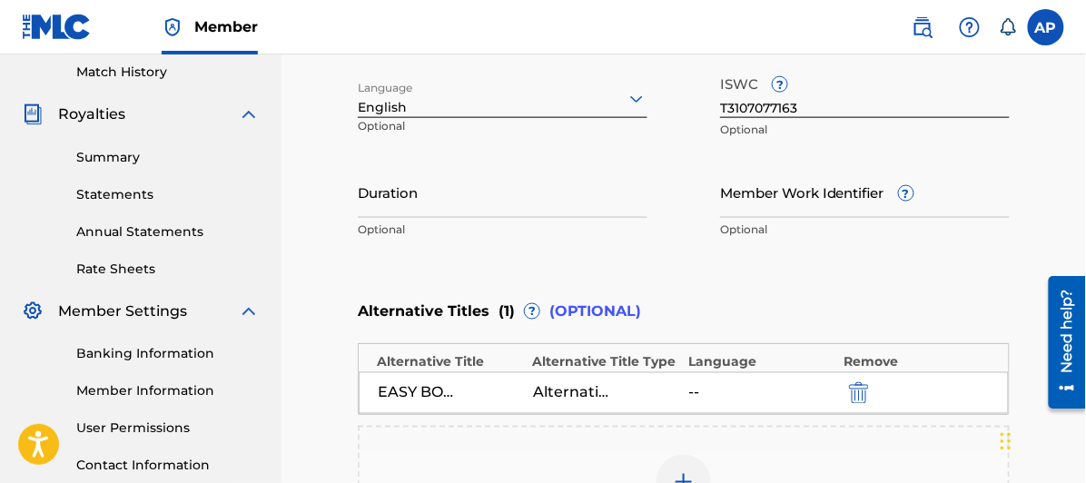
scroll to position [605, 0]
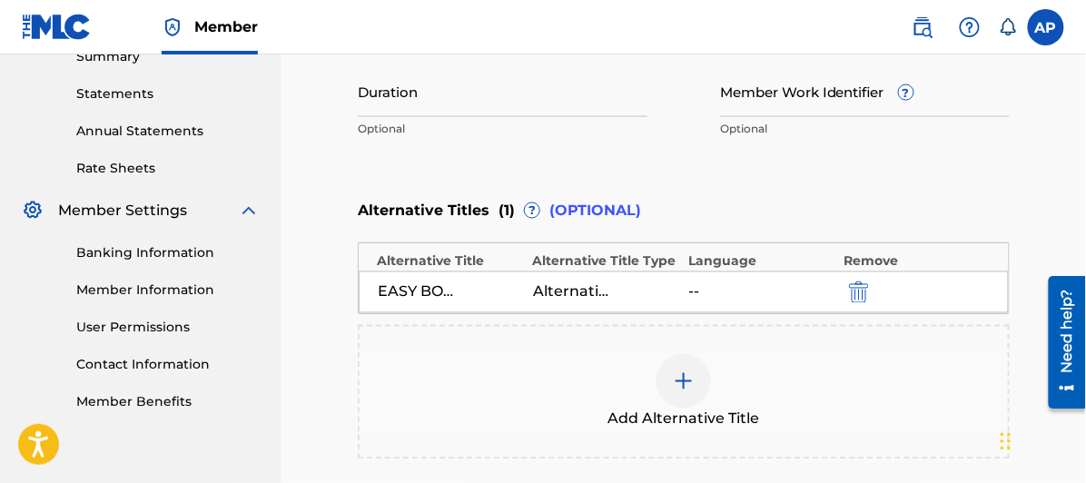
click at [863, 288] on img "submit" at bounding box center [859, 293] width 20 height 22
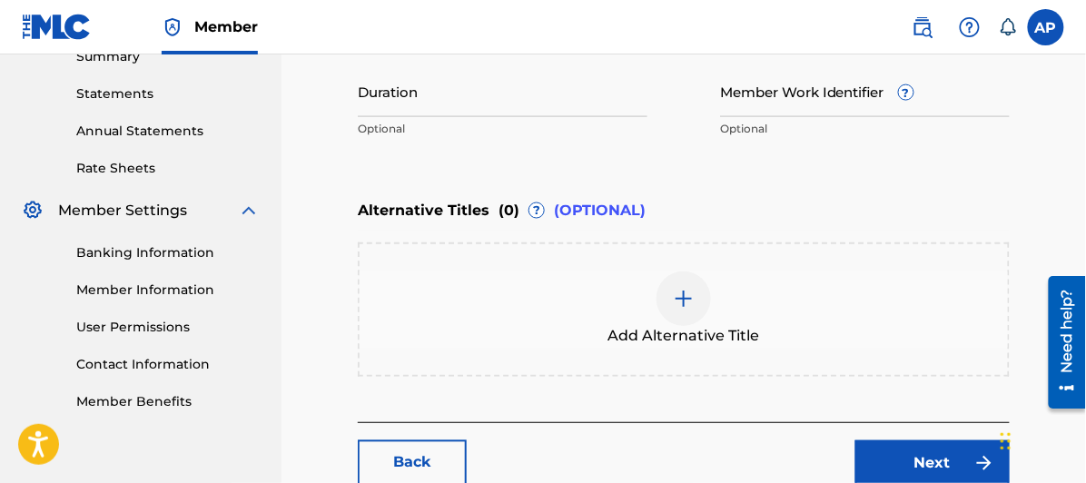
click at [681, 292] on img at bounding box center [684, 299] width 22 height 22
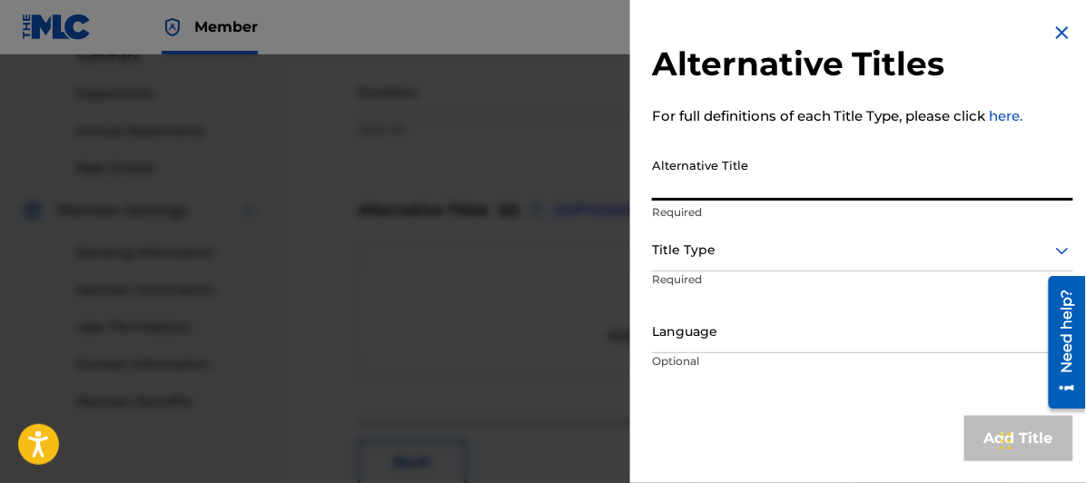
click at [659, 185] on input "Alternative Title" at bounding box center [862, 175] width 421 height 52
type input "Easy Boogie (HD)"
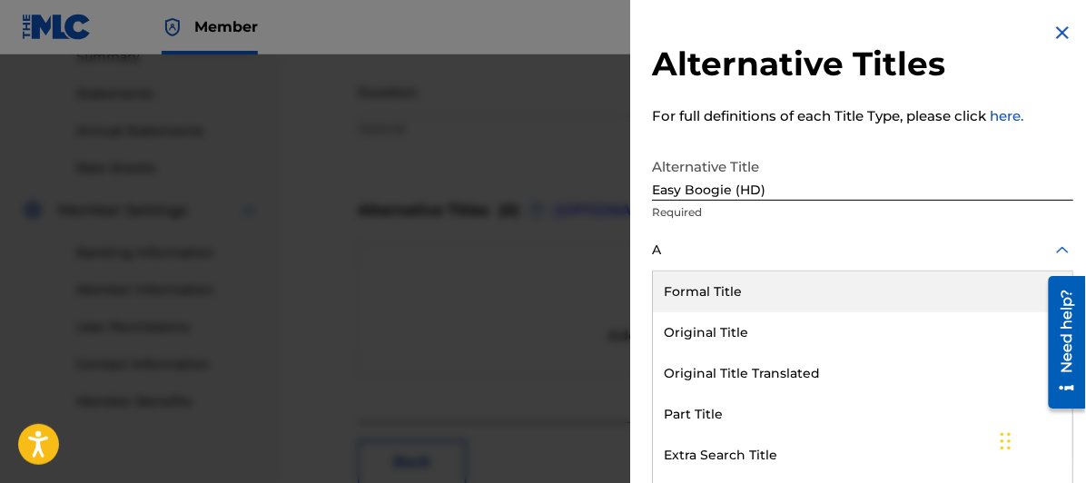
scroll to position [0, 0]
type input "Al"
click at [700, 289] on div "Formal Title" at bounding box center [863, 292] width 420 height 41
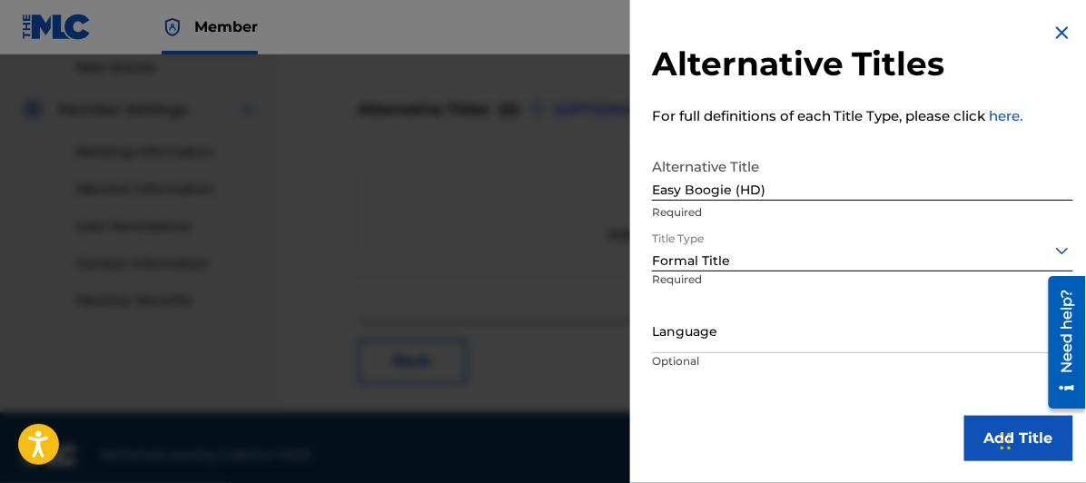
scroll to position [720, 0]
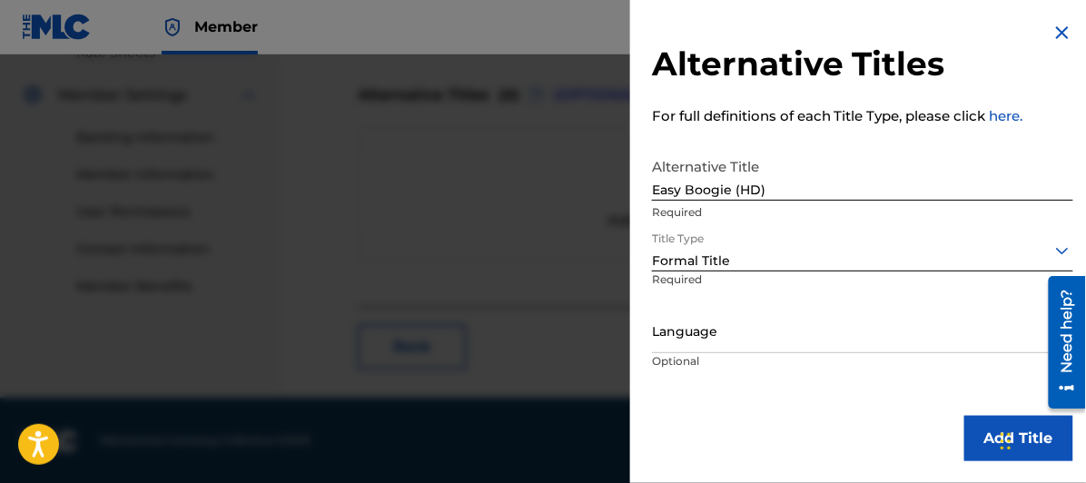
click at [993, 433] on button "Add Title" at bounding box center [1019, 438] width 109 height 45
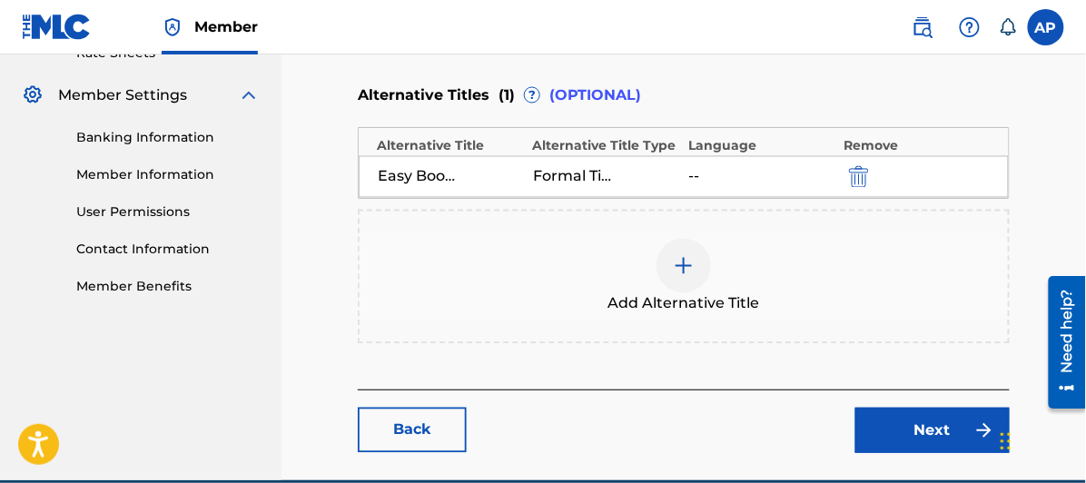
scroll to position [804, 0]
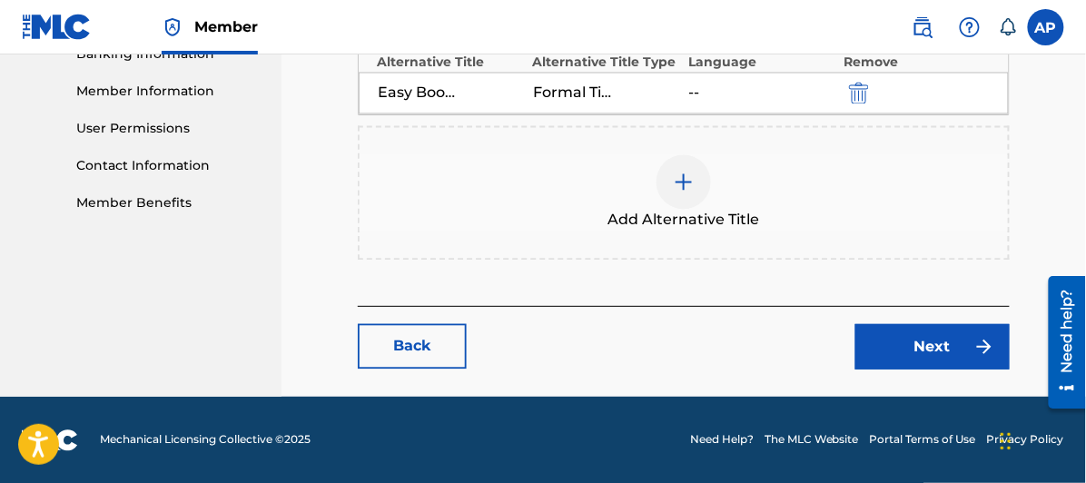
click at [934, 342] on link "Next" at bounding box center [933, 346] width 154 height 45
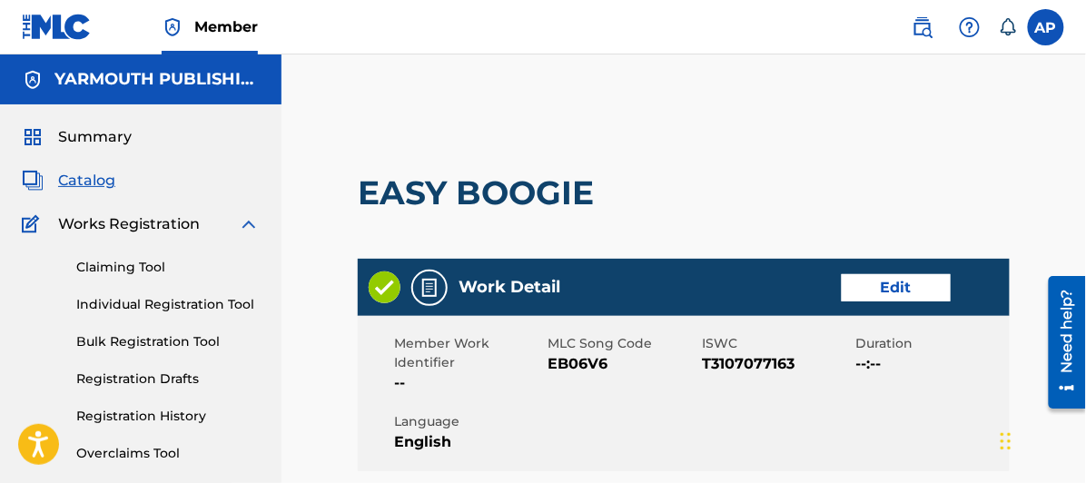
click at [902, 281] on link "Edit" at bounding box center [896, 287] width 109 height 27
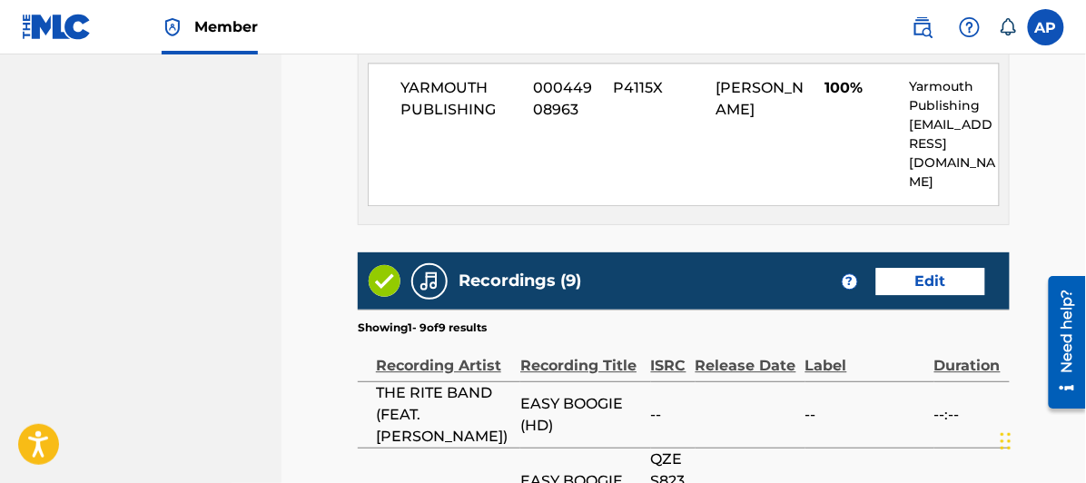
scroll to position [1110, 0]
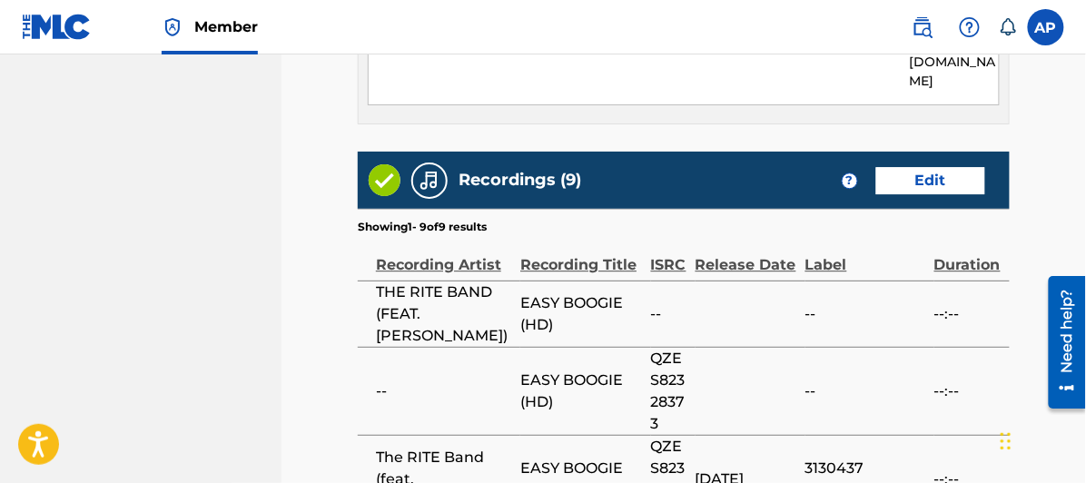
click at [939, 167] on link "Edit" at bounding box center [931, 180] width 109 height 27
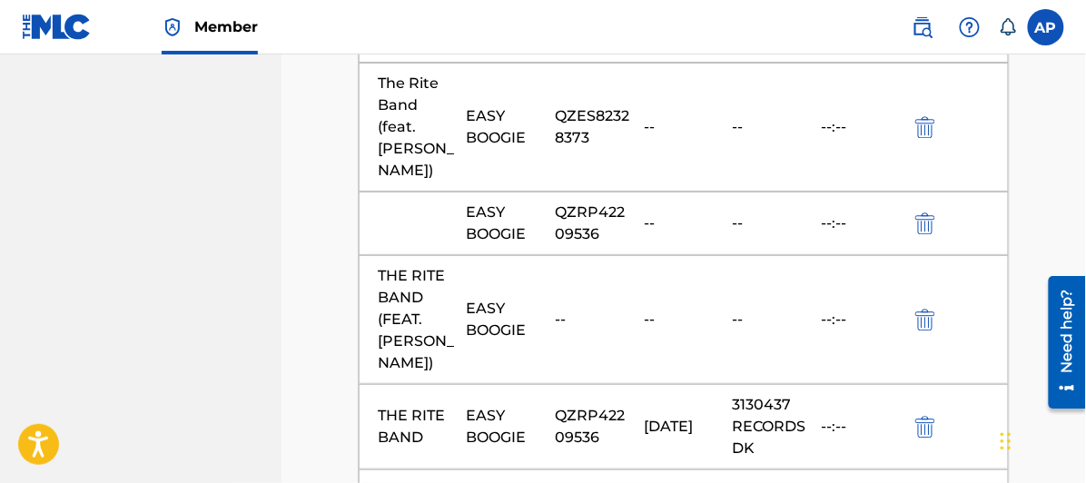
scroll to position [504, 0]
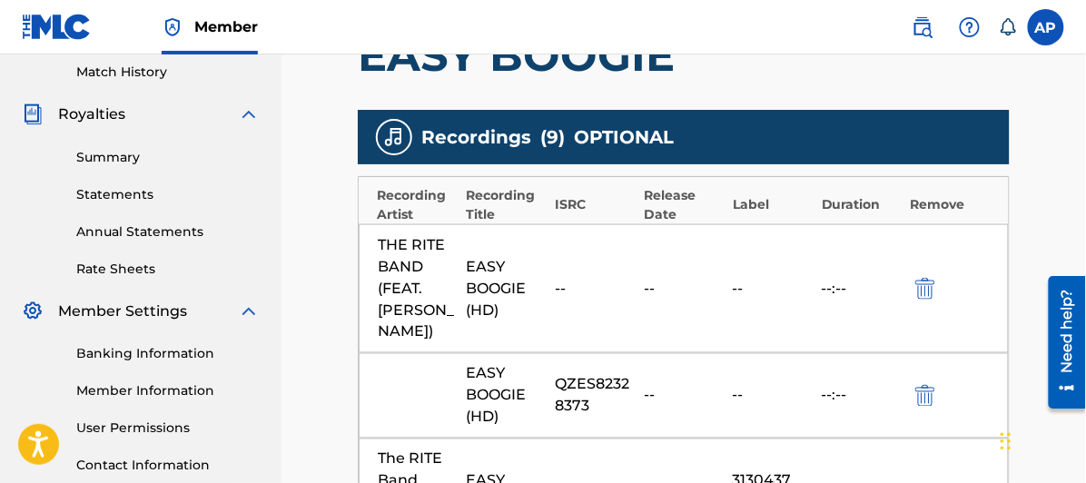
click at [927, 278] on img "submit" at bounding box center [926, 289] width 20 height 22
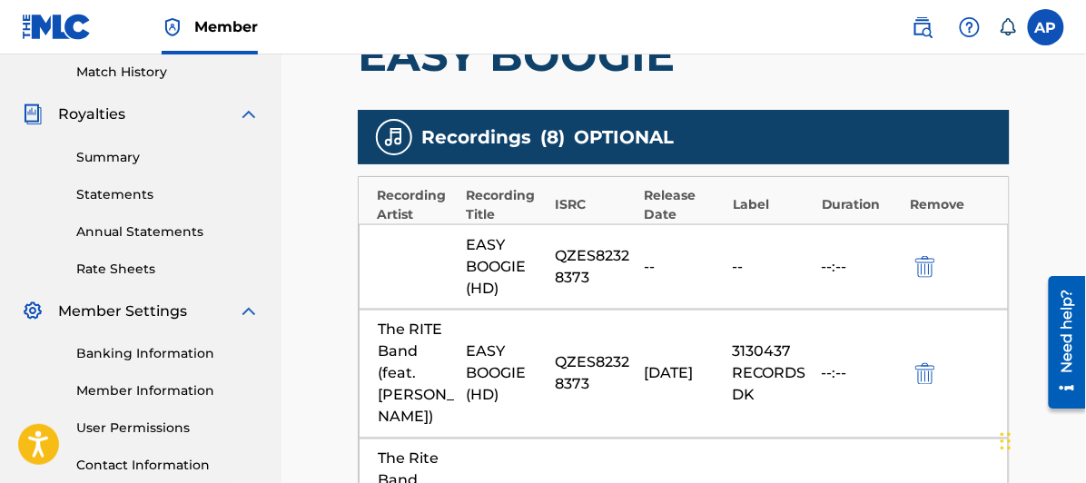
click at [922, 262] on img "submit" at bounding box center [926, 267] width 20 height 22
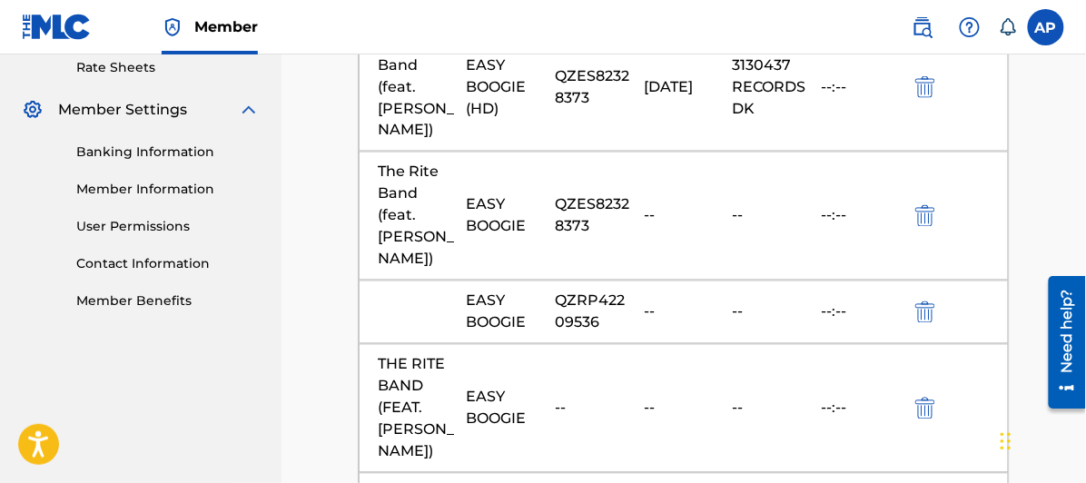
scroll to position [807, 0]
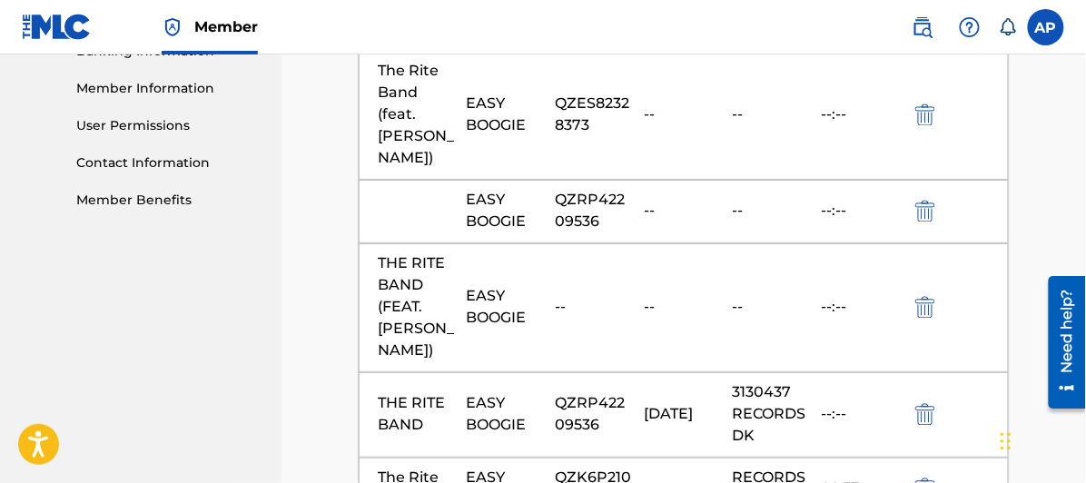
click at [924, 201] on img "submit" at bounding box center [926, 212] width 20 height 22
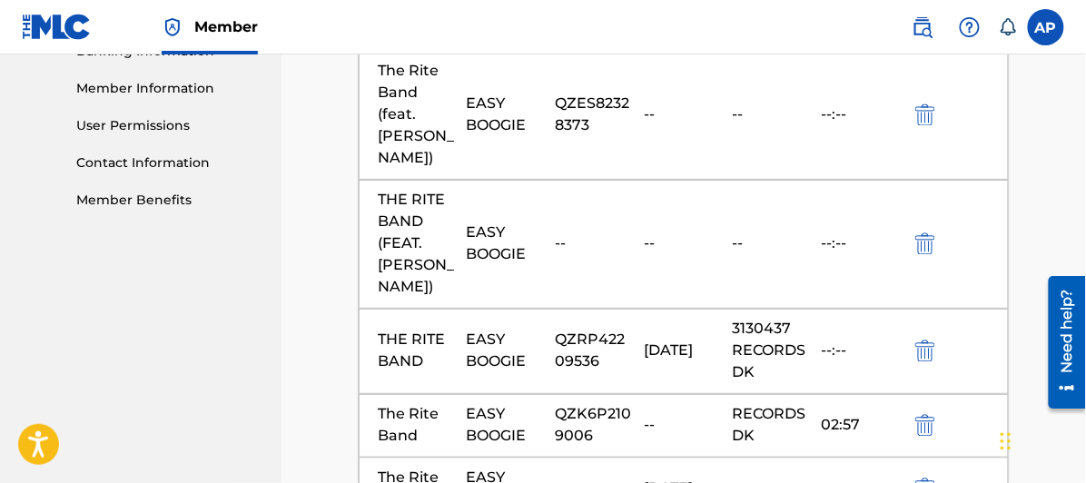
click at [928, 233] on img "submit" at bounding box center [926, 244] width 20 height 22
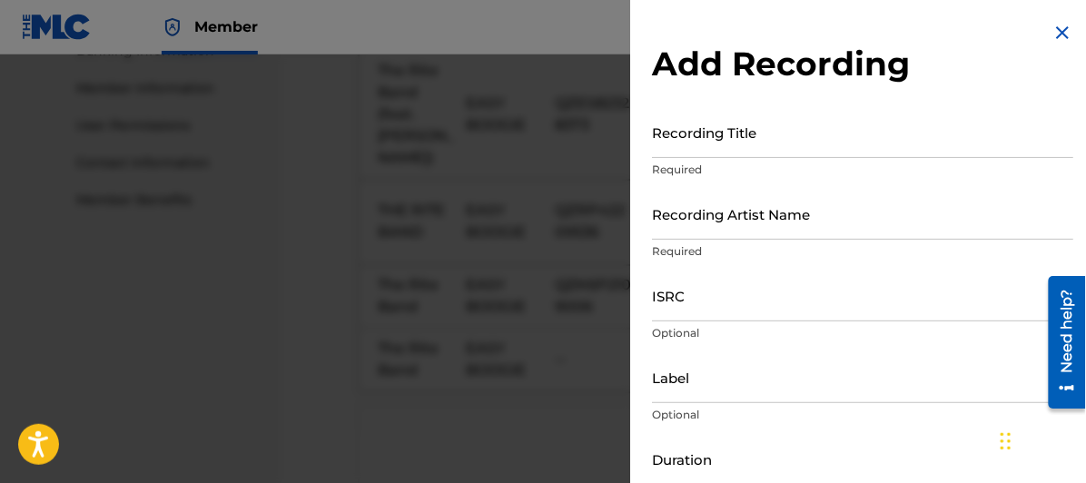
click at [669, 147] on input "Recording Title" at bounding box center [862, 132] width 421 height 52
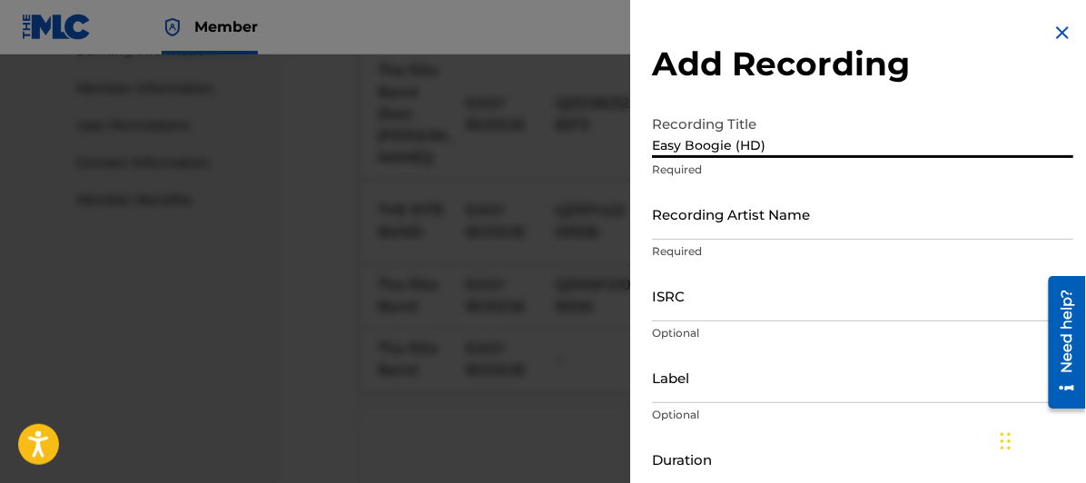
type input "Easy Boogie (HD)"
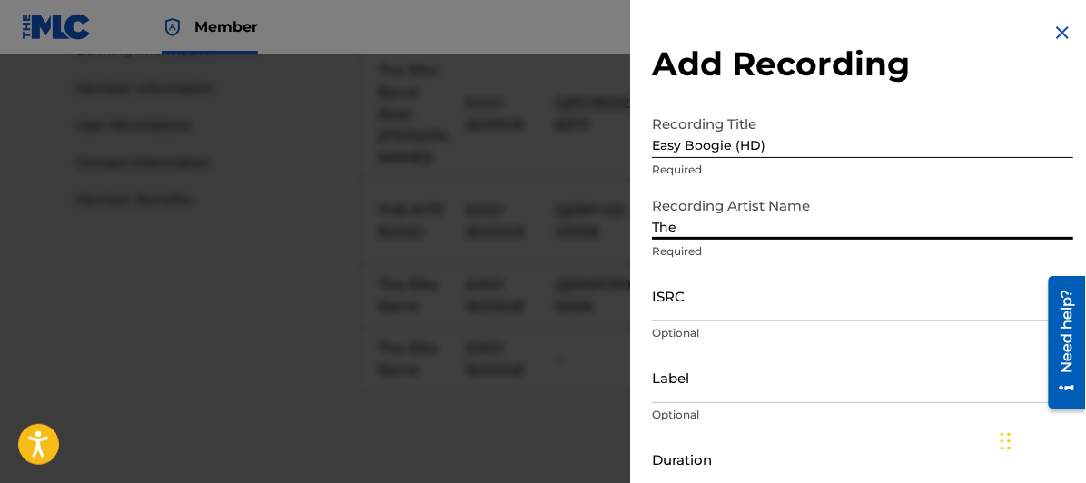
type input "The RITE Band (feat. [PERSON_NAME])"
type input "Distrokid Records"
type input "[DATE]"
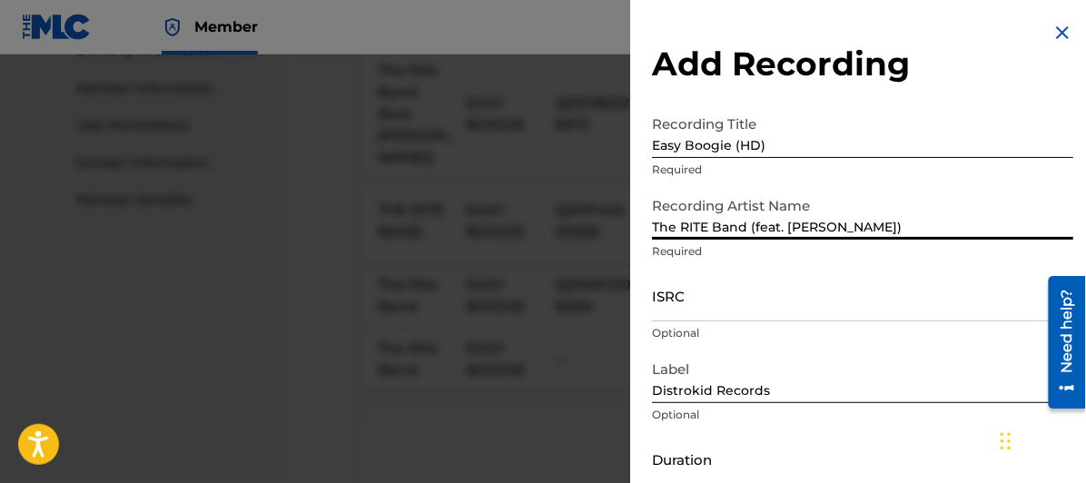
click at [674, 311] on input "ISRC" at bounding box center [862, 296] width 421 height 52
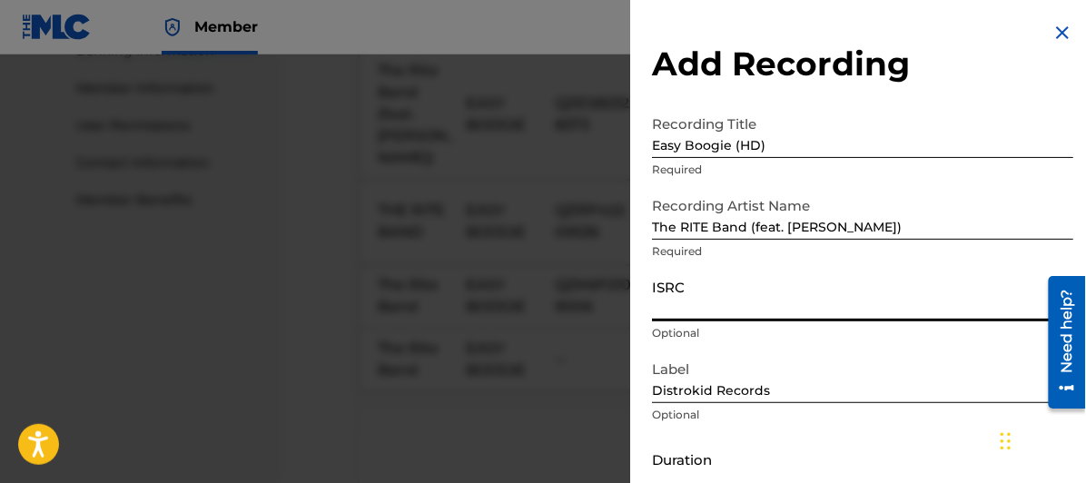
paste input "QZES82328373"
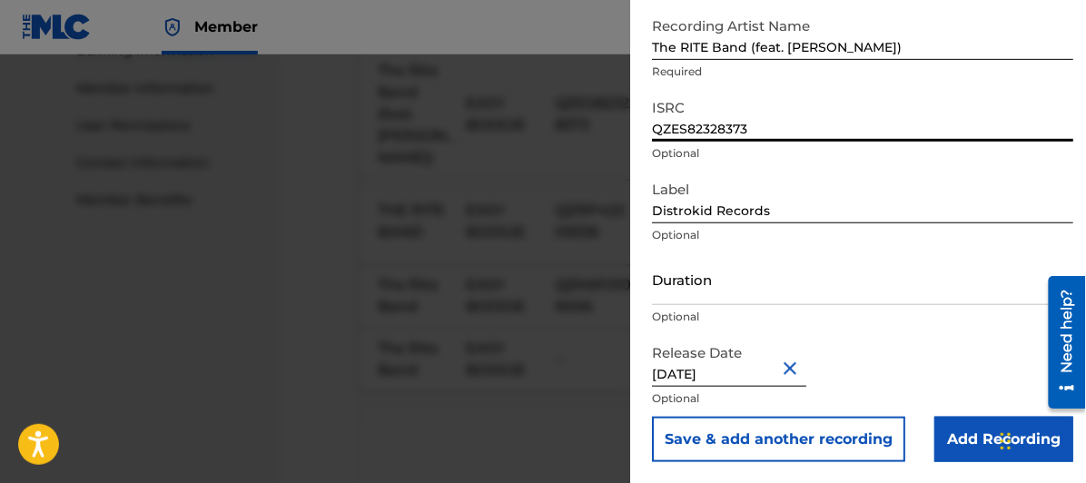
type input "QZES82328373"
click at [977, 435] on input "Add Recording" at bounding box center [1004, 439] width 139 height 45
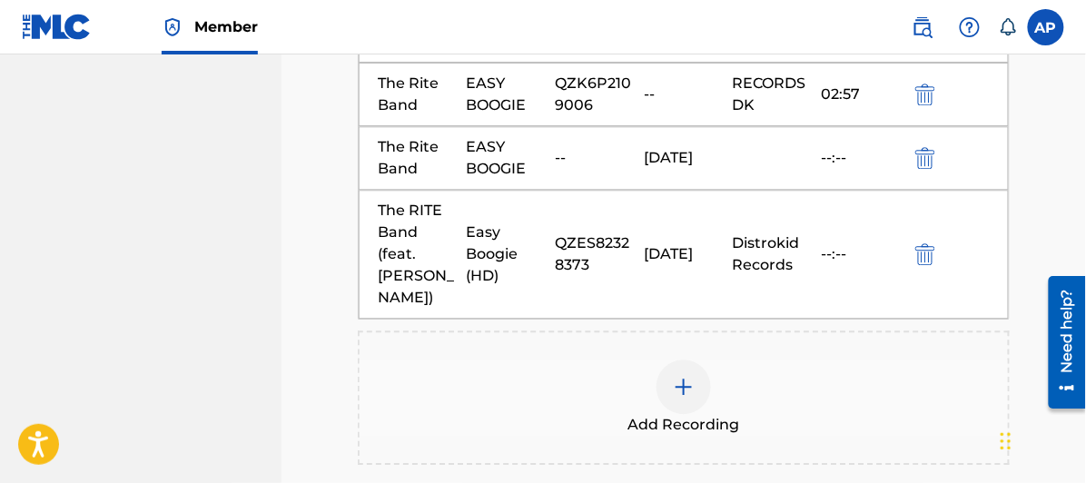
scroll to position [1160, 0]
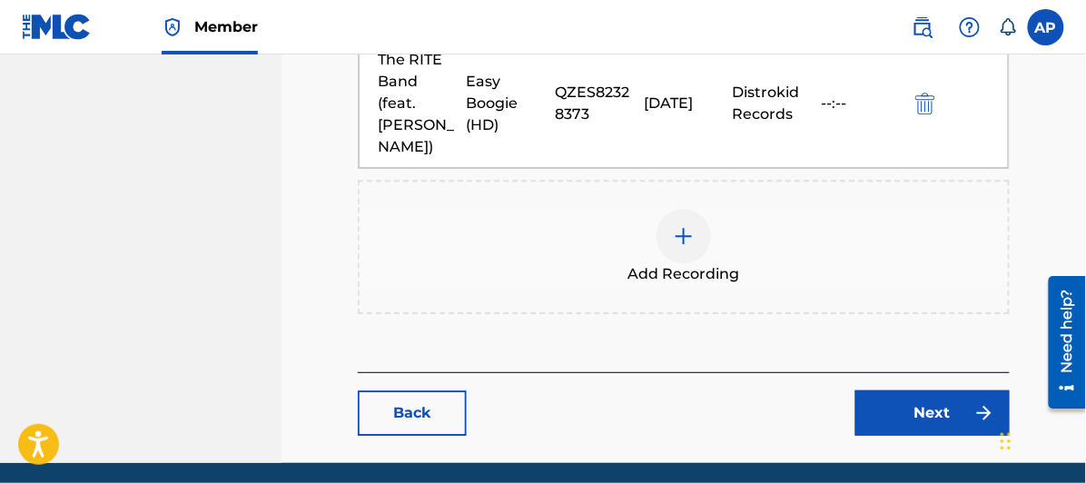
click at [937, 391] on link "Next" at bounding box center [933, 413] width 154 height 45
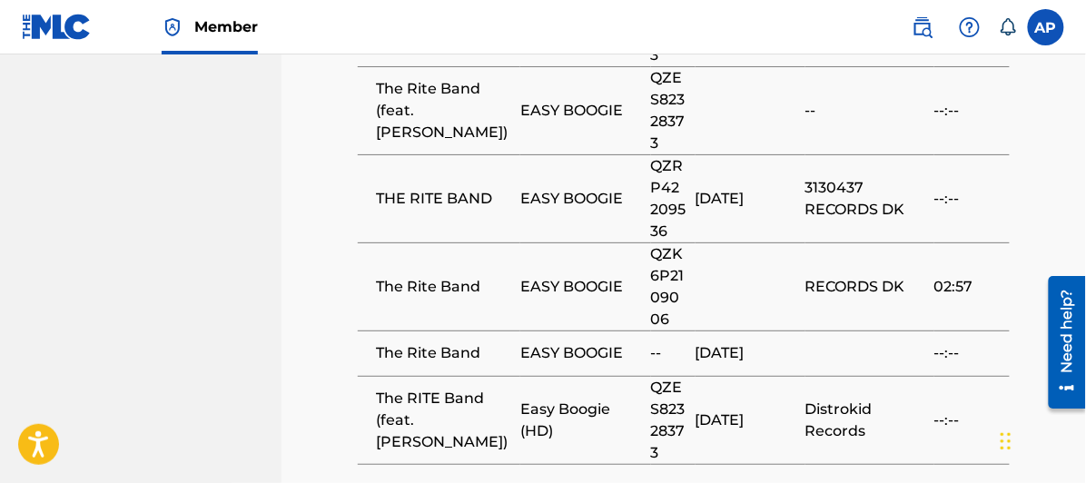
scroll to position [1576, 0]
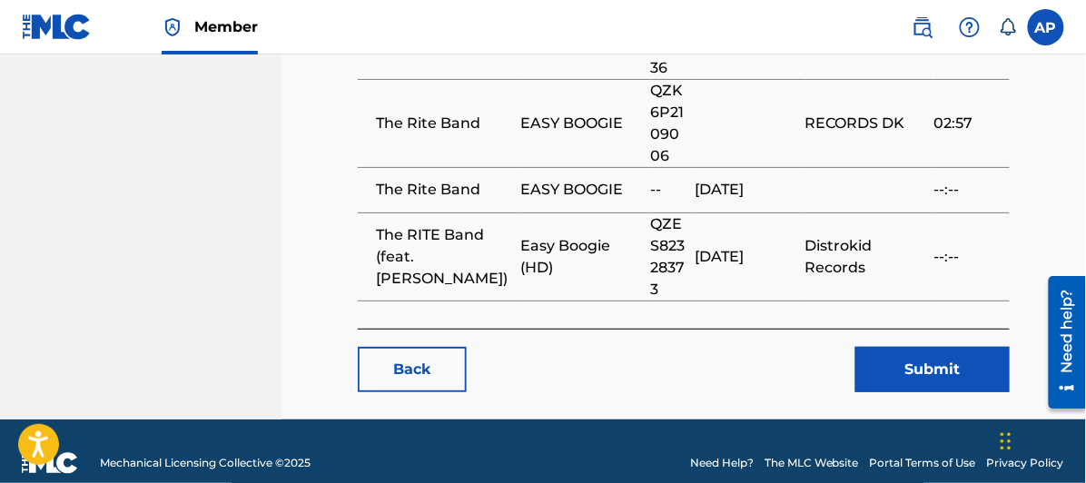
click at [943, 347] on button "Submit" at bounding box center [933, 369] width 154 height 45
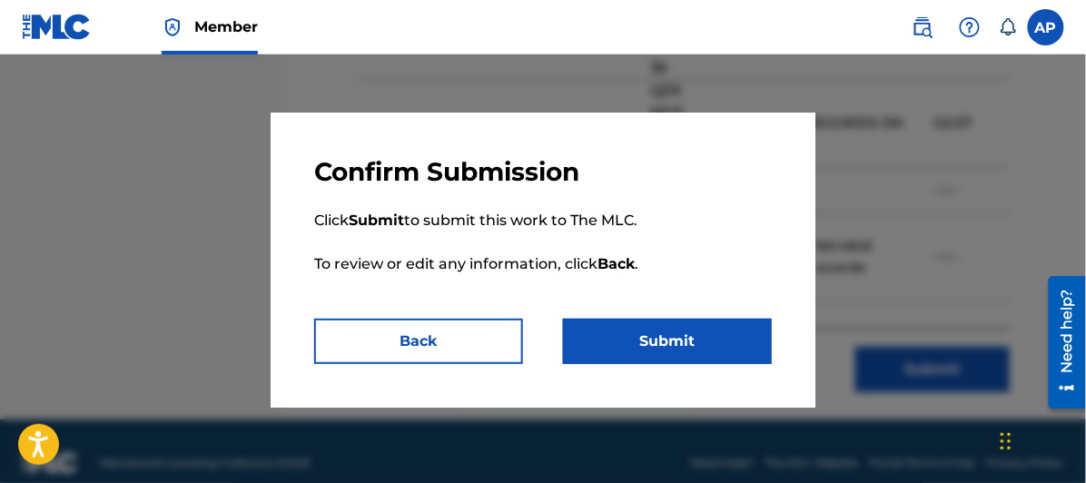
click at [656, 334] on button "Submit" at bounding box center [667, 341] width 209 height 45
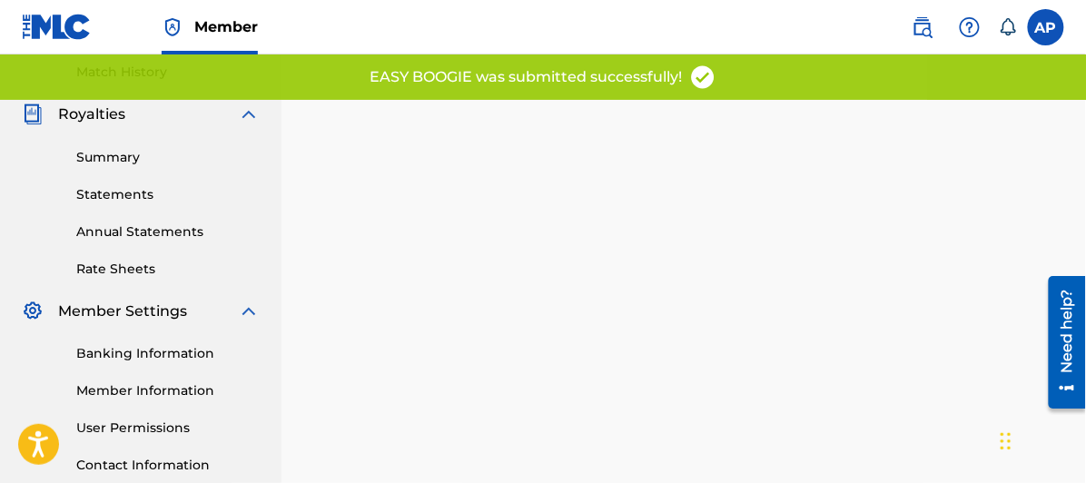
scroll to position [302, 0]
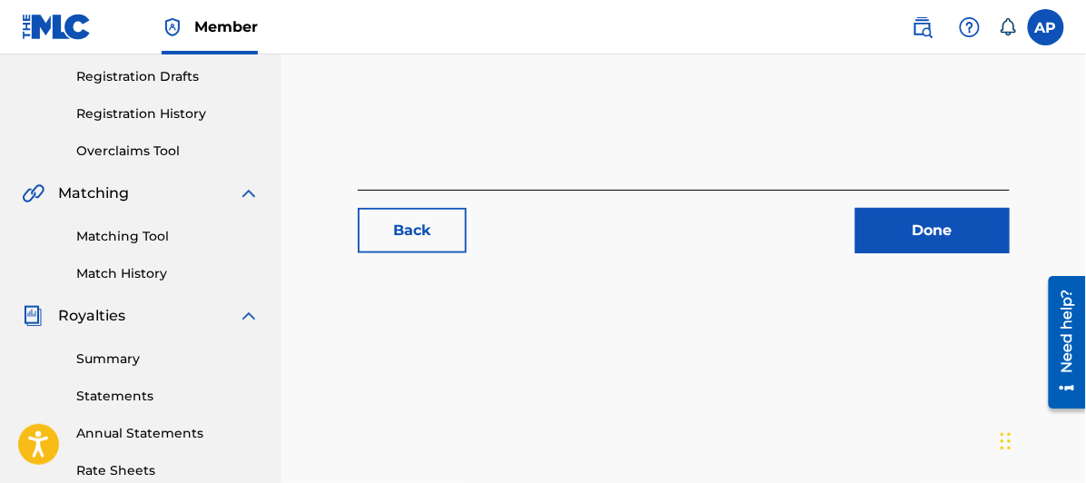
click at [934, 222] on link "Done" at bounding box center [933, 230] width 154 height 45
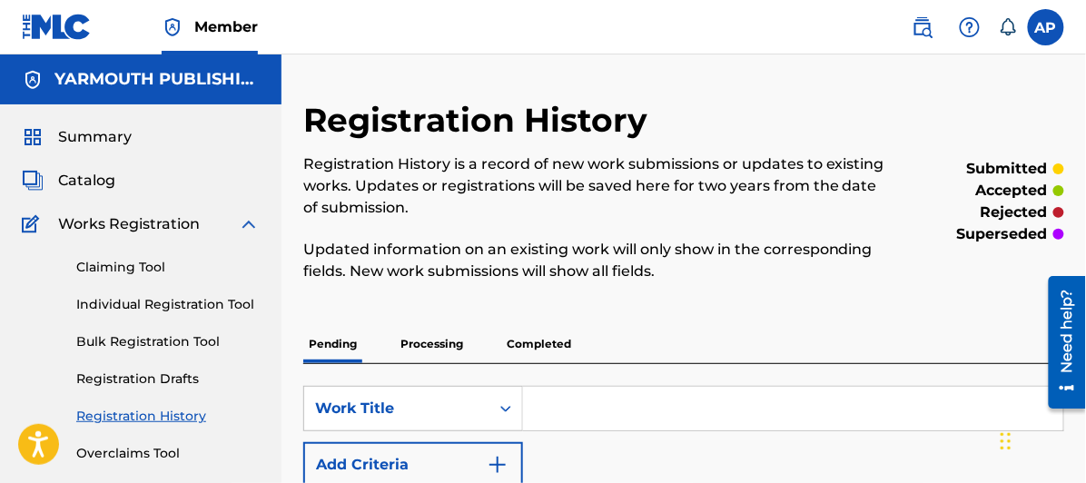
click at [78, 181] on span "Catalog" at bounding box center [86, 181] width 57 height 22
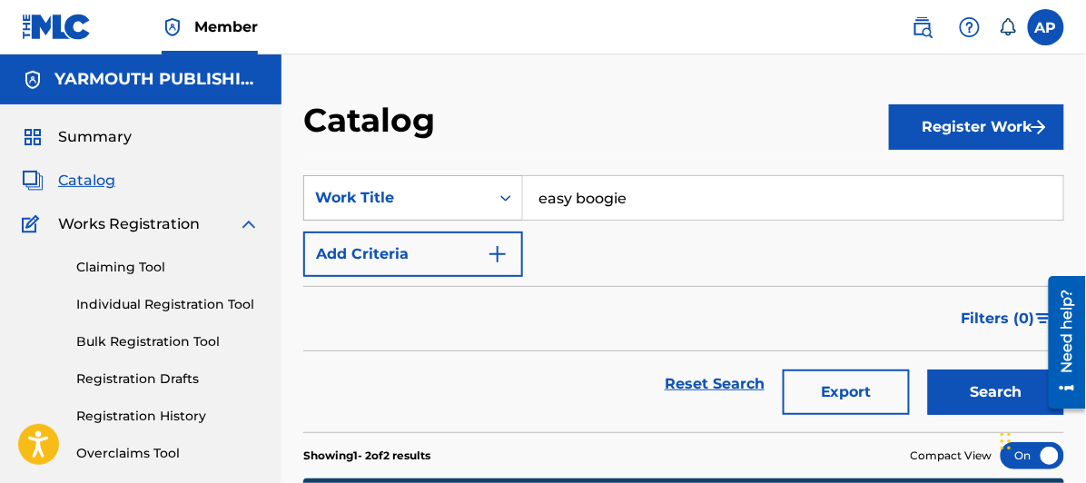
drag, startPoint x: 639, startPoint y: 194, endPoint x: 446, endPoint y: 212, distance: 193.4
click at [446, 212] on div "SearchWithCriteriac9624b74-9ee6-4af6-8612-529f53afa95f Work Title easy boogie" at bounding box center [683, 197] width 761 height 45
type input "jazzy metal"
click at [928, 370] on button "Search" at bounding box center [996, 392] width 136 height 45
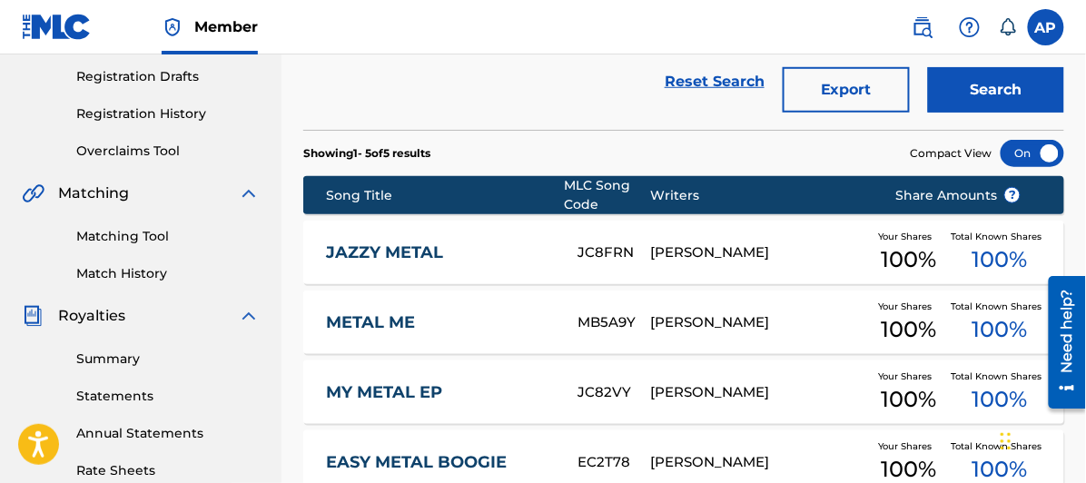
click at [410, 249] on link "JAZZY METAL" at bounding box center [440, 253] width 228 height 21
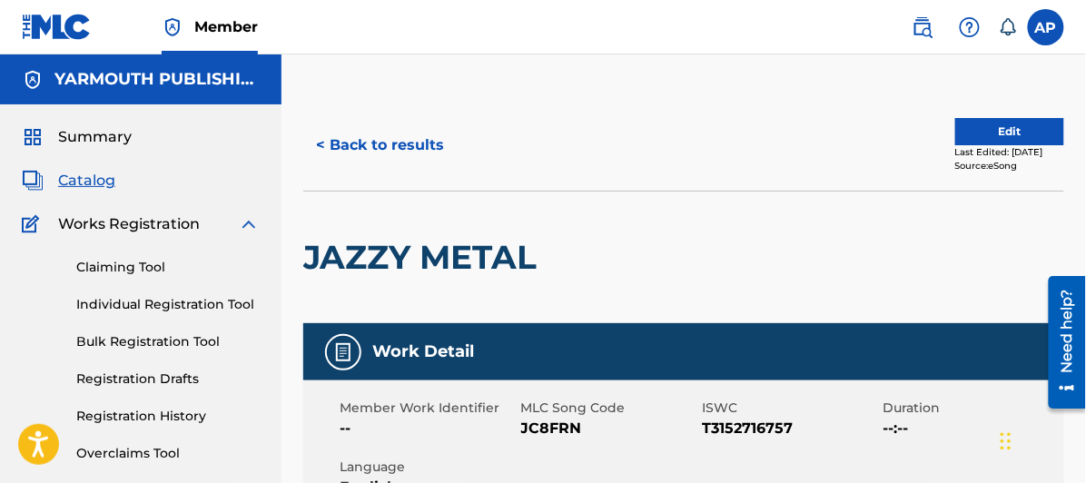
click at [982, 120] on button "Edit" at bounding box center [1010, 131] width 109 height 27
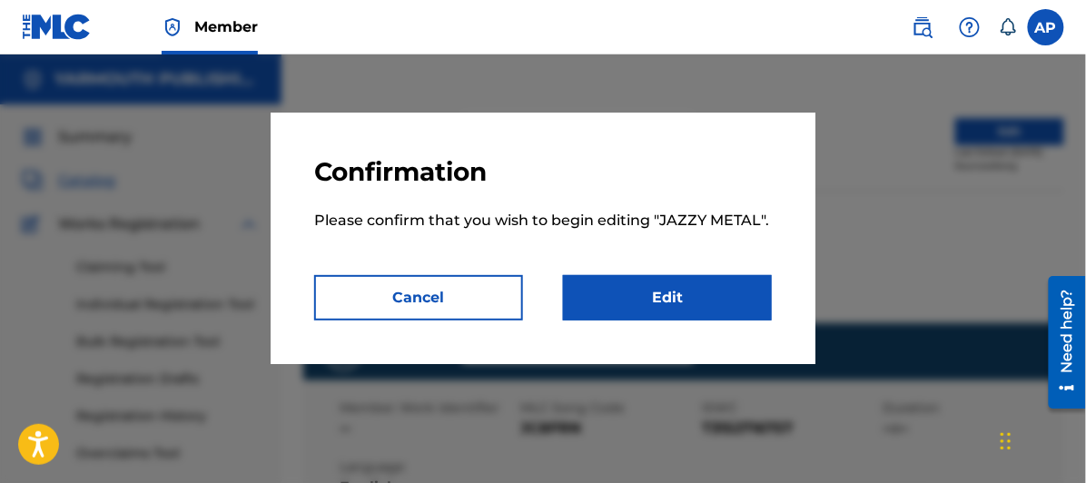
click at [673, 288] on link "Edit" at bounding box center [667, 297] width 209 height 45
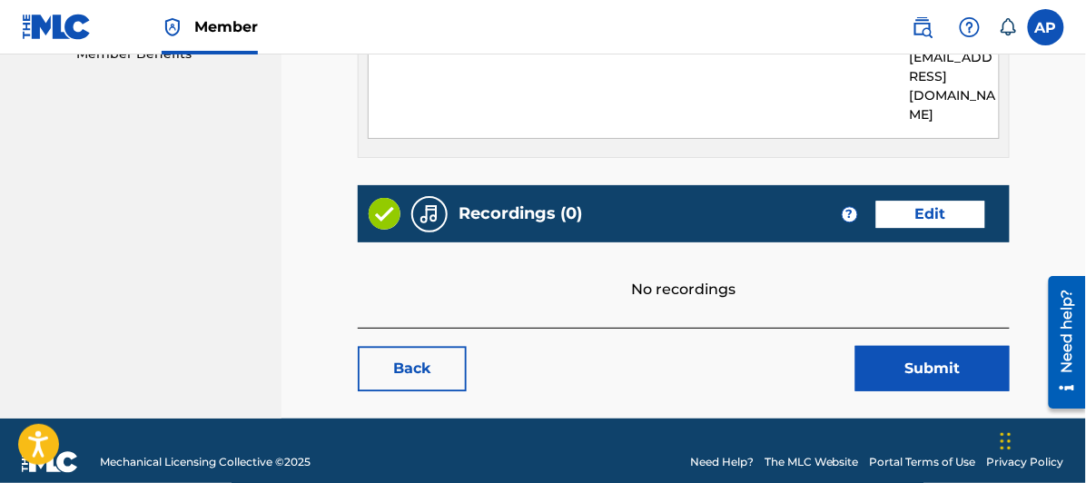
scroll to position [752, 0]
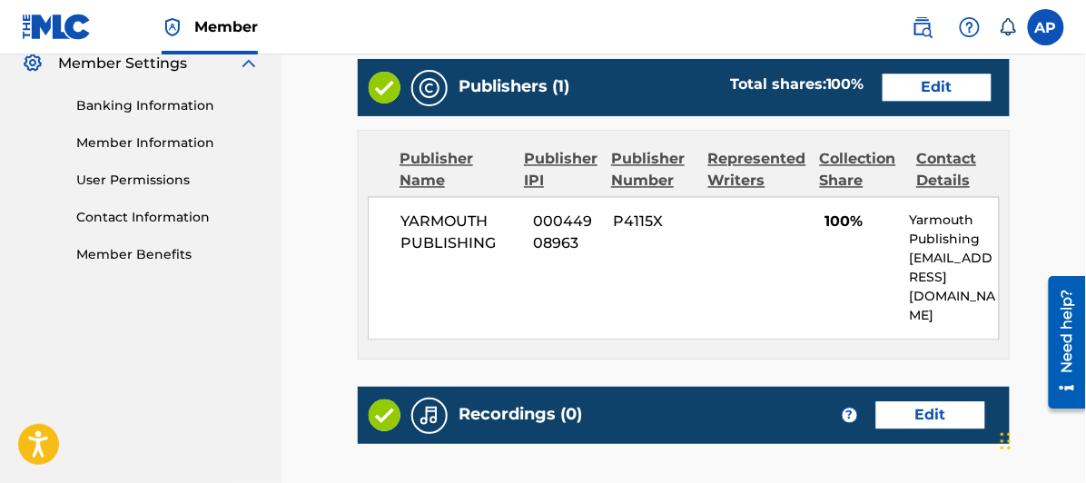
click at [933, 402] on link "Edit" at bounding box center [931, 415] width 109 height 27
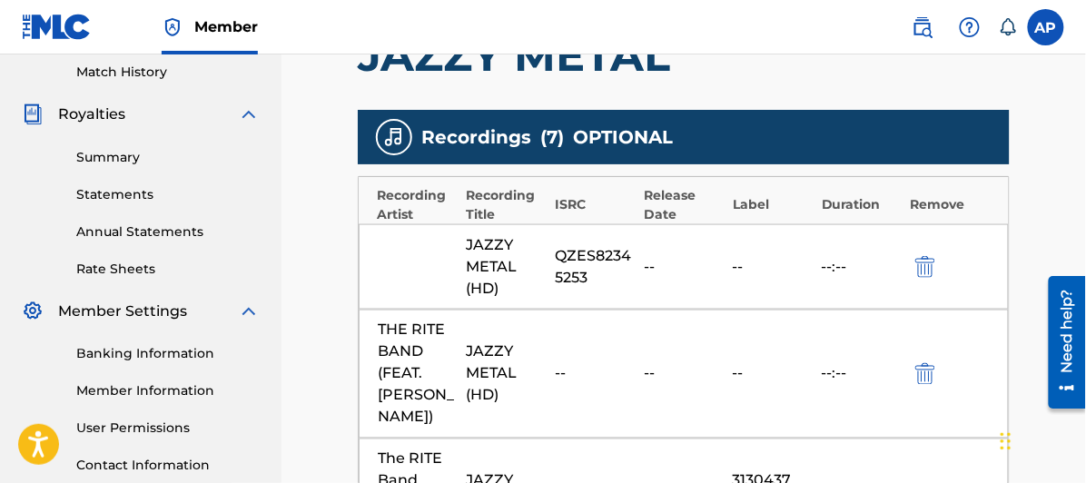
scroll to position [605, 0]
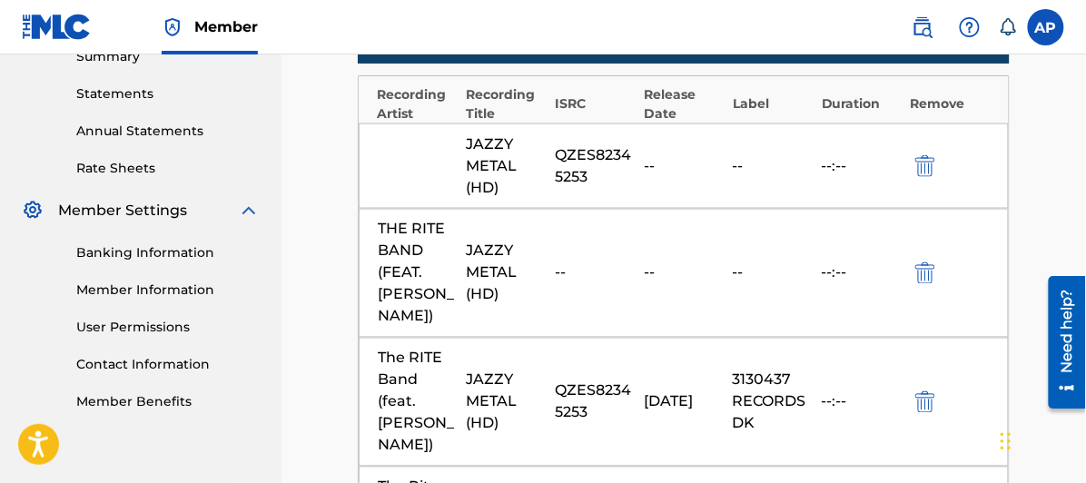
click at [928, 156] on img "submit" at bounding box center [926, 166] width 20 height 22
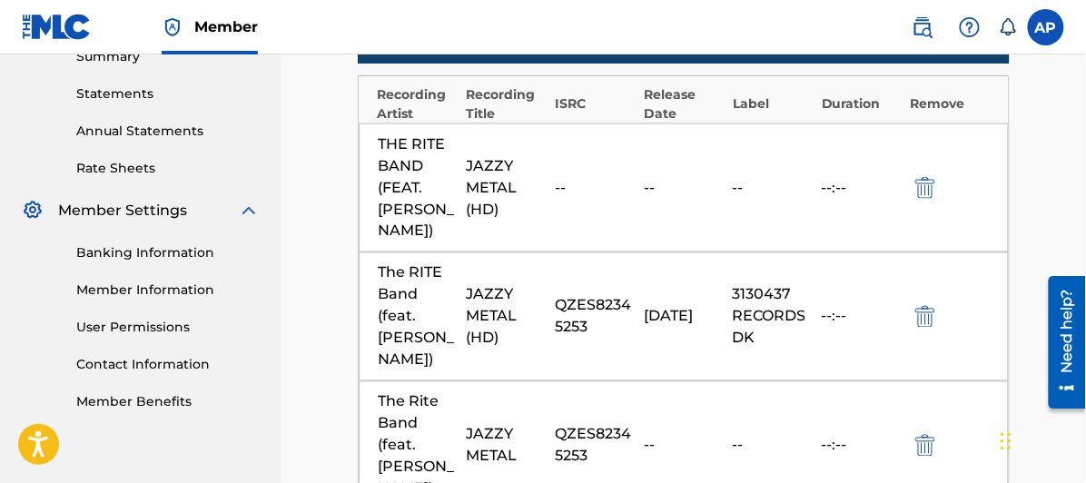
click at [924, 177] on img "submit" at bounding box center [926, 188] width 20 height 22
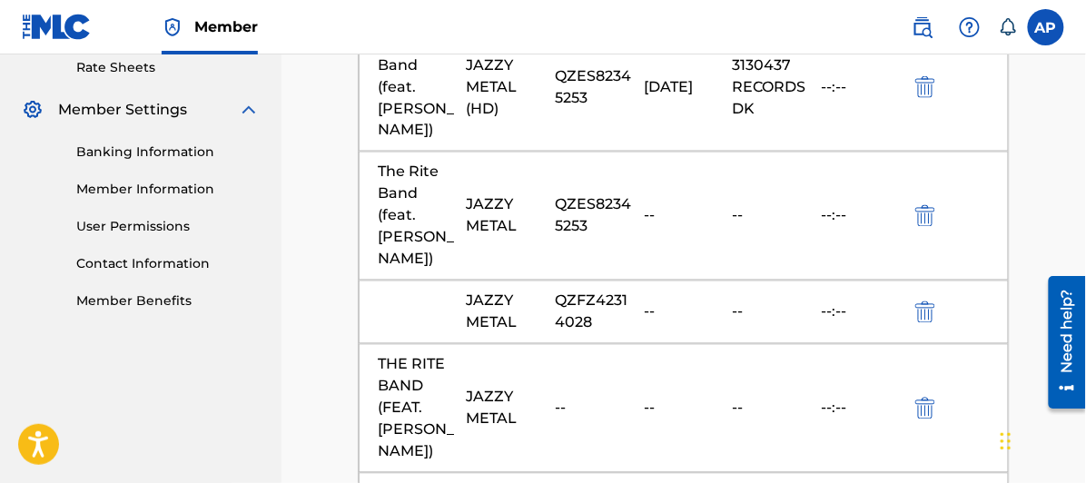
scroll to position [807, 0]
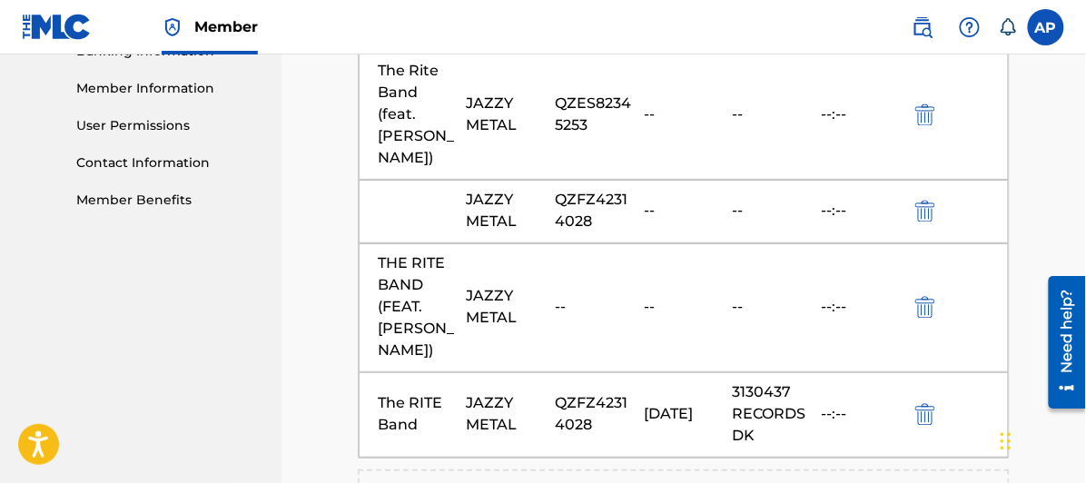
click at [929, 297] on img "submit" at bounding box center [926, 308] width 20 height 22
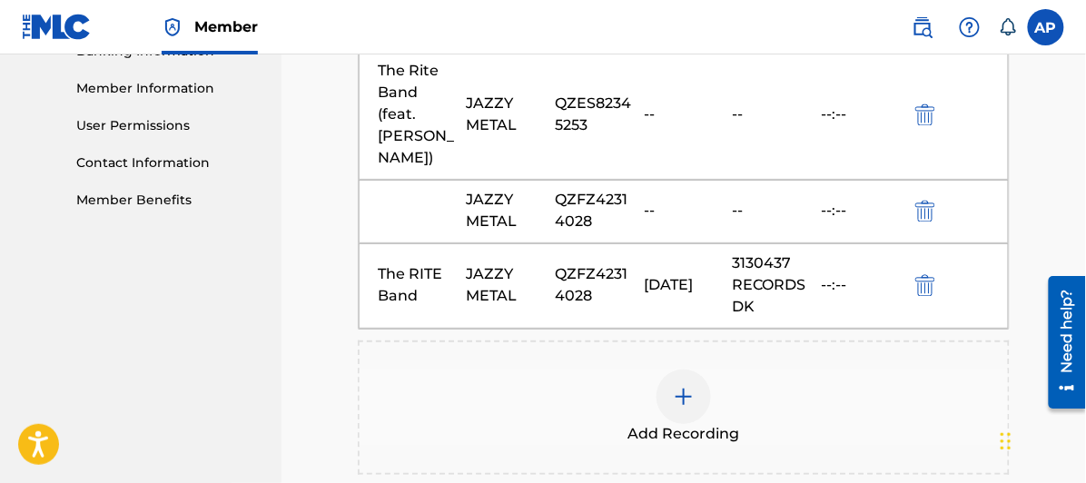
click at [928, 201] on img "submit" at bounding box center [926, 212] width 20 height 22
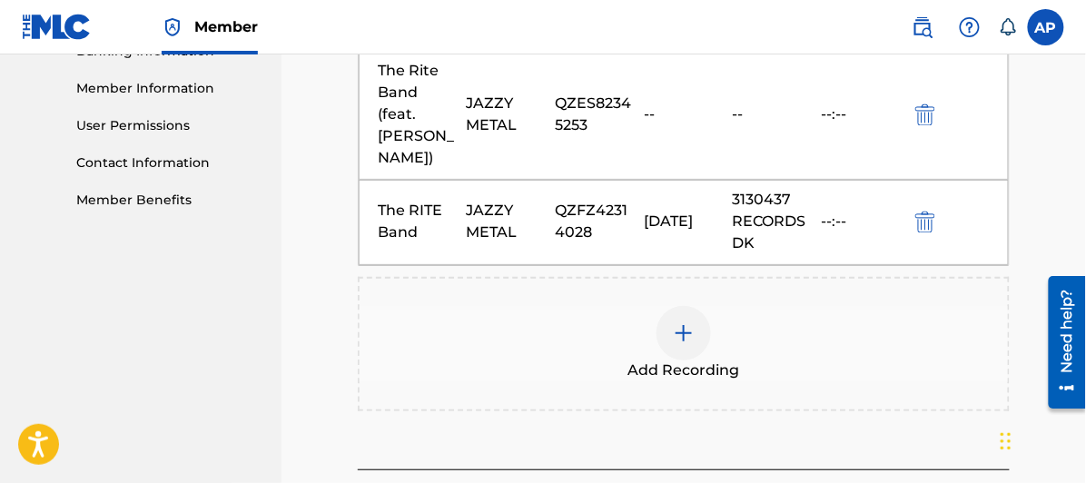
click at [669, 361] on span "Add Recording" at bounding box center [685, 372] width 112 height 22
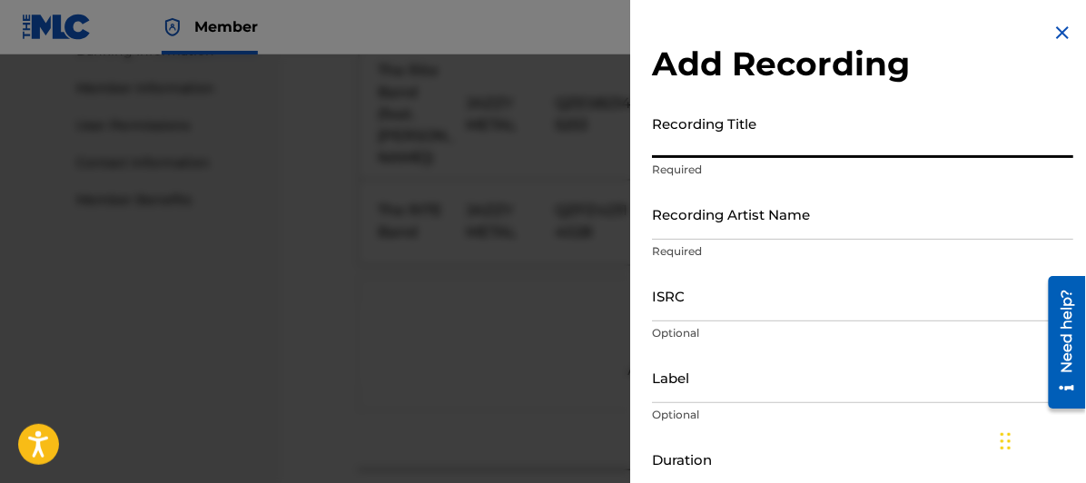
click at [679, 142] on input "Recording Title" at bounding box center [862, 132] width 421 height 52
type input "K"
type input "Jazzy Metal (HD)"
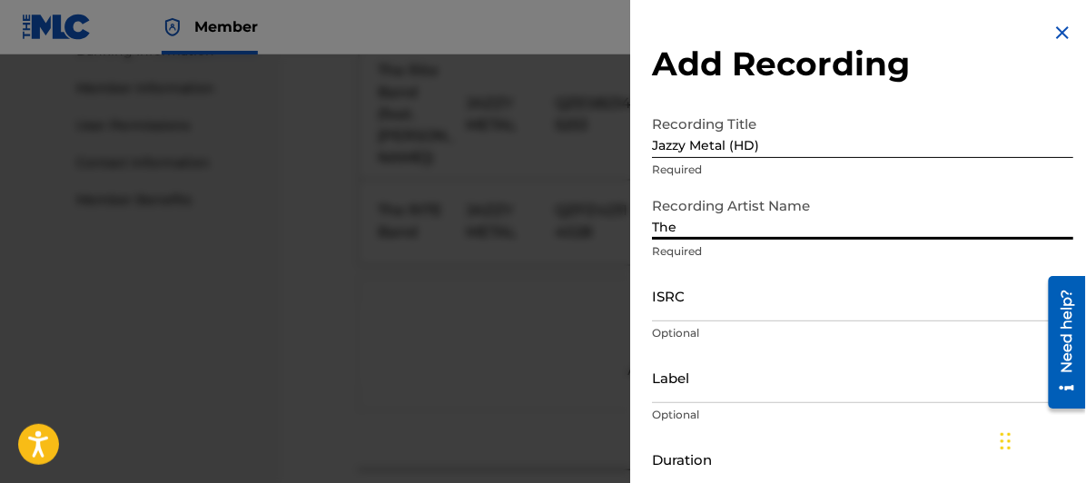
type input "The RITE Band (feat. [PERSON_NAME])"
type input "Distrokid Records"
type input "[DATE]"
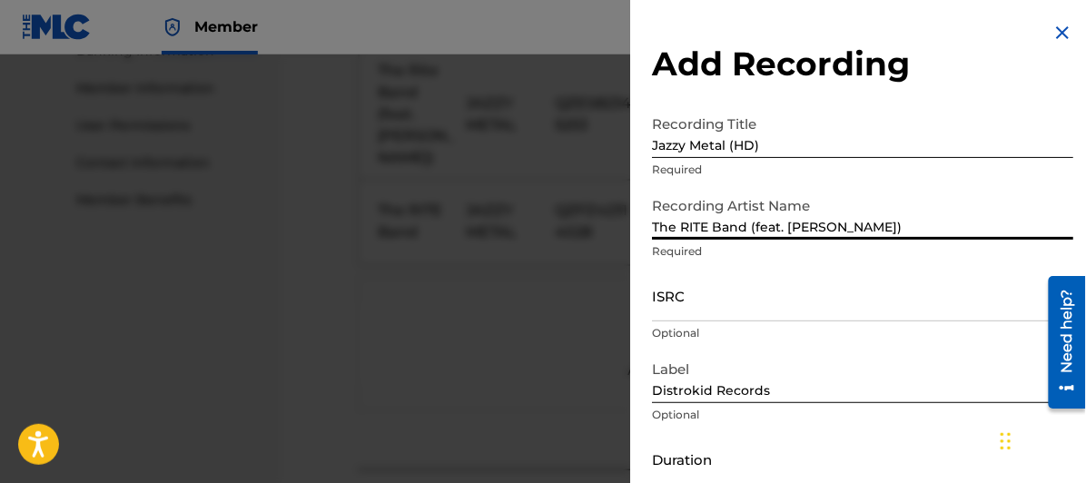
click at [671, 306] on input "ISRC" at bounding box center [862, 296] width 421 height 52
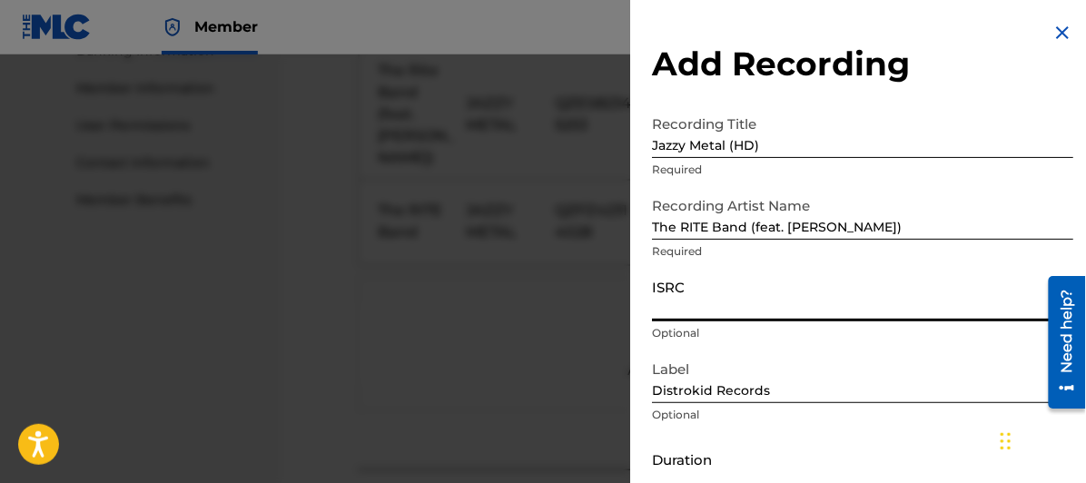
paste input "QZES82345253"
type input "QZES82345253"
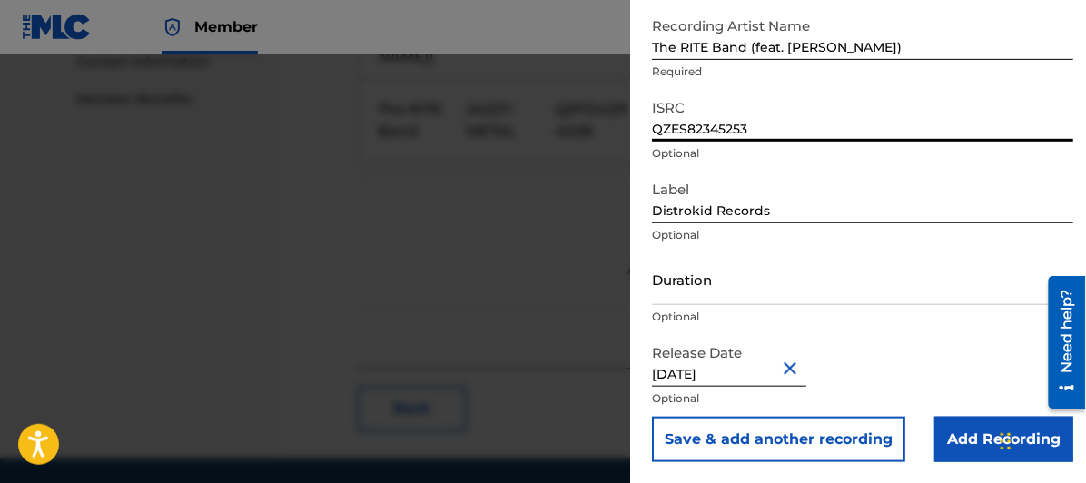
scroll to position [926, 0]
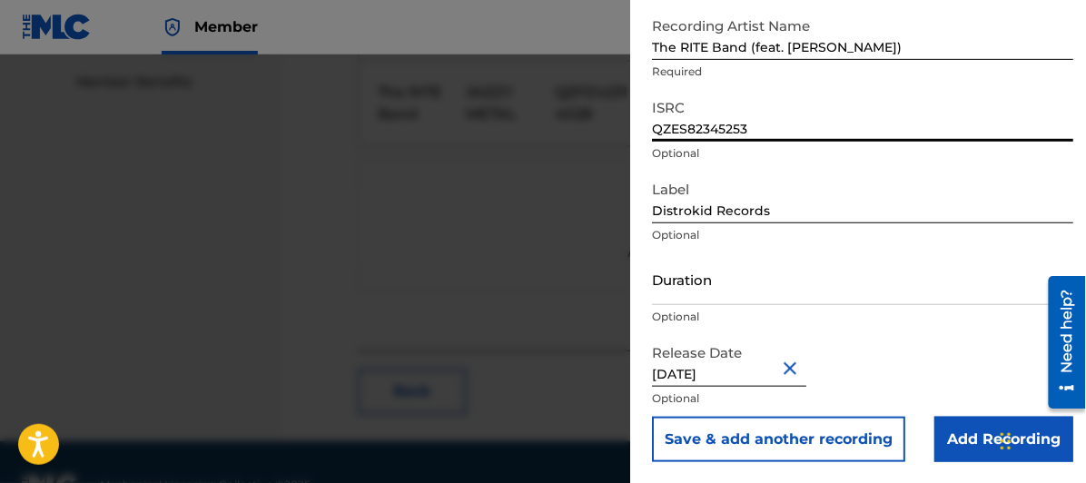
click at [978, 435] on input "Add Recording" at bounding box center [1004, 439] width 139 height 45
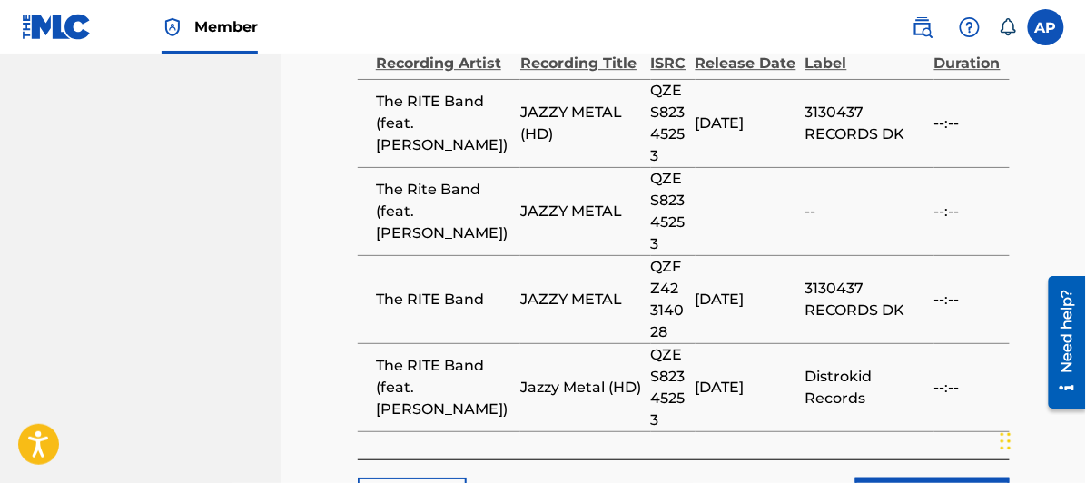
scroll to position [1443, 0]
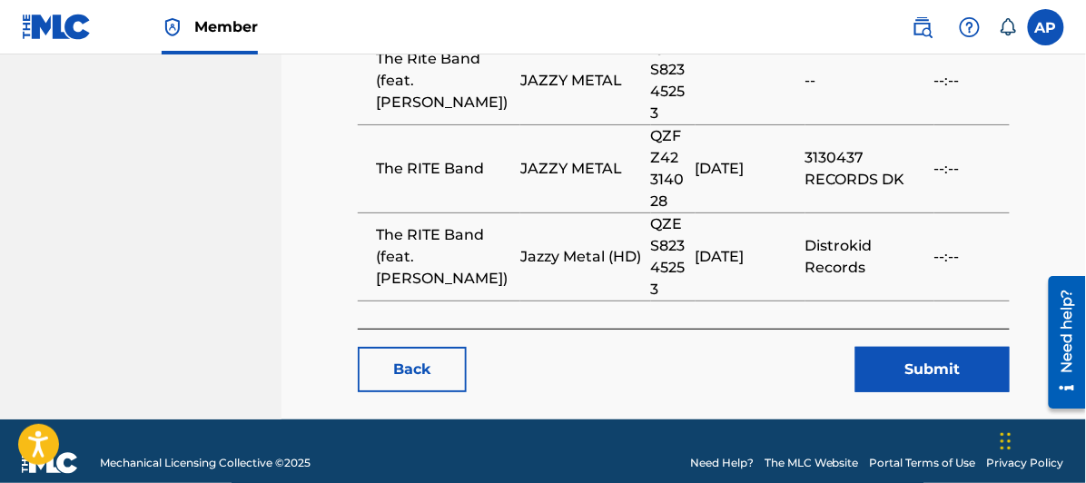
click at [934, 347] on button "Submit" at bounding box center [933, 369] width 154 height 45
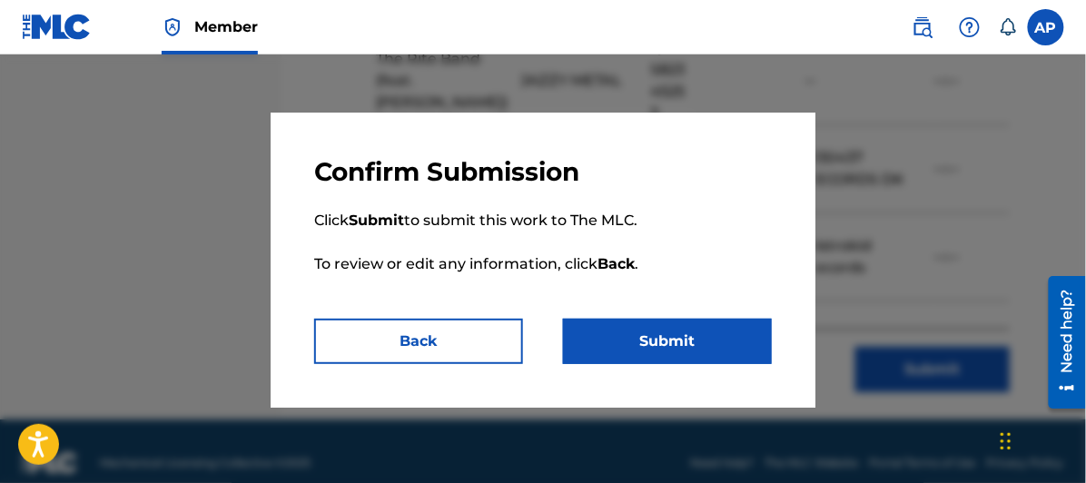
click at [661, 338] on button "Submit" at bounding box center [667, 341] width 209 height 45
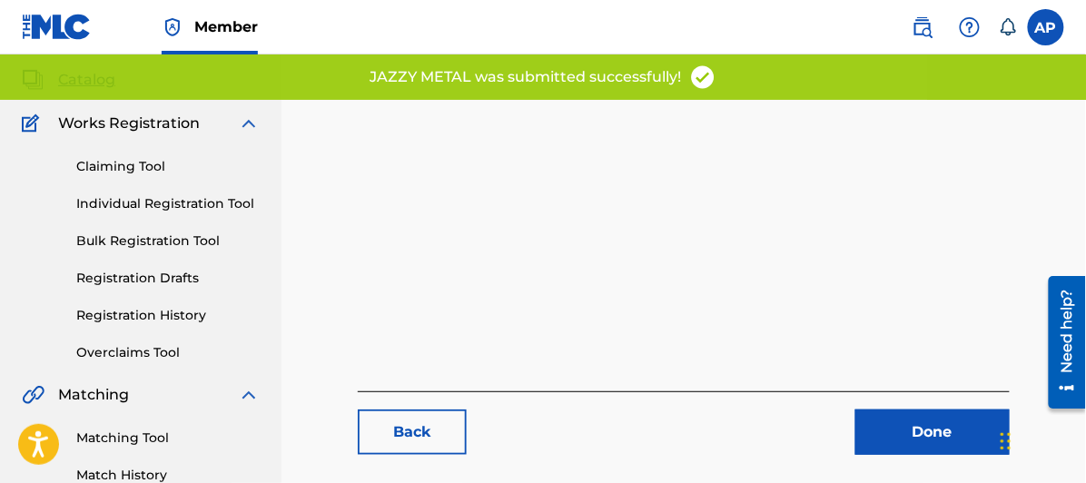
scroll to position [202, 0]
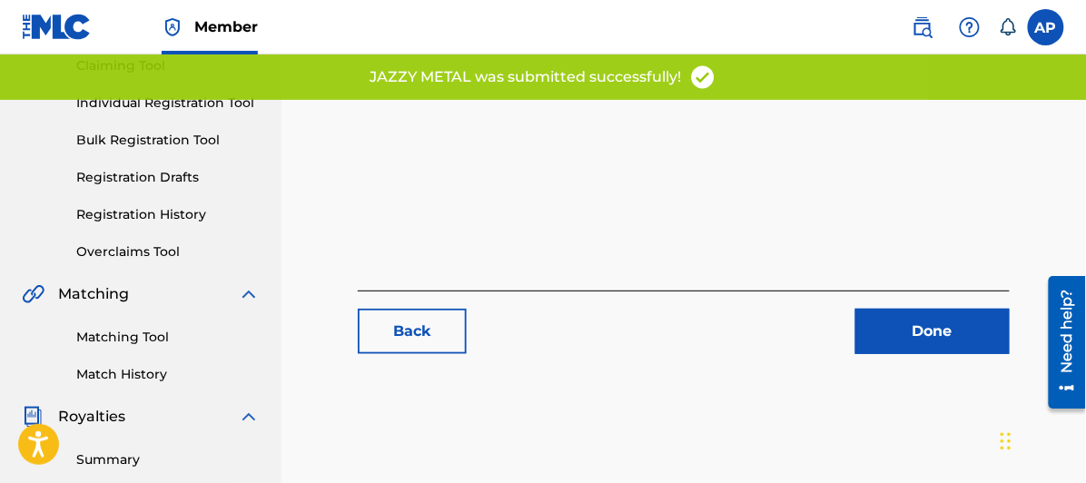
click at [931, 329] on link "Done" at bounding box center [933, 331] width 154 height 45
